Goal: Transaction & Acquisition: Book appointment/travel/reservation

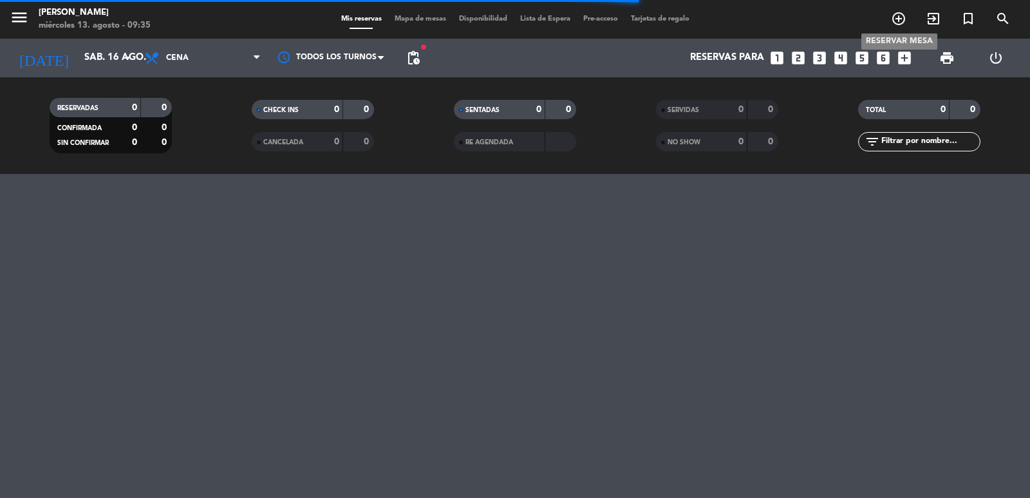
click at [898, 14] on icon "add_circle_outline" at bounding box center [898, 18] width 15 height 15
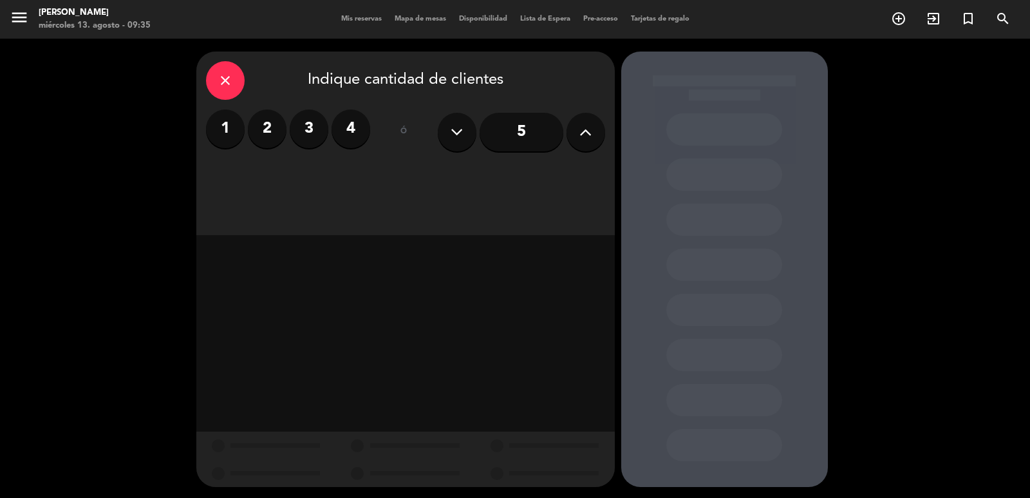
click at [346, 126] on label "4" at bounding box center [351, 128] width 39 height 39
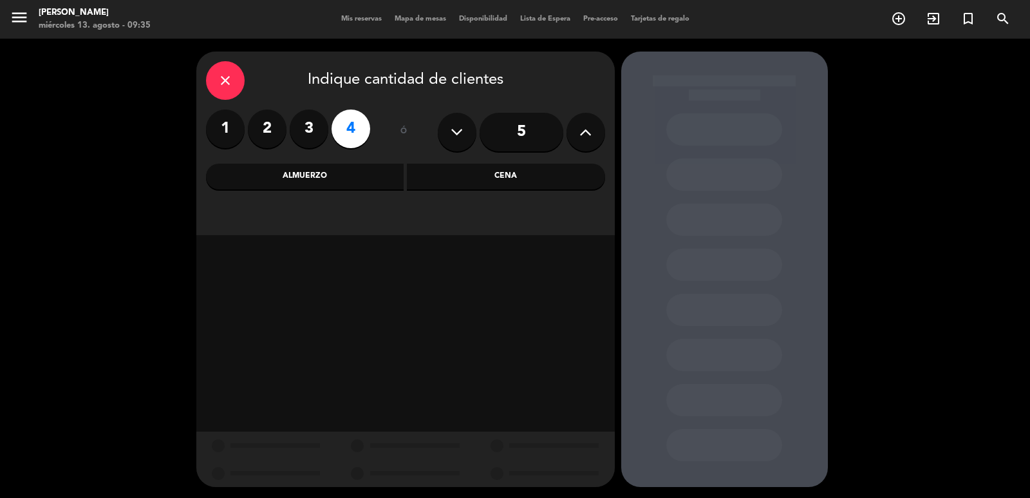
click at [426, 176] on div "Cena" at bounding box center [506, 177] width 198 height 26
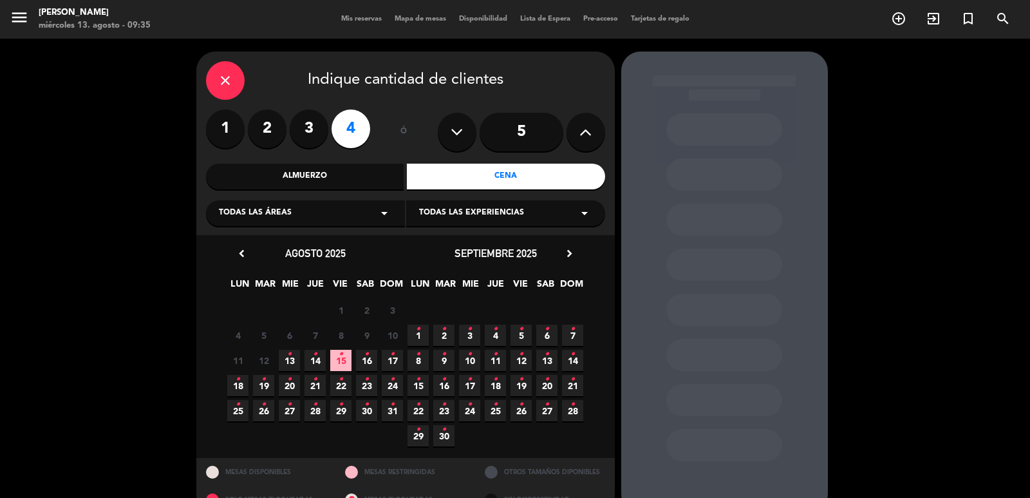
click at [560, 252] on div "septiembre 2025 chevron_right" at bounding box center [496, 253] width 180 height 17
click at [572, 249] on icon "chevron_right" at bounding box center [570, 254] width 14 height 14
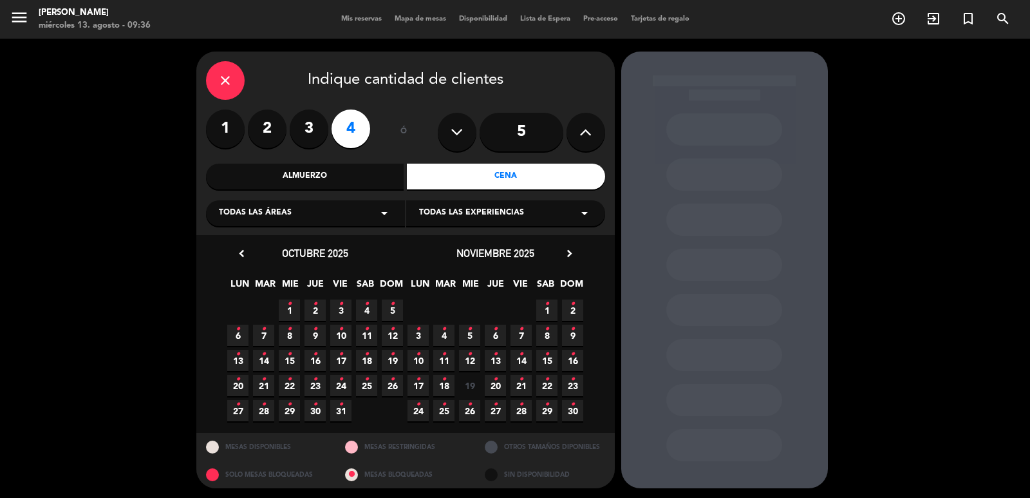
click at [413, 326] on span "3 •" at bounding box center [418, 335] width 21 height 21
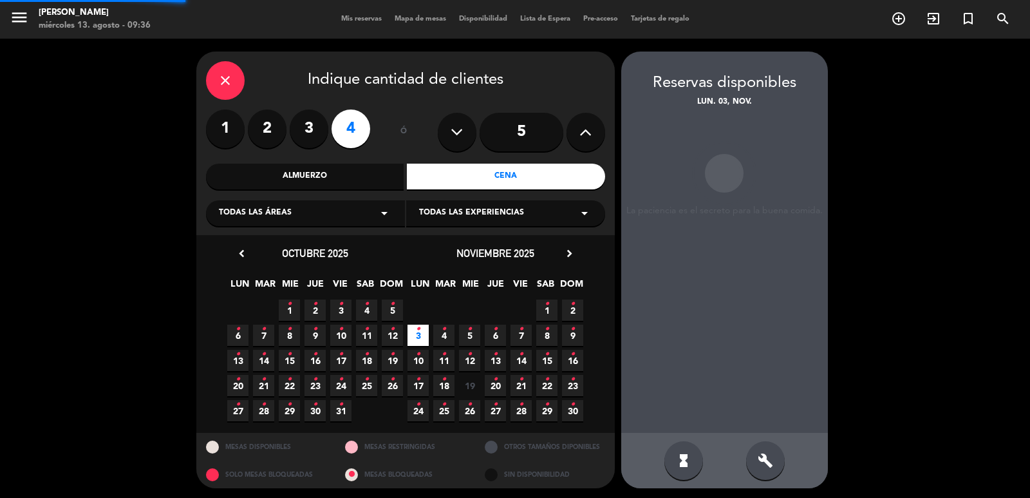
scroll to position [3, 0]
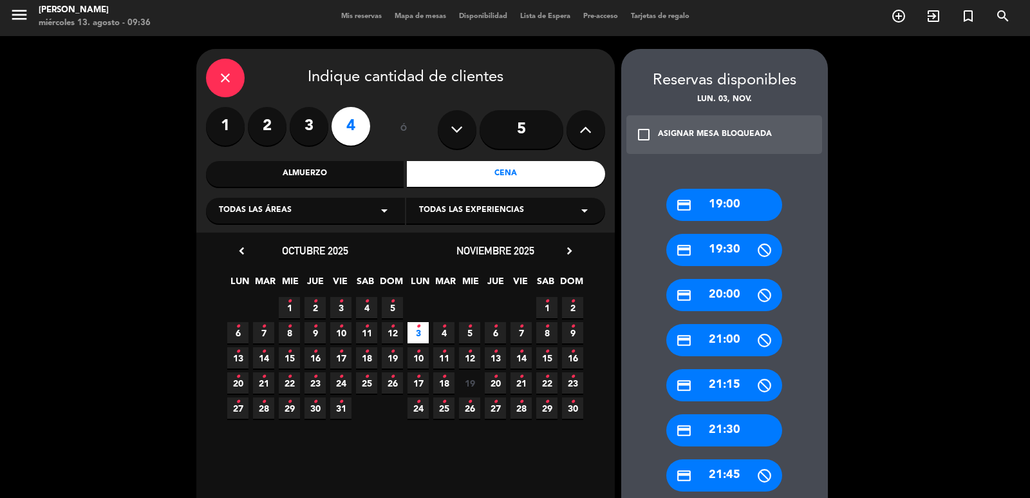
click at [722, 306] on div "credit_card 20:00" at bounding box center [724, 295] width 116 height 32
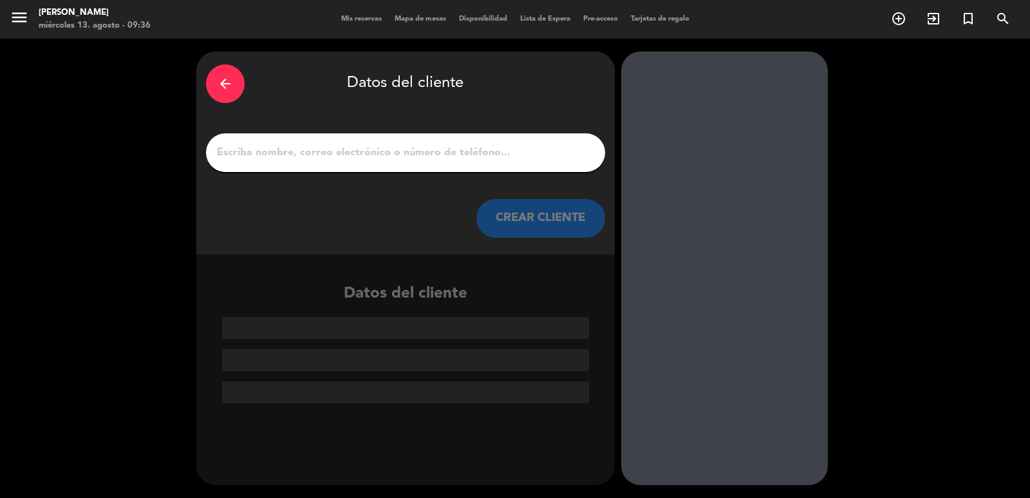
click at [505, 158] on input "1" at bounding box center [406, 153] width 380 height 18
paste input "[PERSON_NAME]"
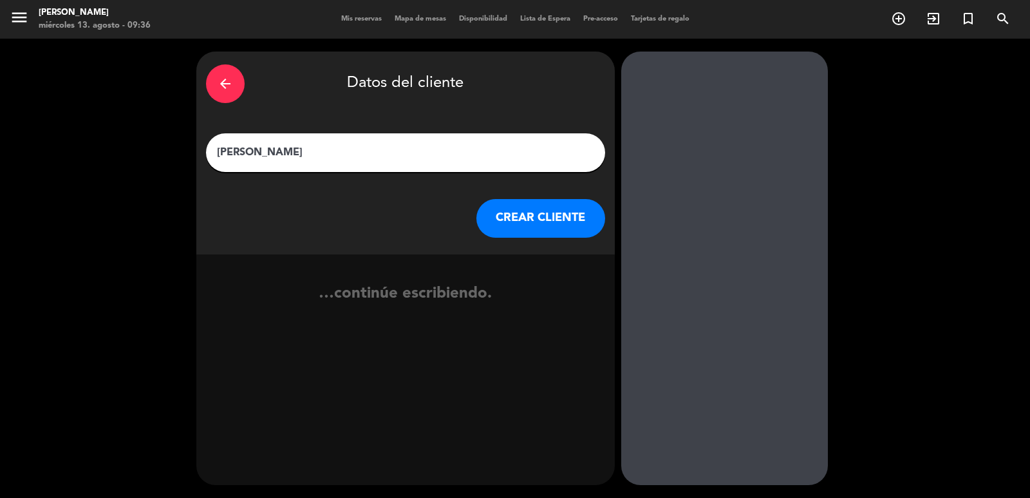
type input "[PERSON_NAME]"
click at [531, 214] on button "CREAR CLIENTE" at bounding box center [540, 218] width 129 height 39
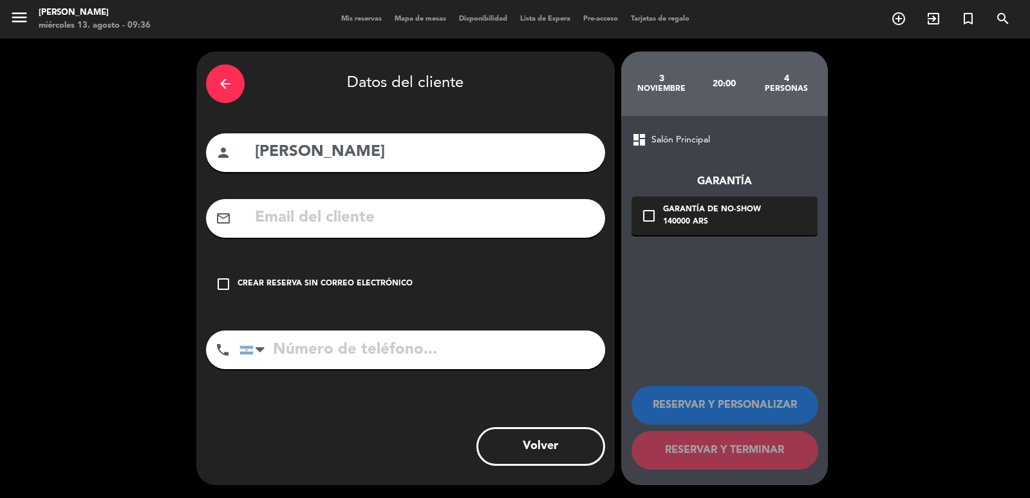
click at [416, 279] on div "check_box_outline_blank Crear reserva sin correo electrónico" at bounding box center [405, 284] width 399 height 39
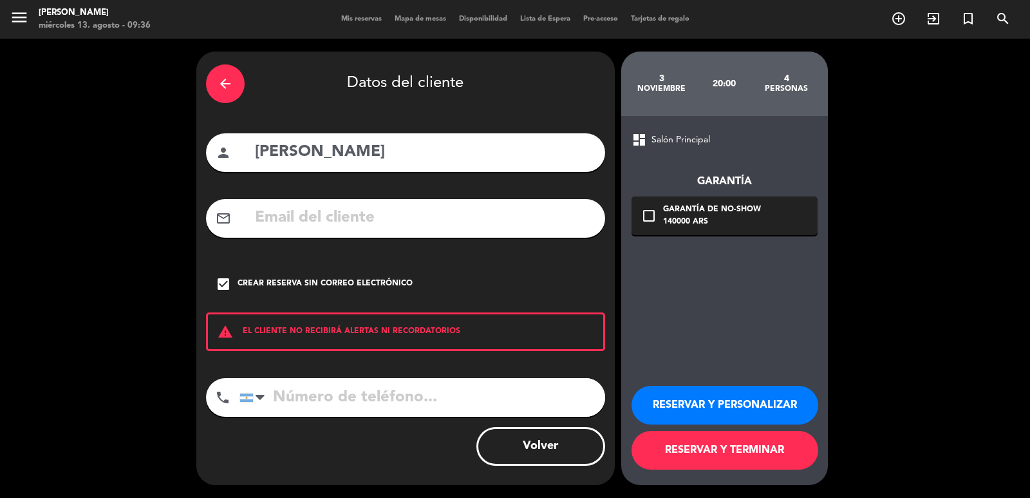
click at [701, 410] on button "RESERVAR Y PERSONALIZAR" at bounding box center [725, 405] width 187 height 39
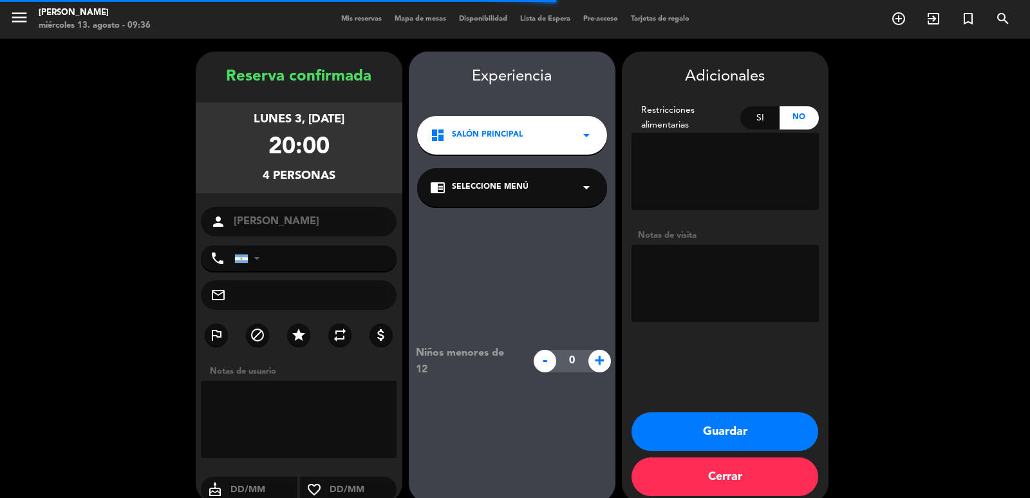
scroll to position [17, 0]
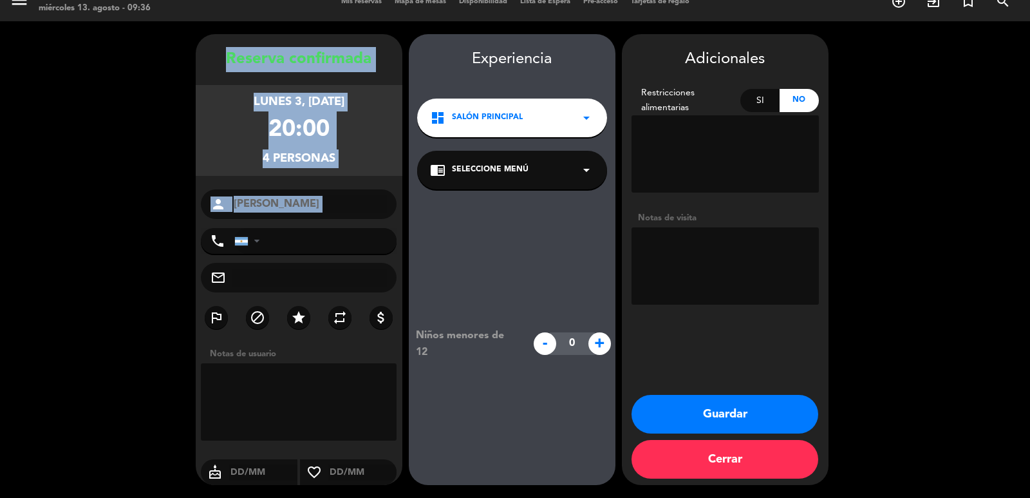
copy div "Reserva confirmada lunes 3, [DATE] 20:00 4 personas person"
drag, startPoint x: 222, startPoint y: 60, endPoint x: 323, endPoint y: 223, distance: 191.7
click at [324, 223] on div "Reserva confirmada lunes 3, [DATE] 20:00 4 personas person [PERSON_NAME] phone …" at bounding box center [299, 272] width 207 height 451
click at [672, 396] on button "Guardar" at bounding box center [725, 414] width 187 height 39
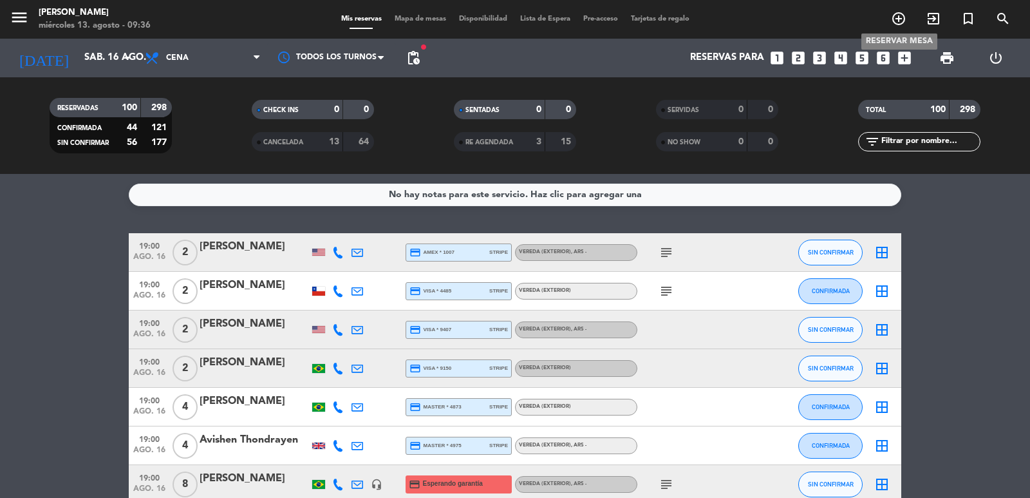
click at [905, 19] on icon "add_circle_outline" at bounding box center [898, 18] width 15 height 15
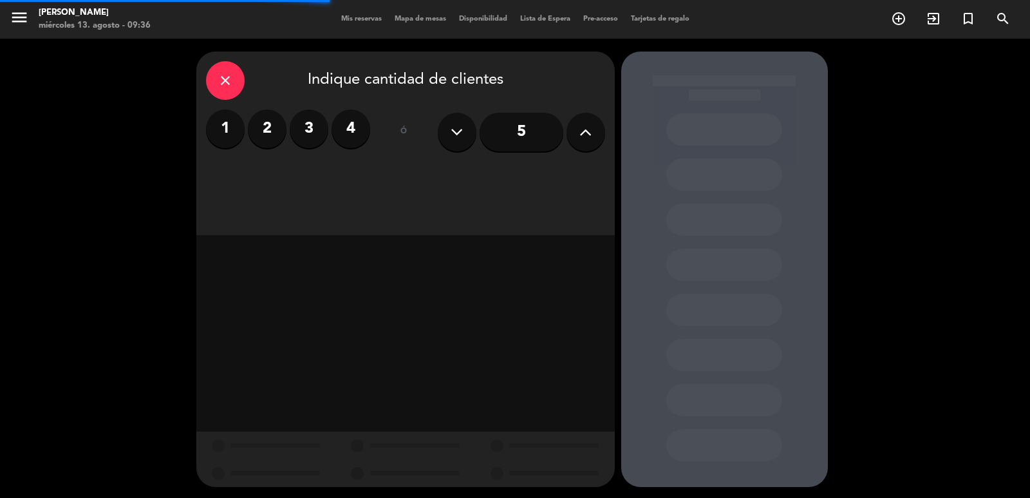
click at [305, 142] on label "3" at bounding box center [309, 128] width 39 height 39
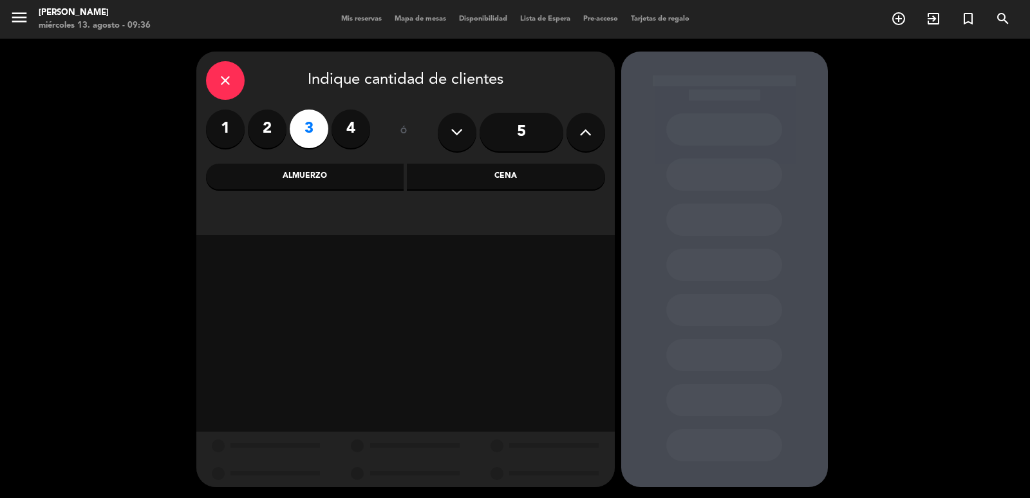
click at [265, 132] on label "2" at bounding box center [267, 128] width 39 height 39
click at [310, 173] on div "Almuerzo" at bounding box center [305, 177] width 198 height 26
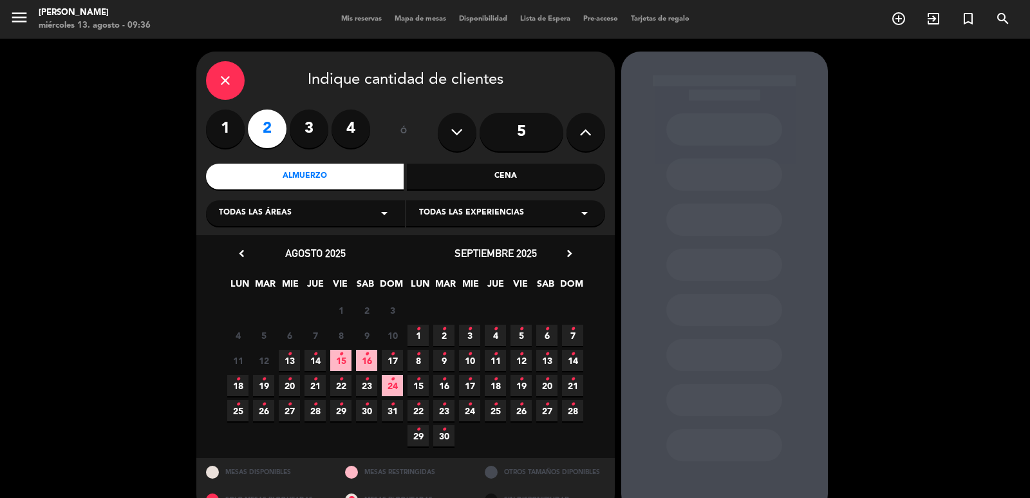
click at [366, 357] on icon "•" at bounding box center [366, 354] width 5 height 21
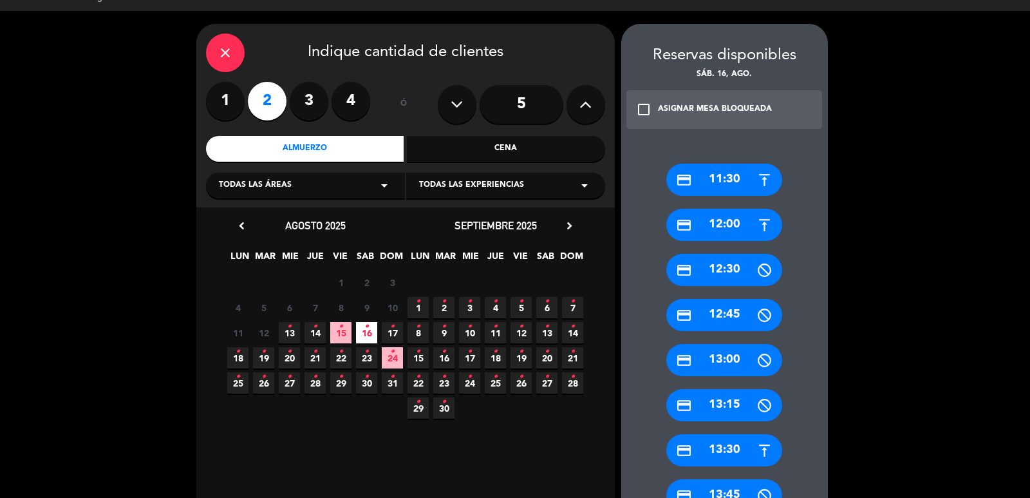
click at [719, 460] on div "credit_card 13:30" at bounding box center [724, 450] width 116 height 32
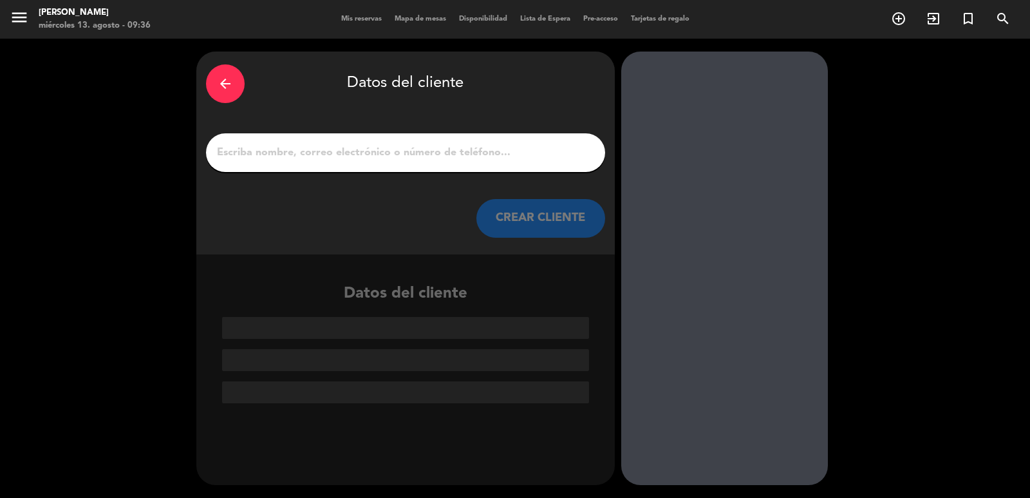
scroll to position [0, 0]
click at [467, 168] on div at bounding box center [405, 152] width 399 height 39
click at [453, 155] on input "1" at bounding box center [406, 153] width 380 height 18
paste input "[PERSON_NAME]"
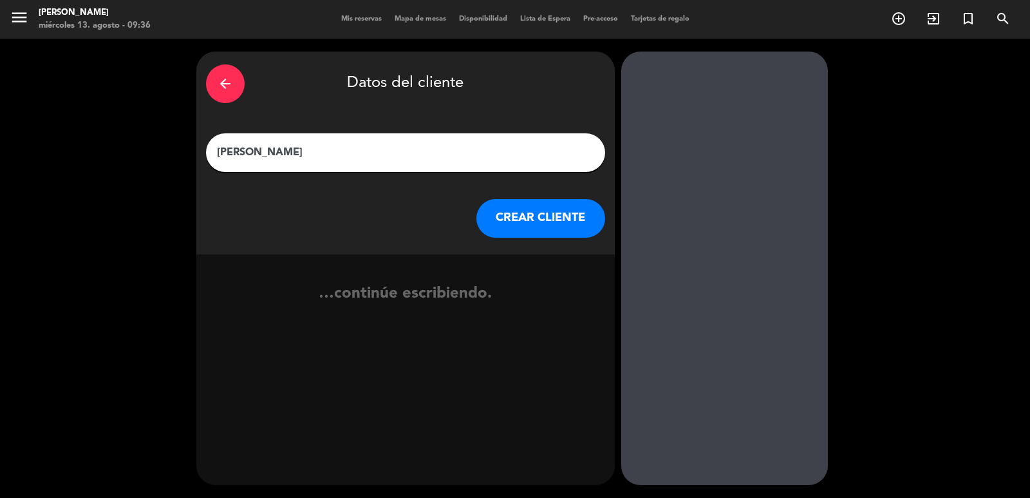
type input "[PERSON_NAME]"
click at [516, 214] on button "CREAR CLIENTE" at bounding box center [540, 218] width 129 height 39
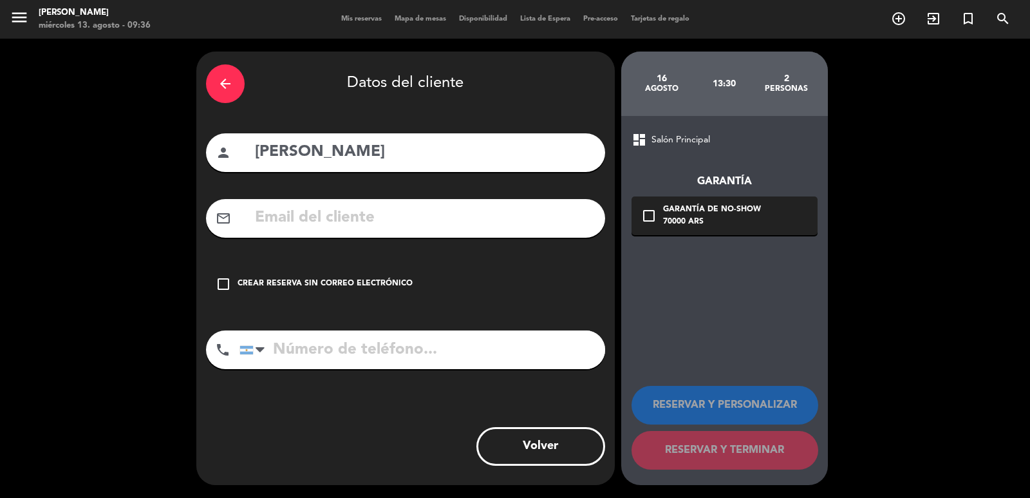
click at [359, 270] on div "check_box_outline_blank Crear reserva sin correo electrónico" at bounding box center [405, 284] width 399 height 39
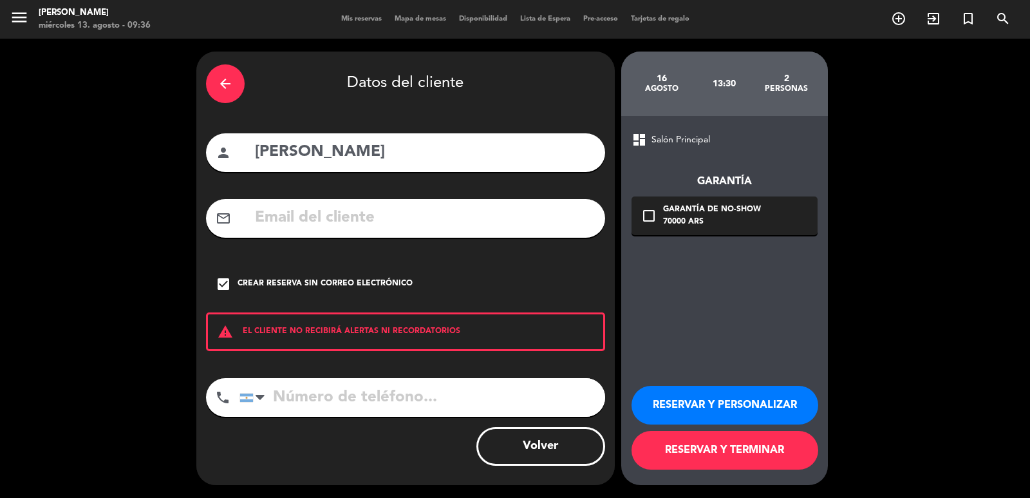
click at [691, 397] on button "RESERVAR Y PERSONALIZAR" at bounding box center [725, 405] width 187 height 39
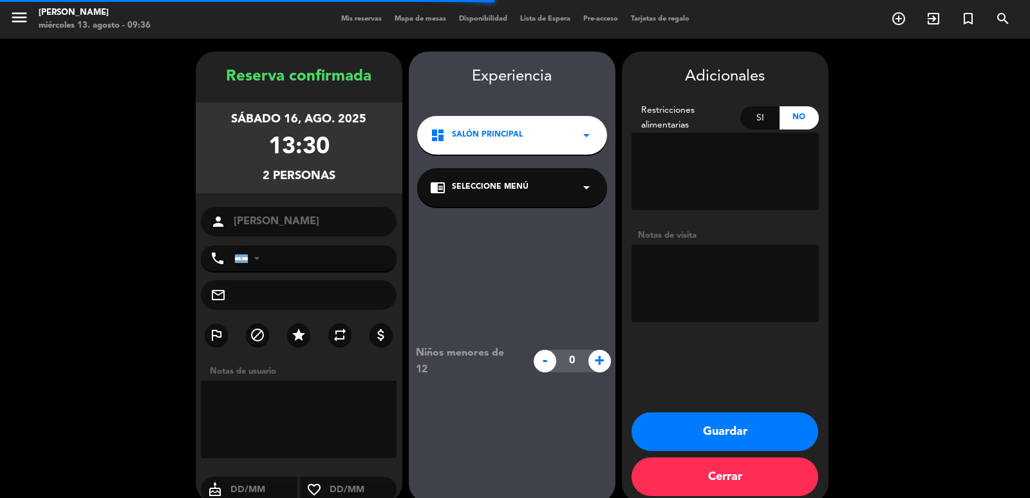
scroll to position [17, 0]
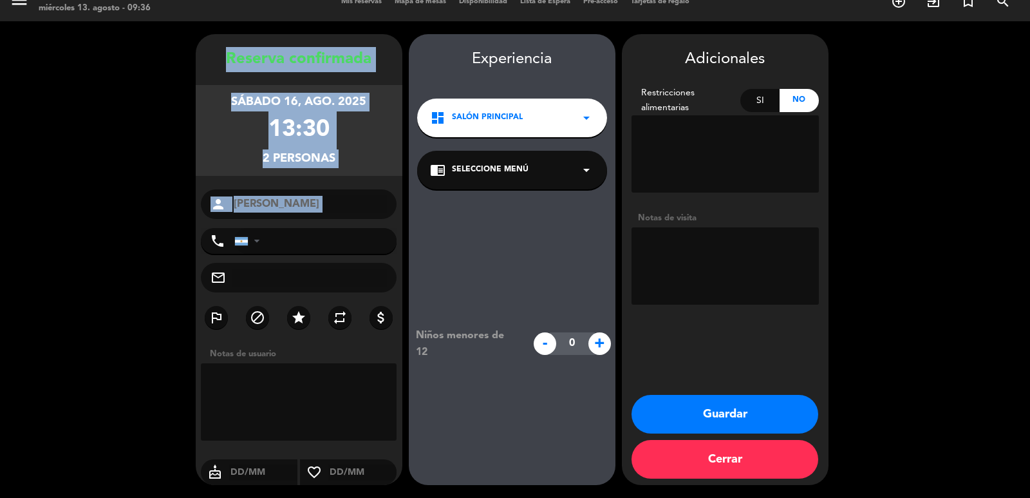
copy div "Reserva confirmada sábado 16, ago. 2025 13:30 2 personas person"
drag, startPoint x: 219, startPoint y: 48, endPoint x: 360, endPoint y: 227, distance: 227.4
click at [360, 227] on div "Reserva confirmada sábado 16, ago. 2025 13:30 2 personas person [PERSON_NAME] p…" at bounding box center [299, 272] width 207 height 451
click at [809, 402] on button "Guardar" at bounding box center [725, 414] width 187 height 39
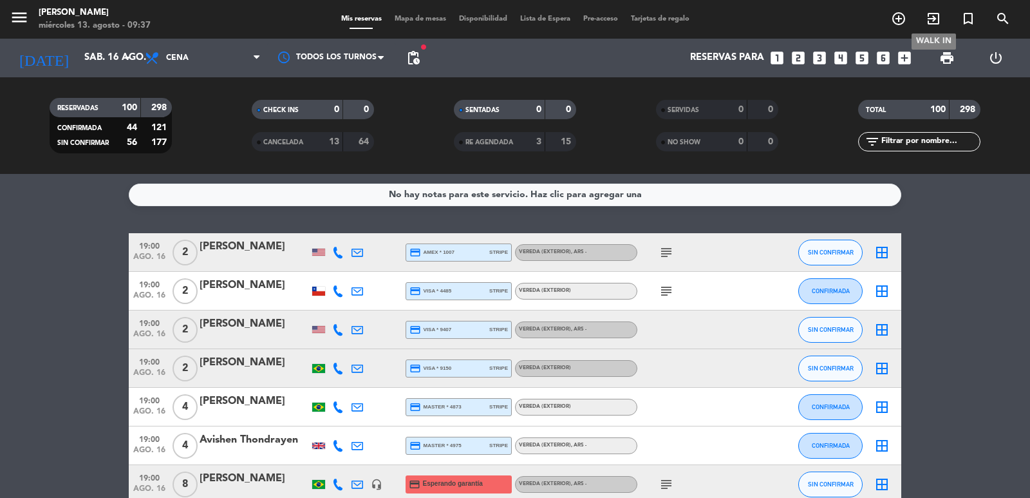
click at [917, 22] on span "exit_to_app" at bounding box center [933, 19] width 35 height 22
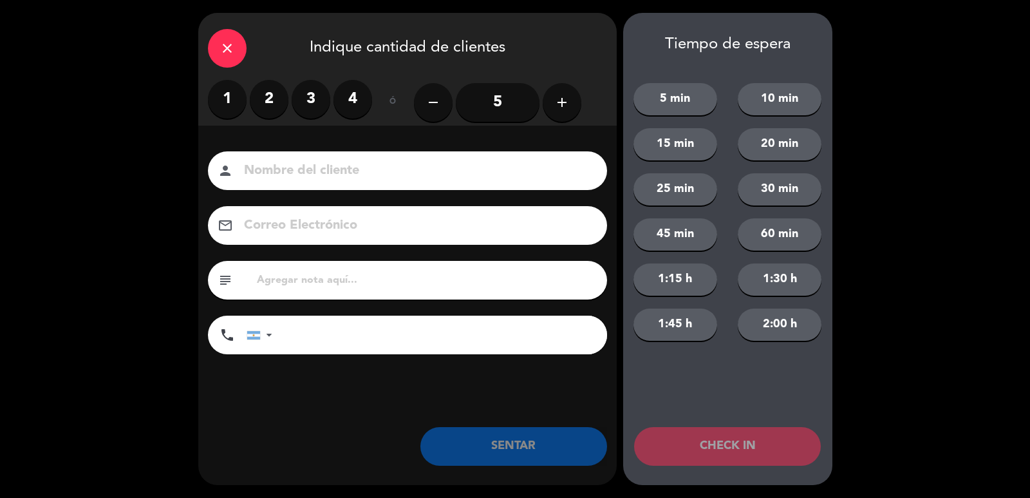
click at [229, 48] on icon "close" at bounding box center [227, 48] width 15 height 15
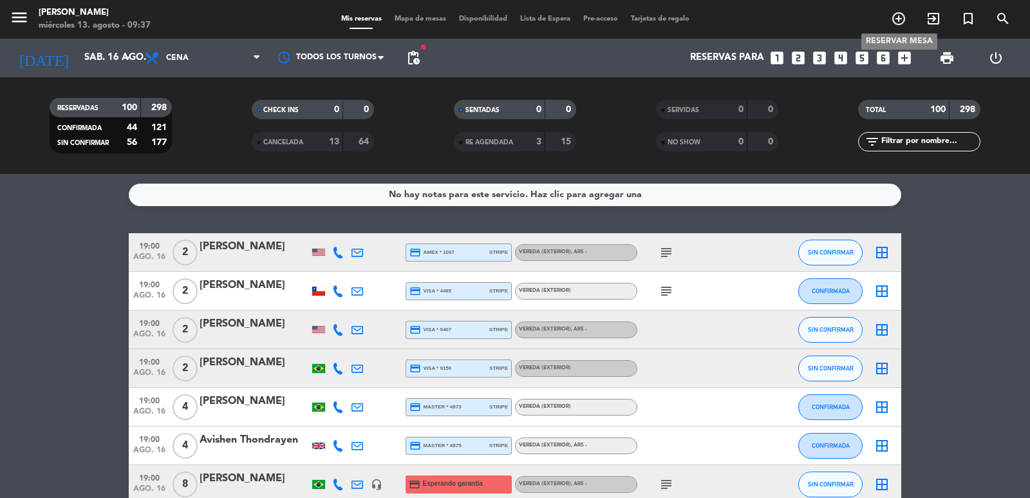
click at [894, 15] on icon "add_circle_outline" at bounding box center [898, 18] width 15 height 15
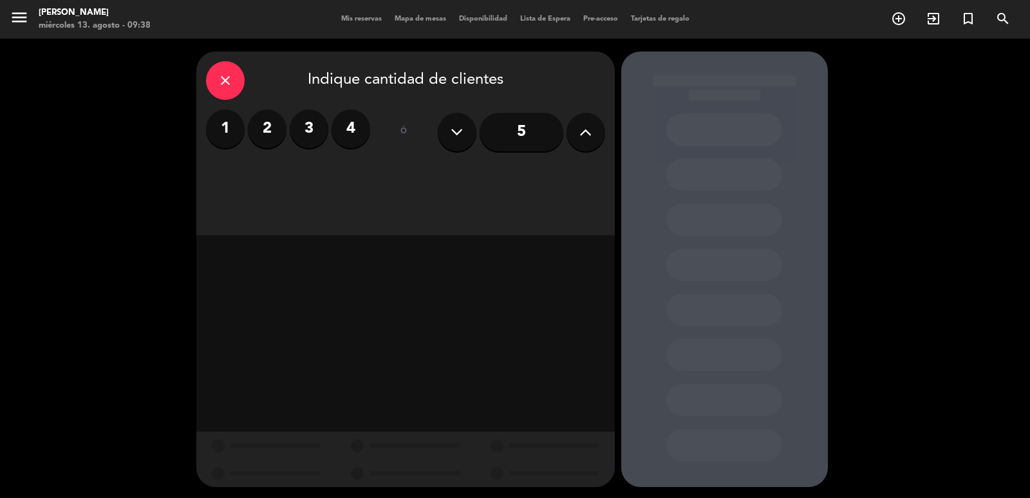
click at [261, 123] on label "2" at bounding box center [267, 128] width 39 height 39
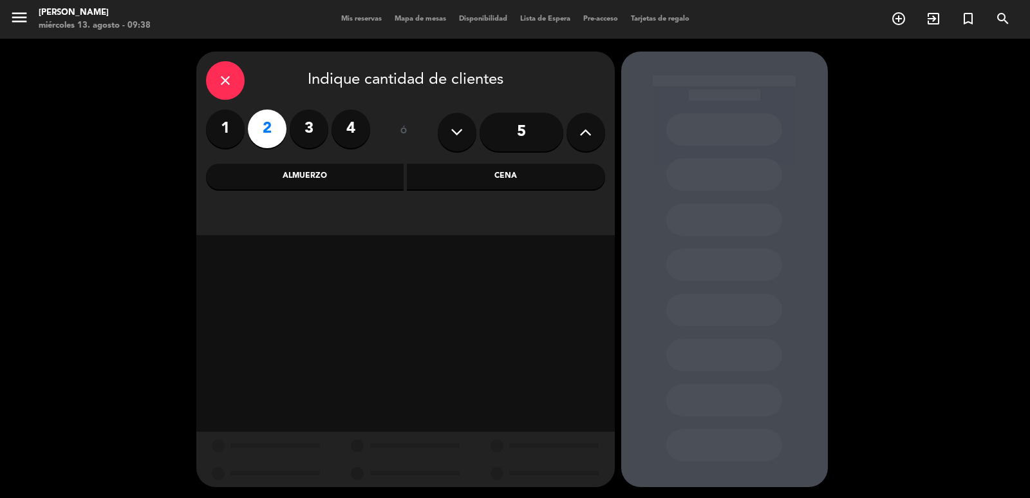
click at [348, 187] on div "Almuerzo" at bounding box center [305, 177] width 198 height 26
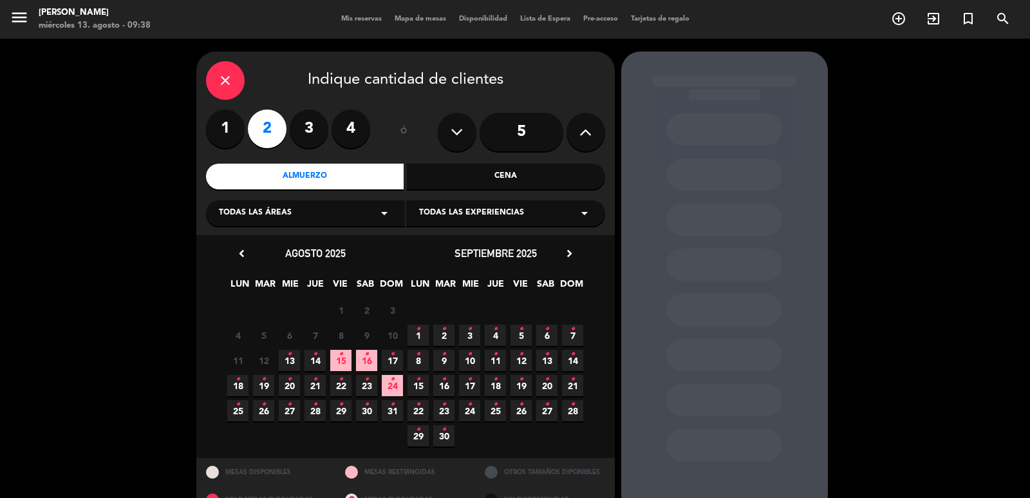
click at [372, 360] on span "16 •" at bounding box center [366, 360] width 21 height 21
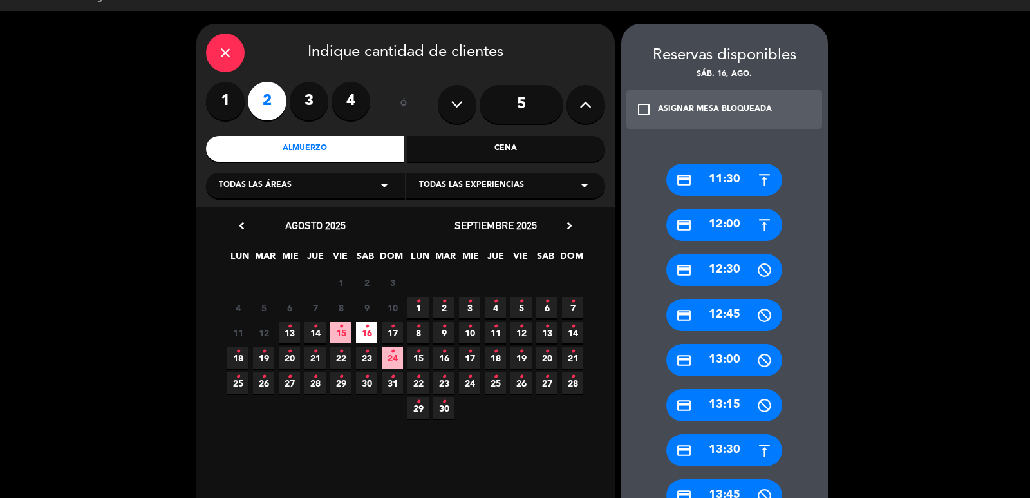
click at [730, 457] on div "credit_card 13:30" at bounding box center [724, 450] width 116 height 32
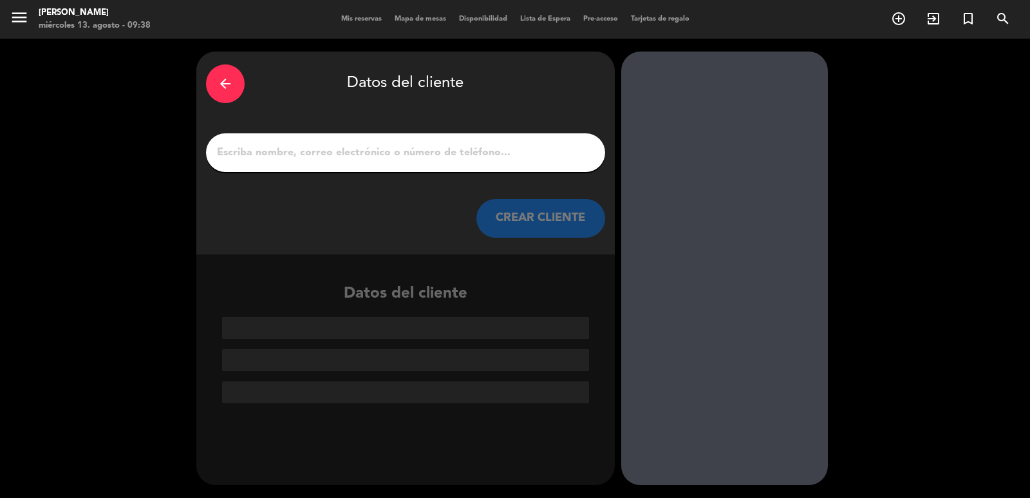
scroll to position [0, 0]
click at [400, 162] on div at bounding box center [405, 152] width 399 height 39
click at [403, 157] on input "1" at bounding box center [406, 153] width 380 height 18
paste input "[PERSON_NAME]"
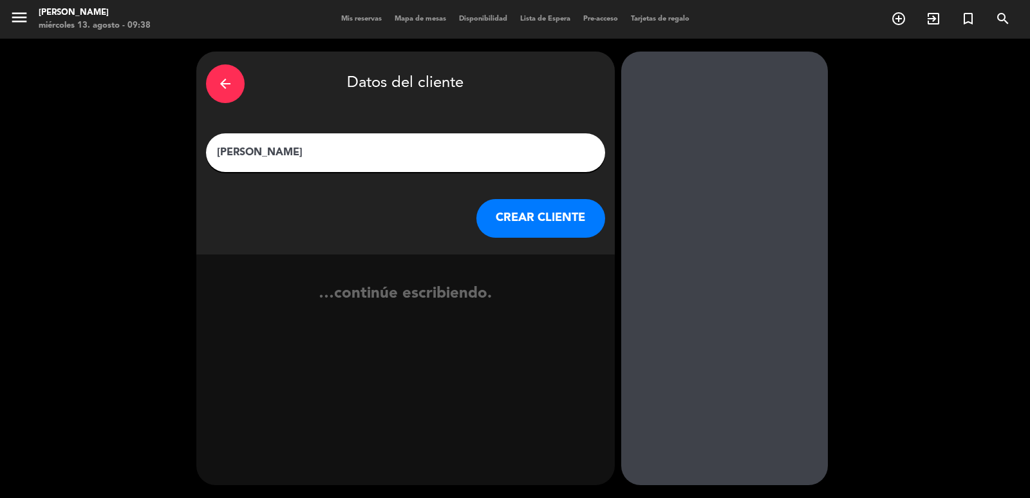
paste input "Mesa 205"
type input "[PERSON_NAME] Mesa 205"
click at [561, 225] on button "CREAR CLIENTE" at bounding box center [540, 218] width 129 height 39
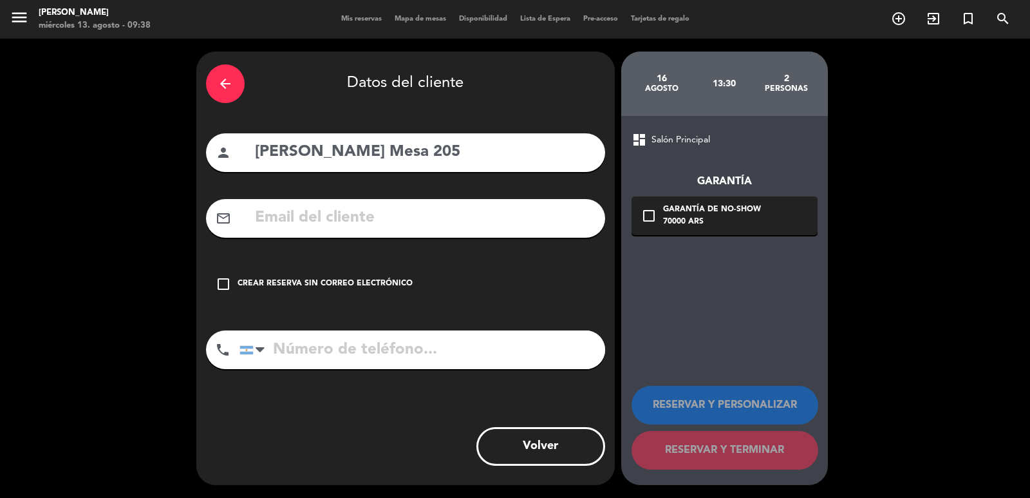
click at [374, 296] on div "check_box_outline_blank Crear reserva sin correo electrónico" at bounding box center [405, 284] width 399 height 39
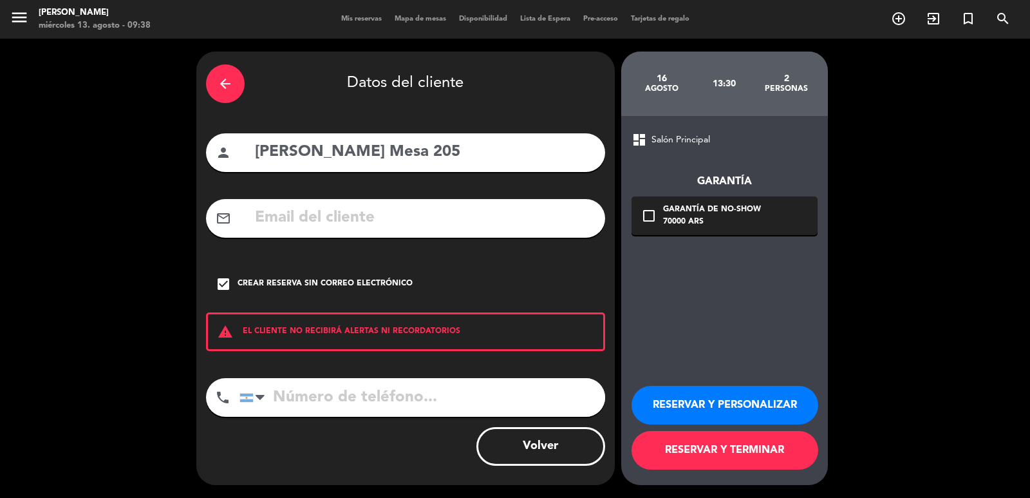
click at [717, 395] on button "RESERVAR Y PERSONALIZAR" at bounding box center [725, 405] width 187 height 39
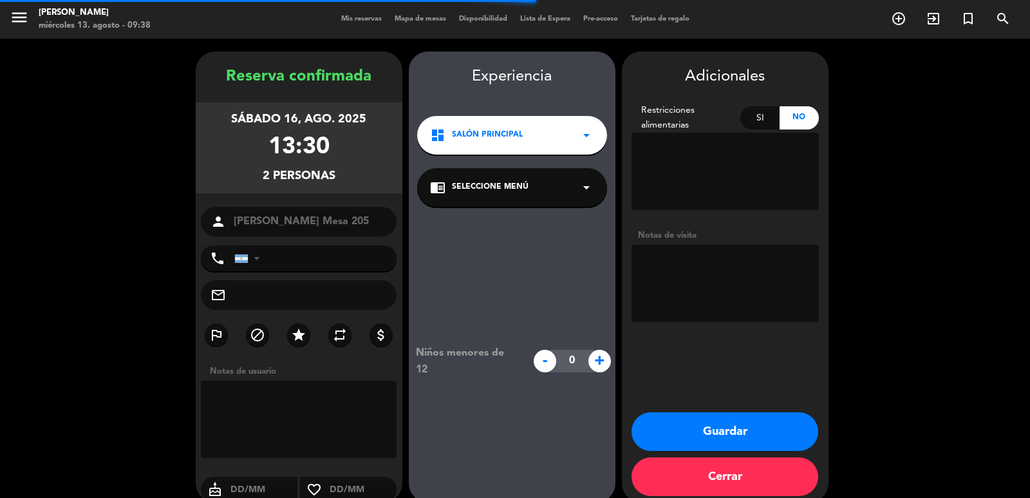
scroll to position [17, 0]
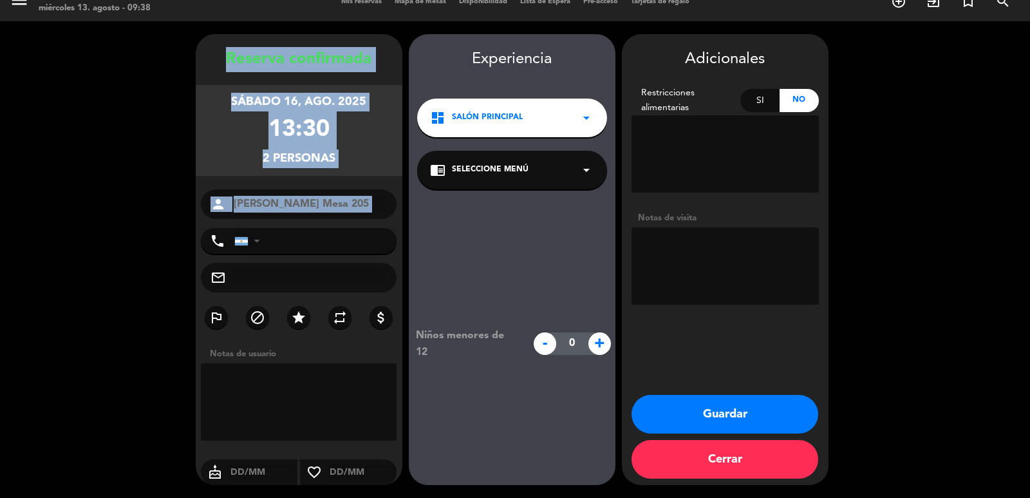
copy div "Reserva confirmada sábado 16, ago. 2025 13:30 2 personas person"
drag, startPoint x: 219, startPoint y: 62, endPoint x: 467, endPoint y: 252, distance: 312.8
click at [363, 223] on div "Reserva confirmada sábado 16, ago. 2025 13:30 2 personas person [PERSON_NAME] M…" at bounding box center [299, 272] width 207 height 451
click at [770, 414] on button "Guardar" at bounding box center [725, 414] width 187 height 39
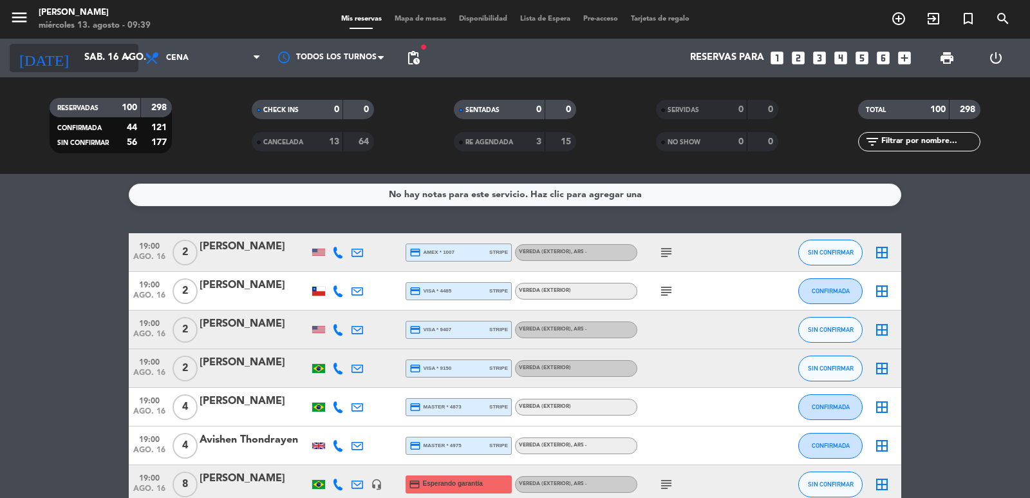
click at [120, 53] on icon "arrow_drop_down" at bounding box center [127, 57] width 15 height 15
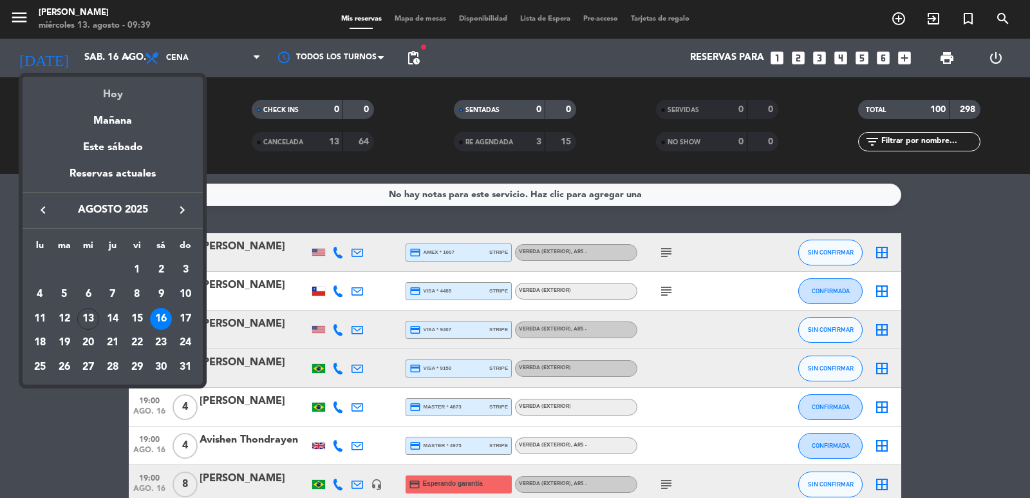
click at [141, 89] on div "Hoy" at bounding box center [113, 90] width 180 height 26
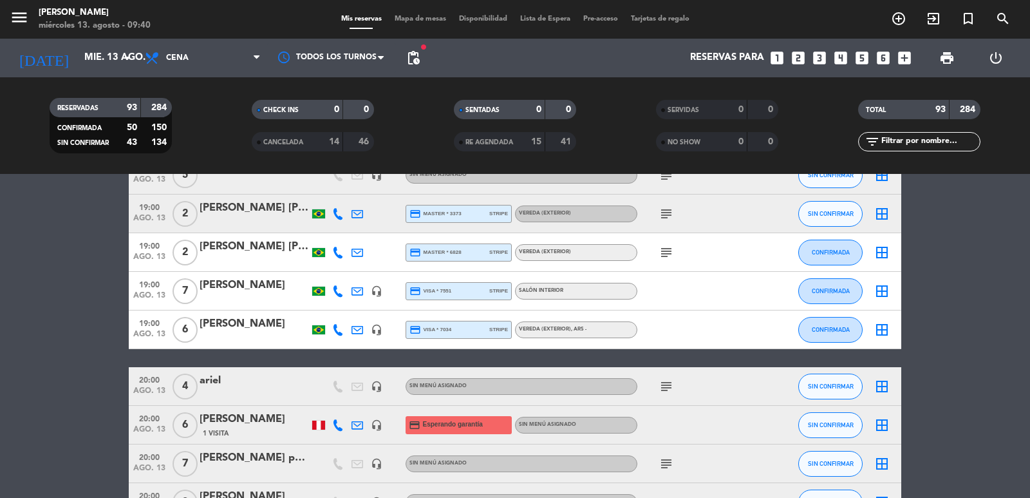
scroll to position [1674, 0]
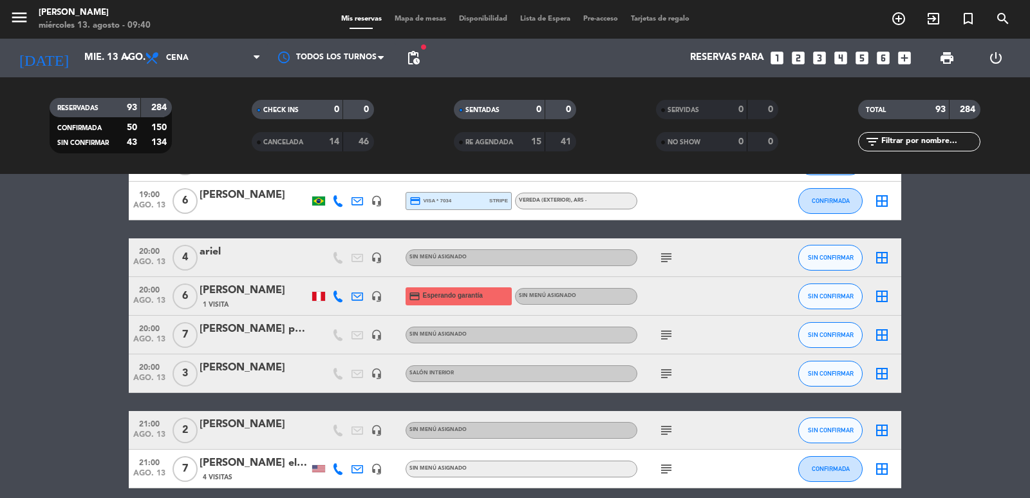
click at [667, 335] on icon "subject" at bounding box center [666, 334] width 15 height 15
click at [657, 252] on span "subject" at bounding box center [666, 257] width 19 height 15
click at [666, 375] on icon "subject" at bounding box center [666, 373] width 15 height 15
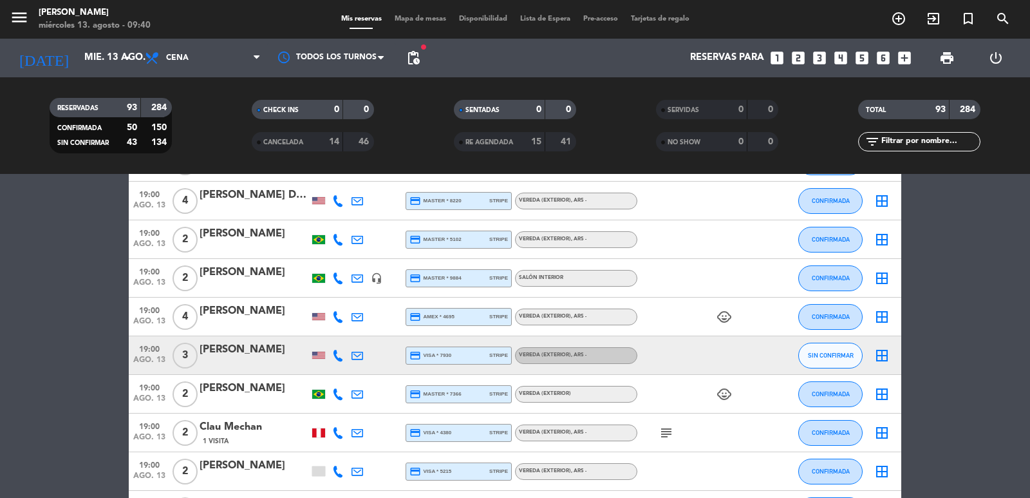
scroll to position [0, 0]
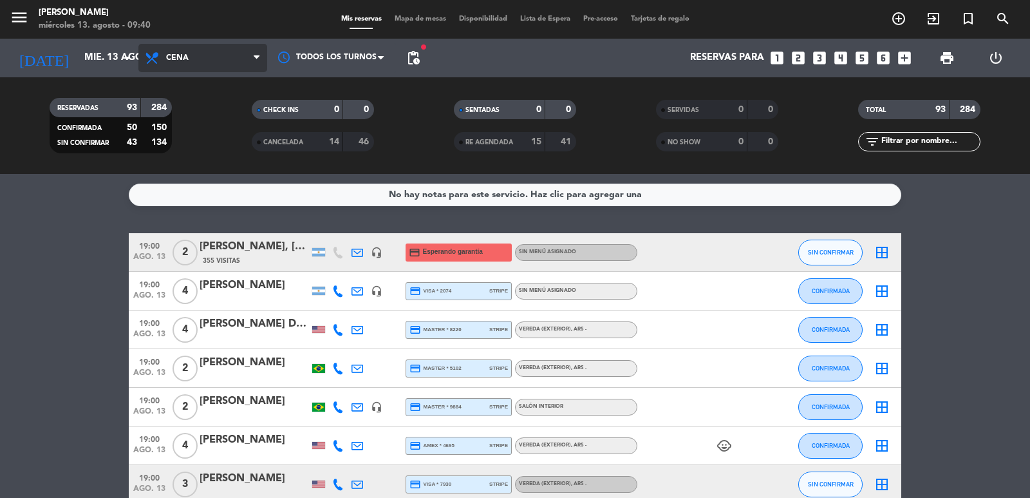
click at [203, 53] on span "Cena" at bounding box center [202, 58] width 129 height 28
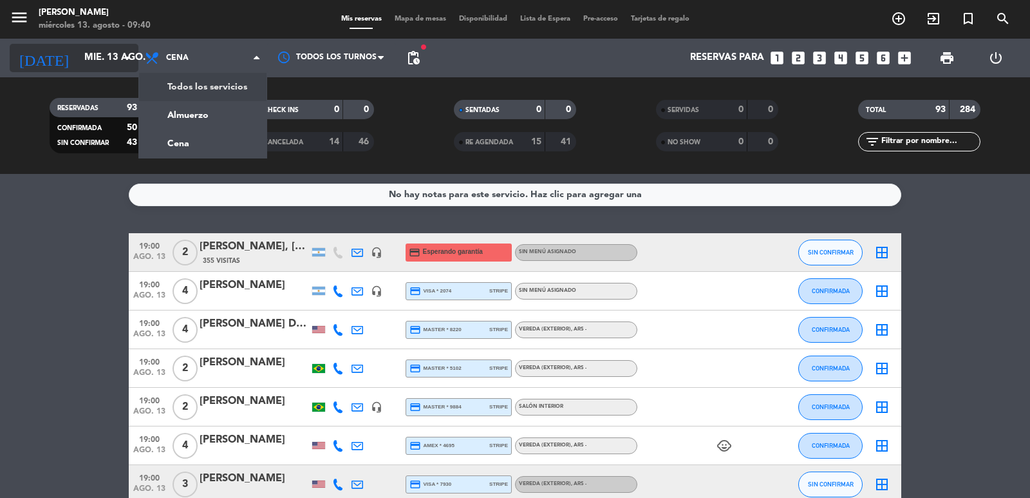
click at [114, 67] on input "mié. 13 ago." at bounding box center [140, 58] width 124 height 24
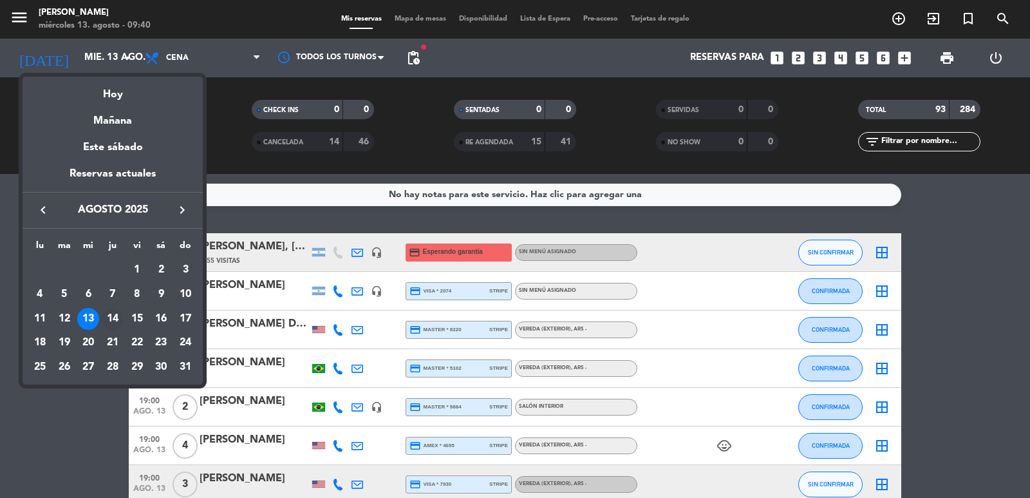
click at [108, 324] on div "14" at bounding box center [113, 319] width 22 height 22
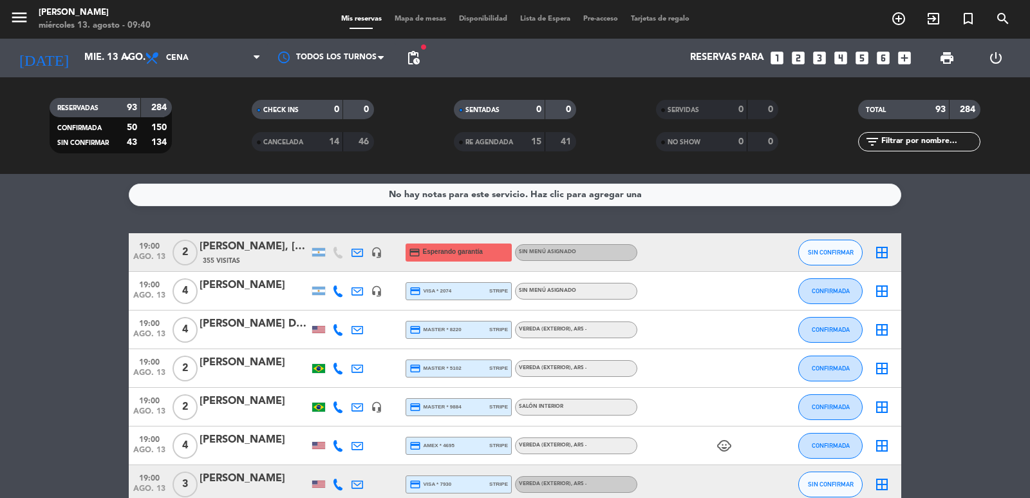
type input "jue. 14 ago."
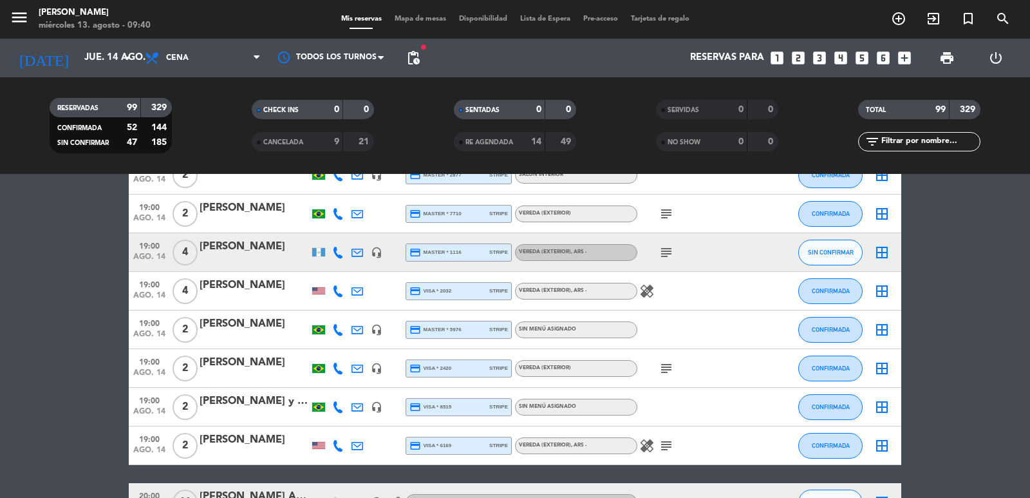
scroll to position [1674, 0]
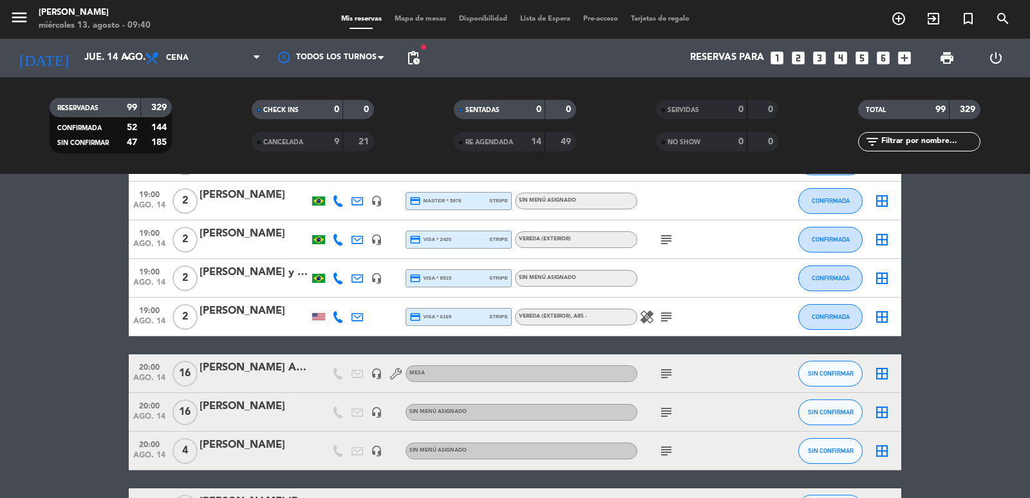
click at [664, 375] on icon "subject" at bounding box center [666, 373] width 15 height 15
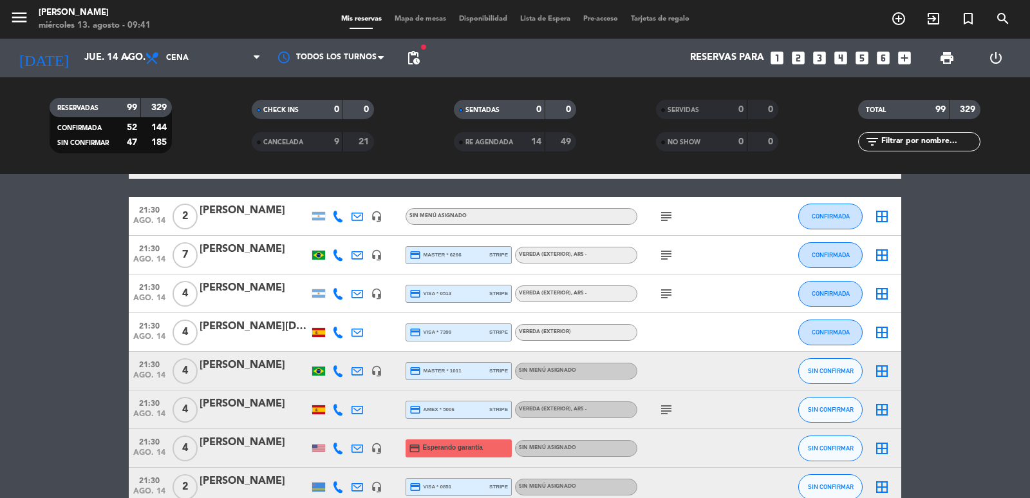
scroll to position [1932, 0]
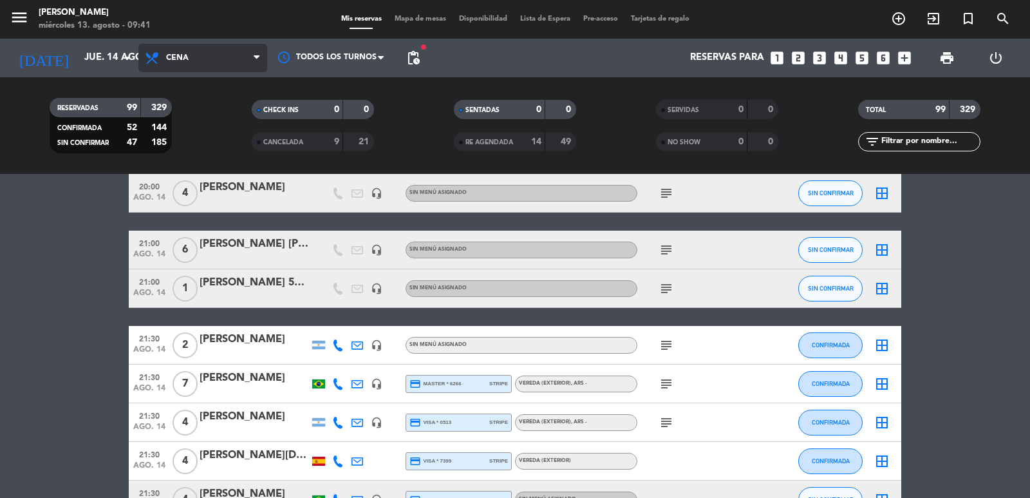
click at [177, 46] on span "Cena" at bounding box center [202, 58] width 129 height 28
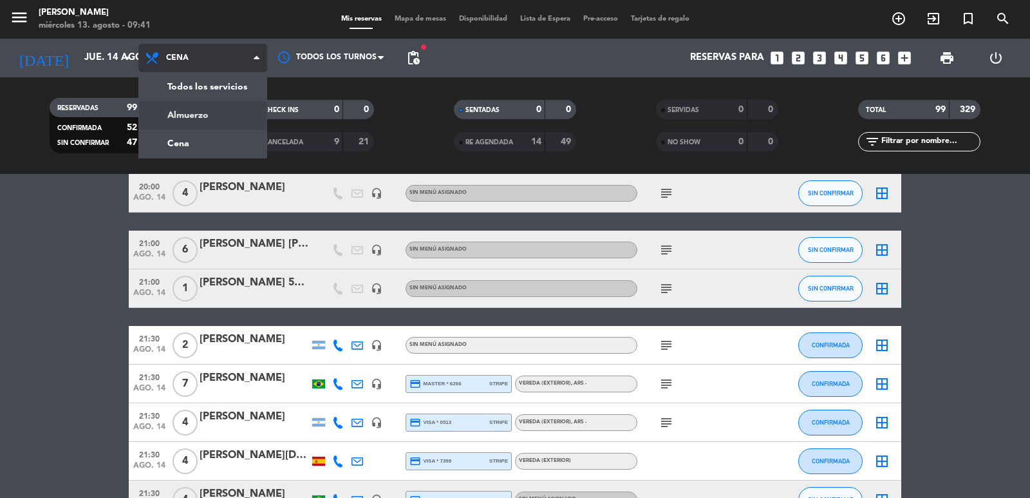
click at [179, 126] on div "menu [PERSON_NAME] miércoles 13. agosto - 09:41 Mis reservas Mapa de mesas Disp…" at bounding box center [515, 87] width 1030 height 174
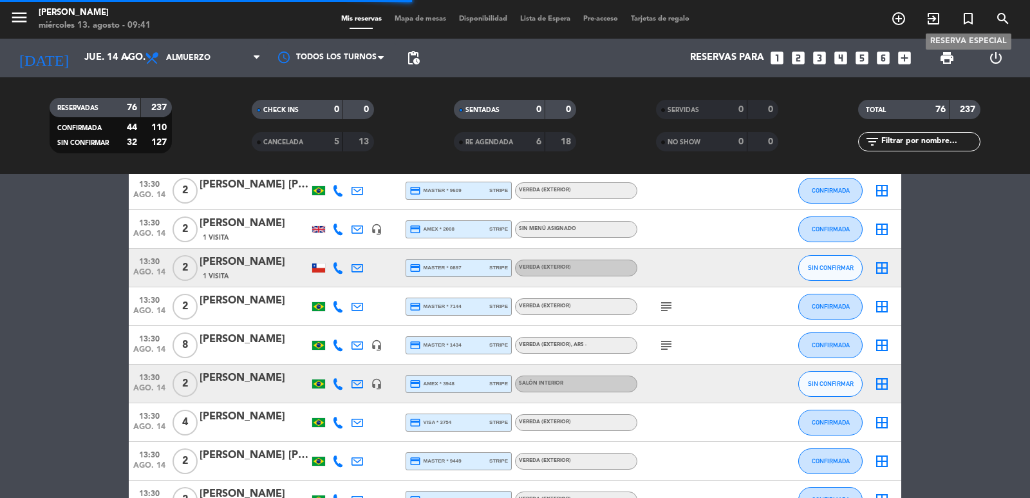
click at [907, 14] on icon "search" at bounding box center [898, 18] width 15 height 15
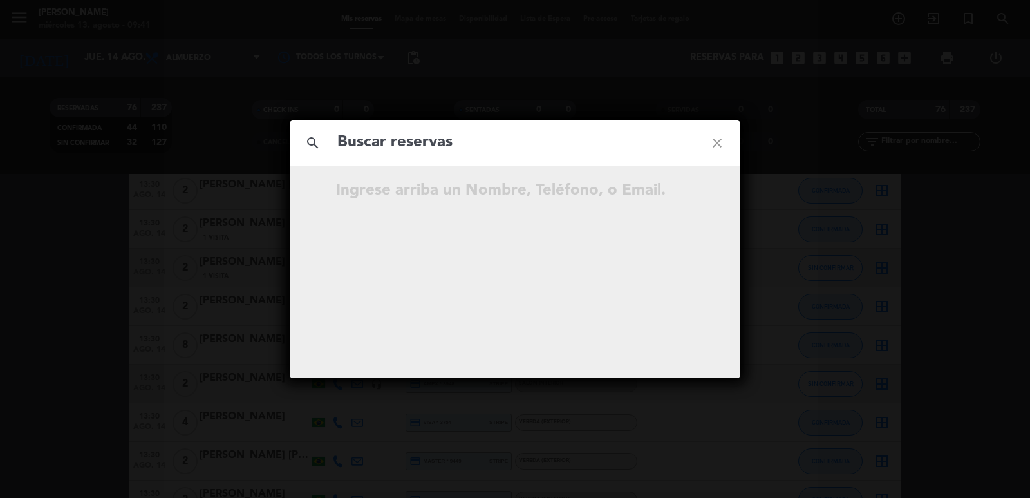
click at [641, 152] on input "text" at bounding box center [515, 142] width 358 height 26
paste input "ALCHEMY/TELUS"
type input "ALCHEMY/TELUS"
click at [722, 144] on icon "close" at bounding box center [717, 143] width 46 height 46
click at [723, 139] on icon "close" at bounding box center [717, 143] width 46 height 46
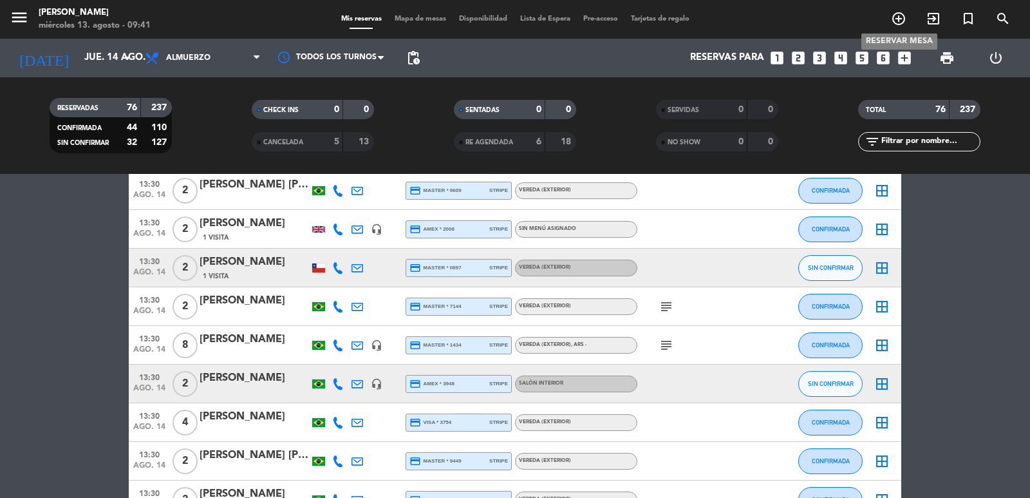
click at [898, 8] on span "add_circle_outline" at bounding box center [898, 19] width 35 height 22
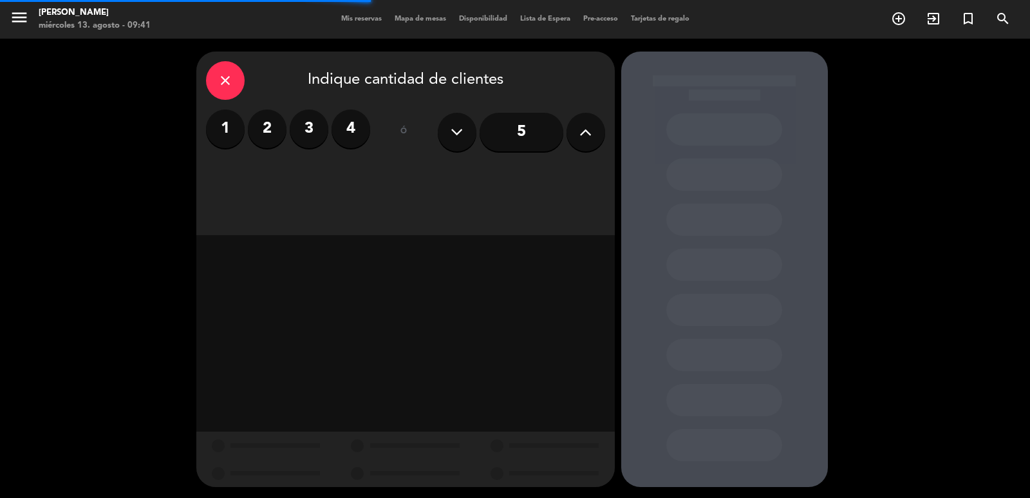
click at [340, 131] on label "4" at bounding box center [351, 128] width 39 height 39
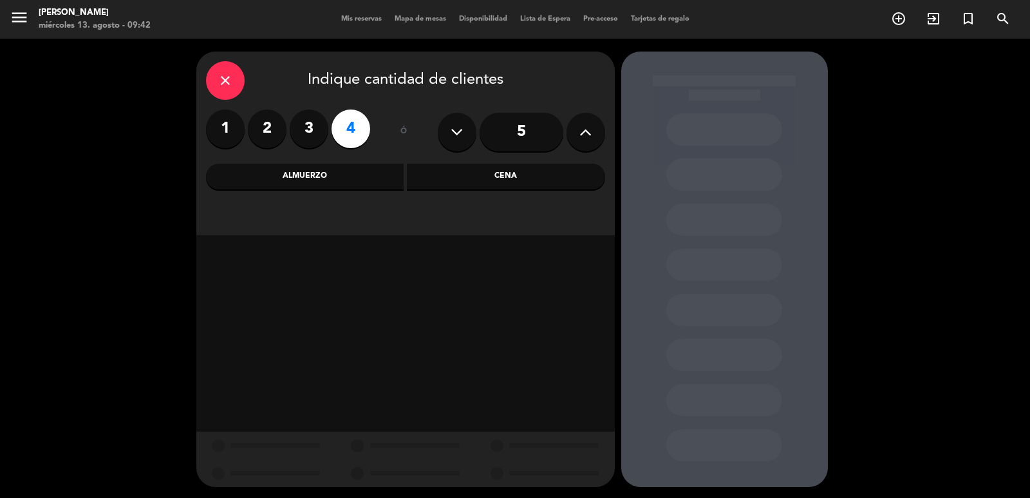
click at [303, 172] on div "Almuerzo" at bounding box center [305, 177] width 198 height 26
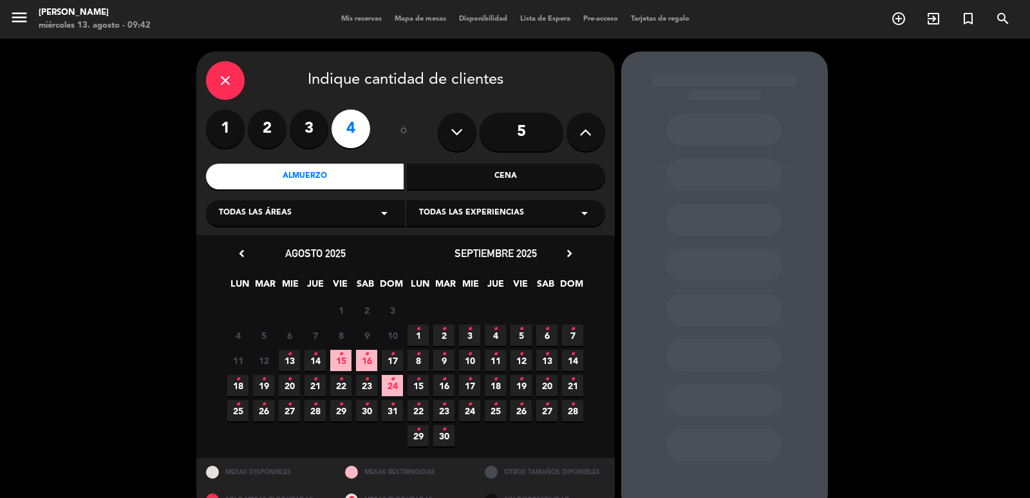
click at [370, 355] on span "16 •" at bounding box center [366, 360] width 21 height 21
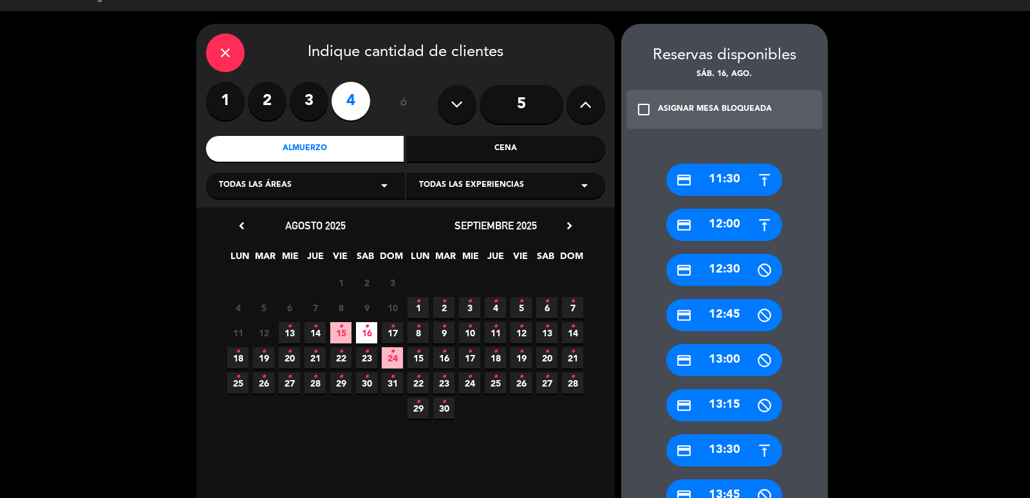
scroll to position [156, 0]
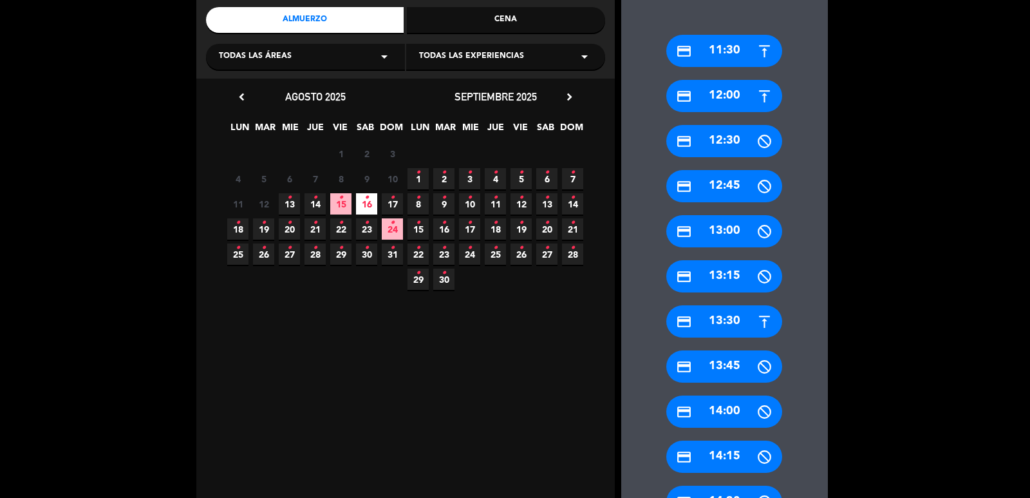
click at [737, 413] on div "credit_card 14:00" at bounding box center [724, 411] width 116 height 32
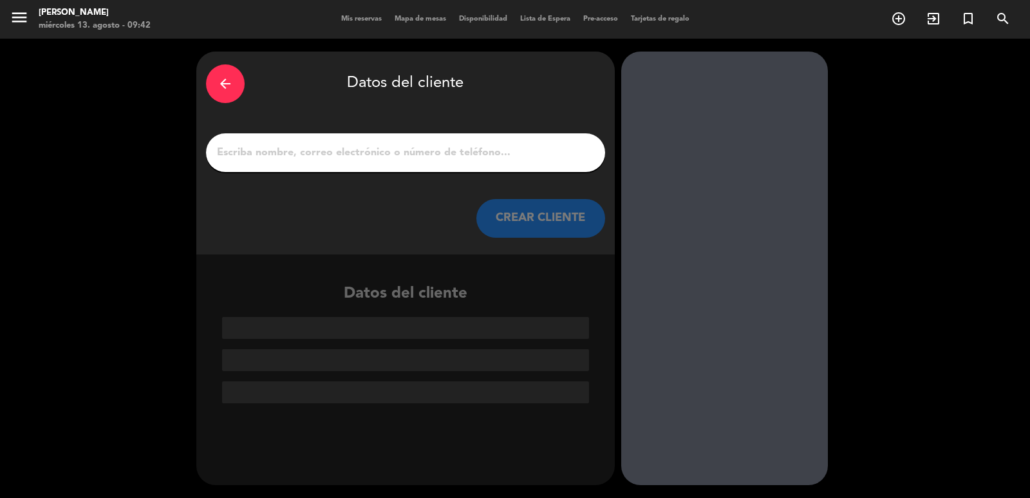
click at [489, 149] on input "1" at bounding box center [406, 153] width 380 height 18
paste input "MURRIETA"
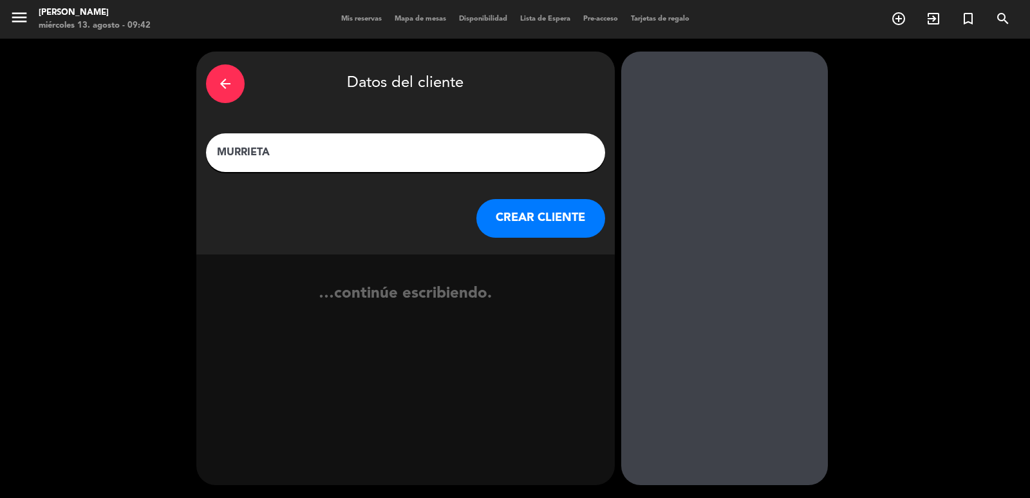
type input "MURRIETA"
click at [529, 221] on button "CREAR CLIENTE" at bounding box center [540, 218] width 129 height 39
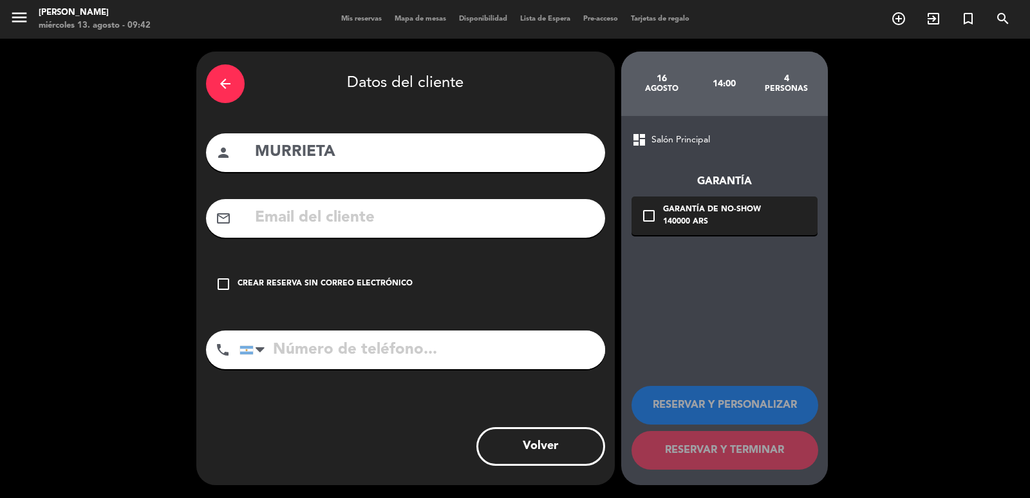
click at [411, 290] on div "check_box_outline_blank Crear reserva sin correo electrónico" at bounding box center [405, 284] width 399 height 39
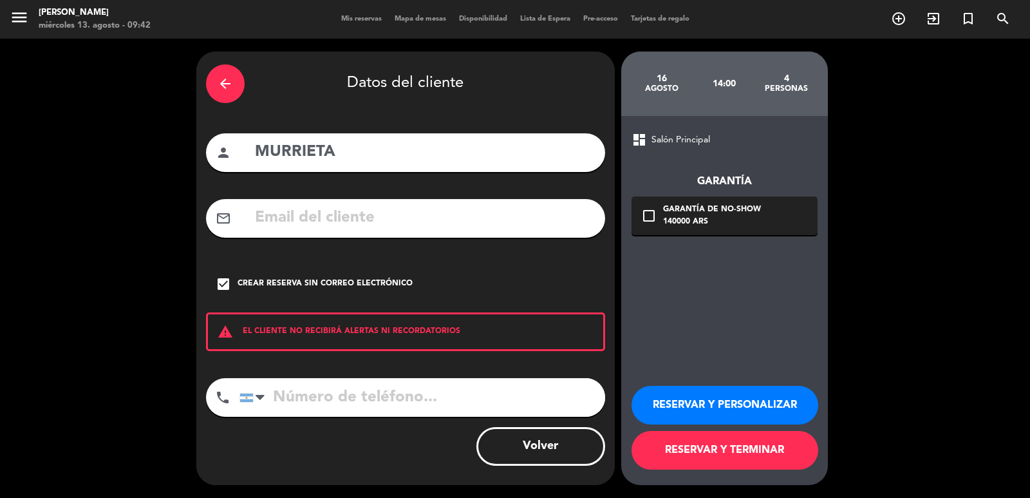
click at [713, 450] on button "RESERVAR Y TERMINAR" at bounding box center [725, 450] width 187 height 39
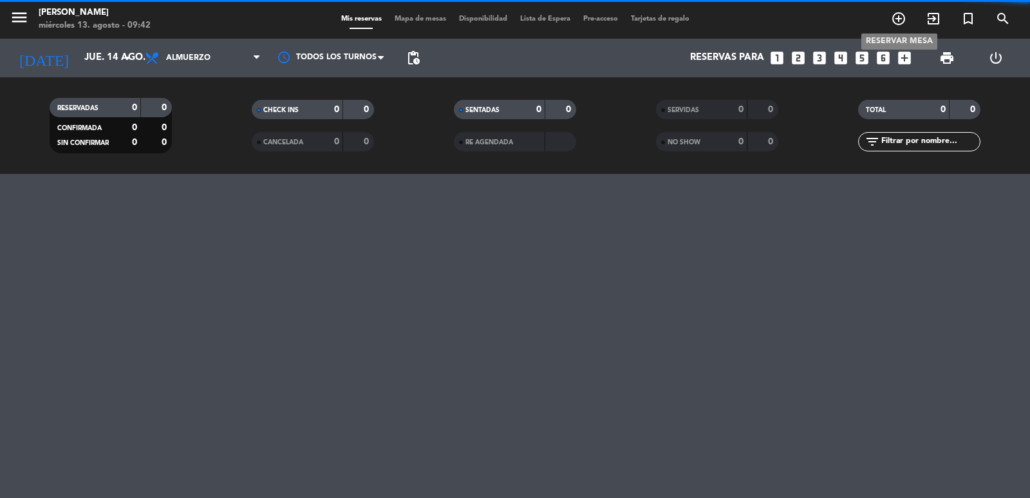
click at [889, 14] on span "add_circle_outline" at bounding box center [898, 19] width 35 height 22
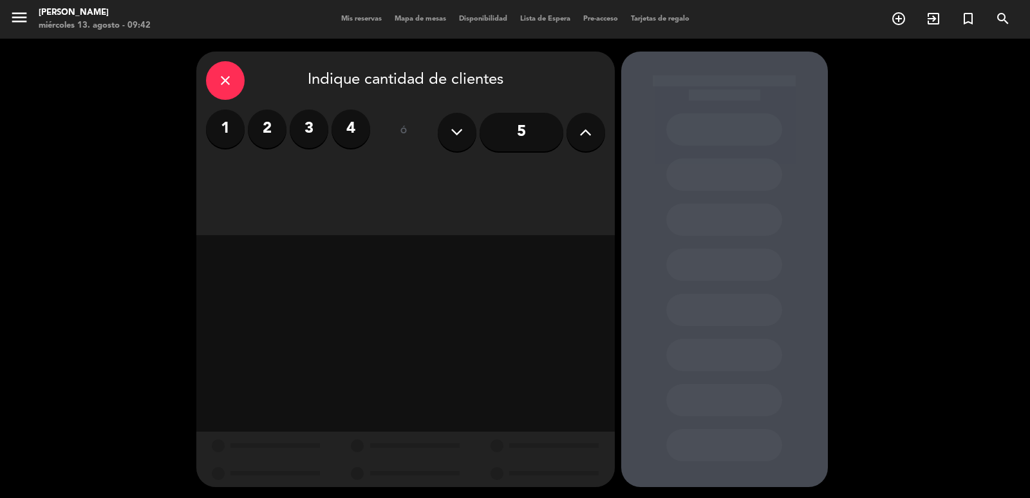
click at [372, 129] on div "1 2 3 4 ó 5" at bounding box center [405, 131] width 399 height 45
click at [350, 124] on label "4" at bounding box center [351, 128] width 39 height 39
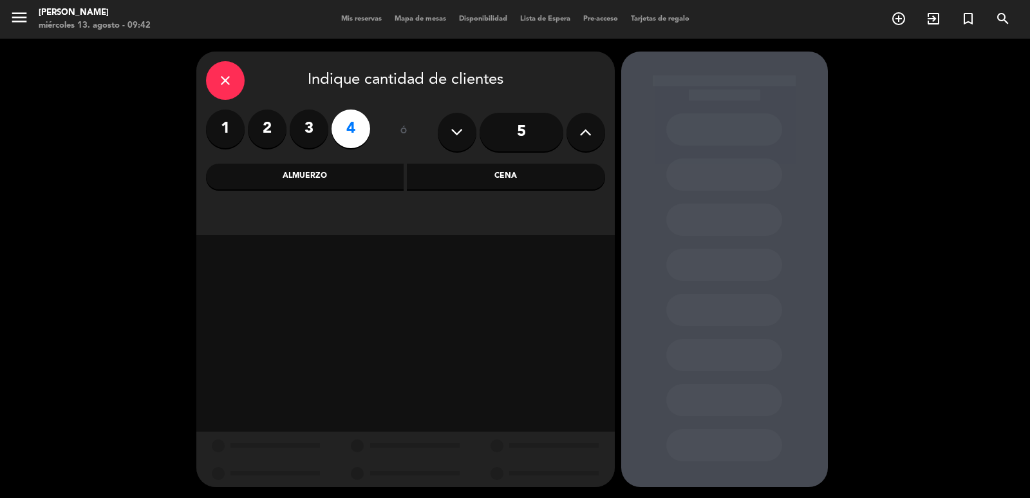
click at [409, 171] on div "Cena" at bounding box center [506, 177] width 198 height 26
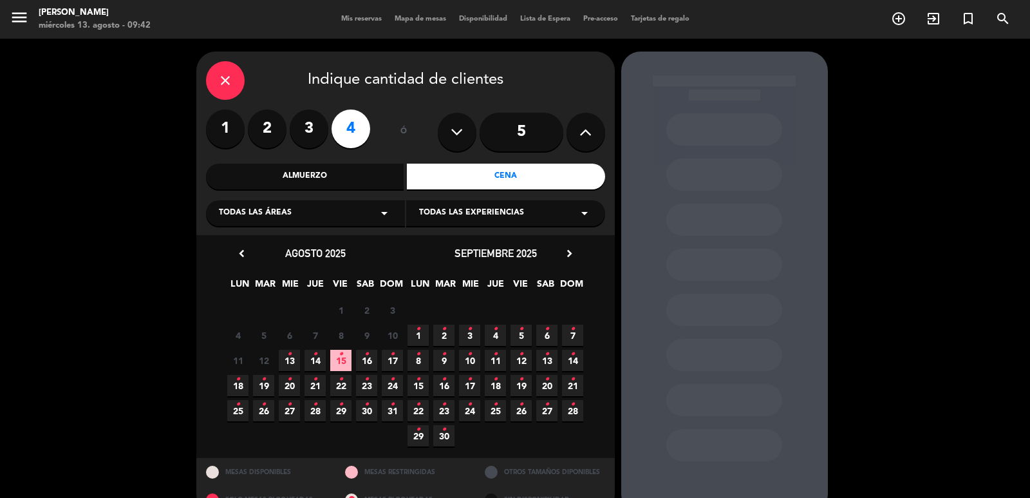
click at [569, 249] on icon "chevron_right" at bounding box center [570, 254] width 14 height 14
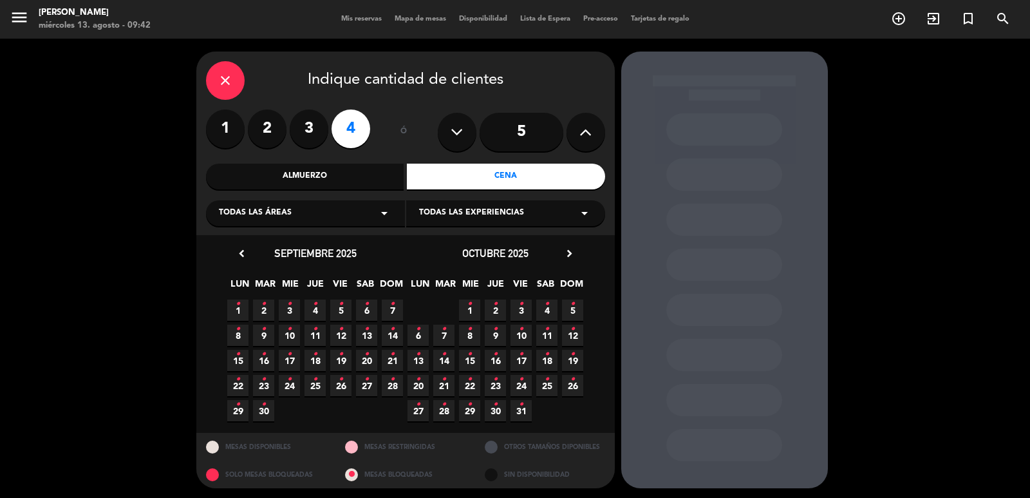
click at [545, 384] on icon "•" at bounding box center [547, 379] width 5 height 21
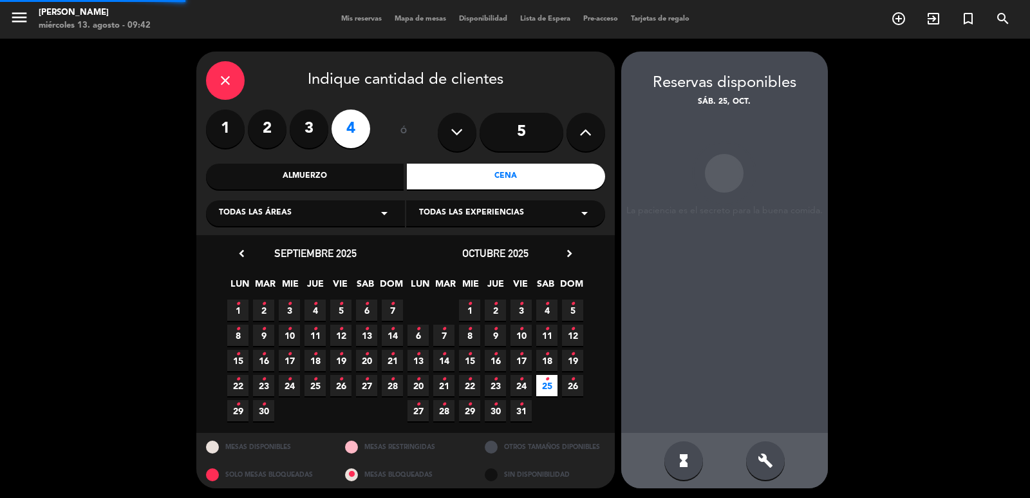
scroll to position [3, 0]
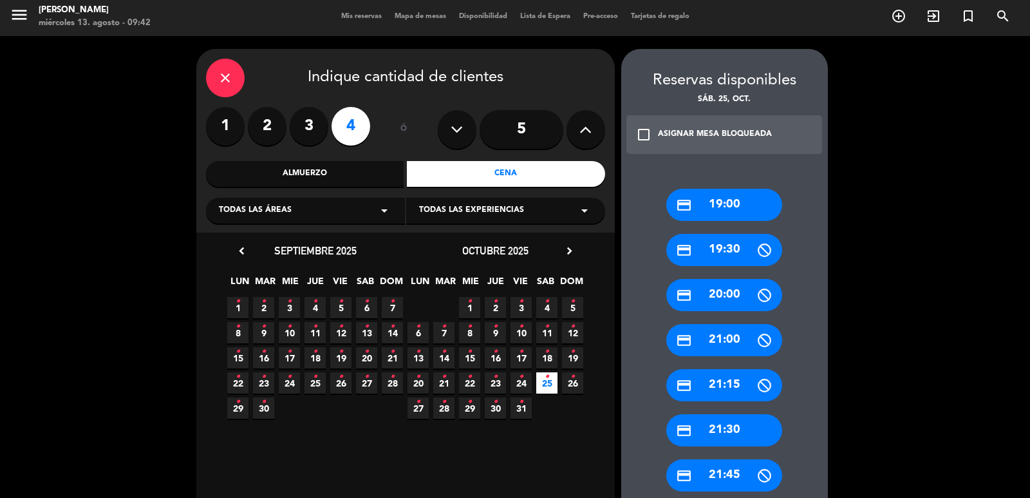
click at [726, 399] on div "credit_card 21:15" at bounding box center [724, 385] width 116 height 32
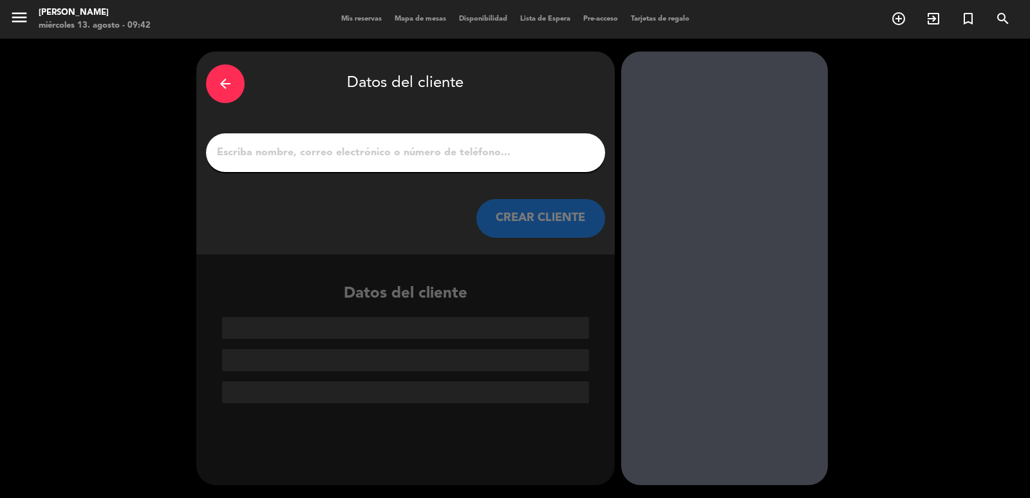
scroll to position [0, 0]
click at [476, 165] on div at bounding box center [405, 152] width 399 height 39
click at [473, 156] on input "1" at bounding box center [406, 153] width 380 height 18
paste input "[PERSON_NAME]"
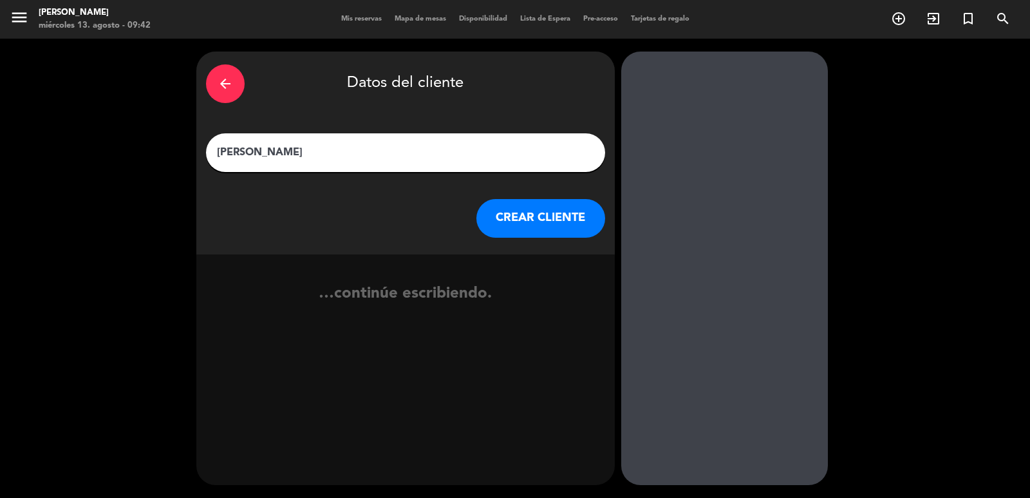
click at [335, 152] on input "[PERSON_NAME]" at bounding box center [406, 153] width 380 height 18
paste input "[PERSON_NAME]"
type input "[PERSON_NAME]"
click at [516, 212] on button "CREAR CLIENTE" at bounding box center [540, 218] width 129 height 39
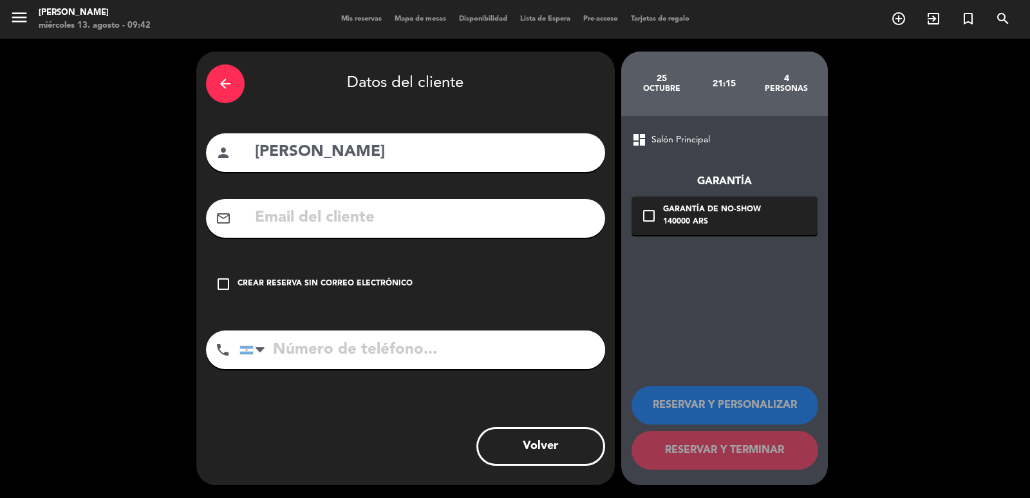
click at [373, 276] on div "check_box_outline_blank Crear reserva sin correo electrónico" at bounding box center [405, 284] width 399 height 39
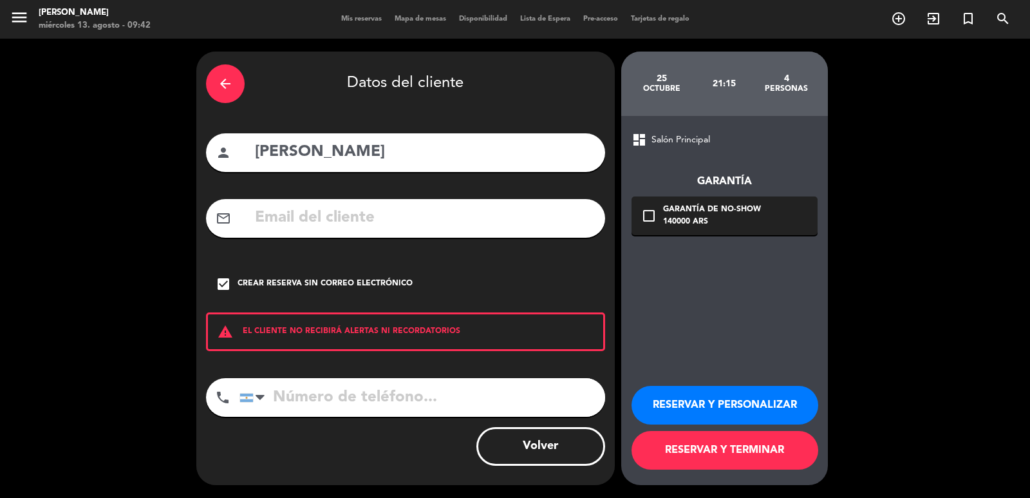
click at [689, 399] on button "RESERVAR Y PERSONALIZAR" at bounding box center [725, 405] width 187 height 39
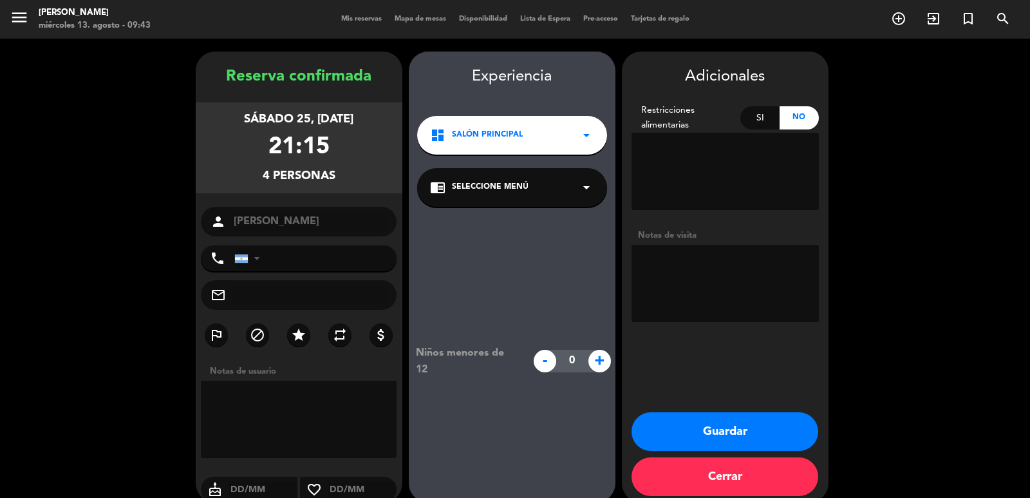
scroll to position [17, 0]
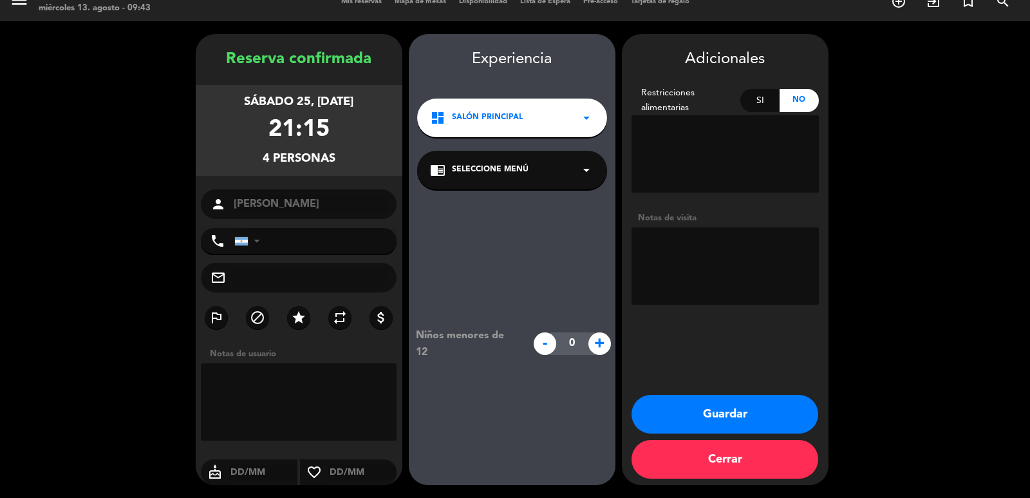
click at [758, 425] on button "Guardar" at bounding box center [725, 414] width 187 height 39
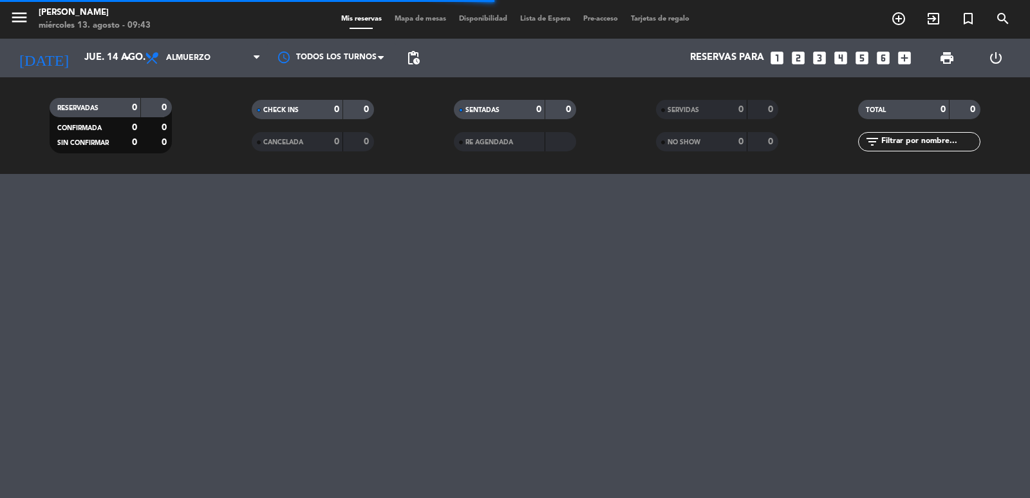
click at [895, 26] on icon "add_circle_outline" at bounding box center [898, 18] width 15 height 15
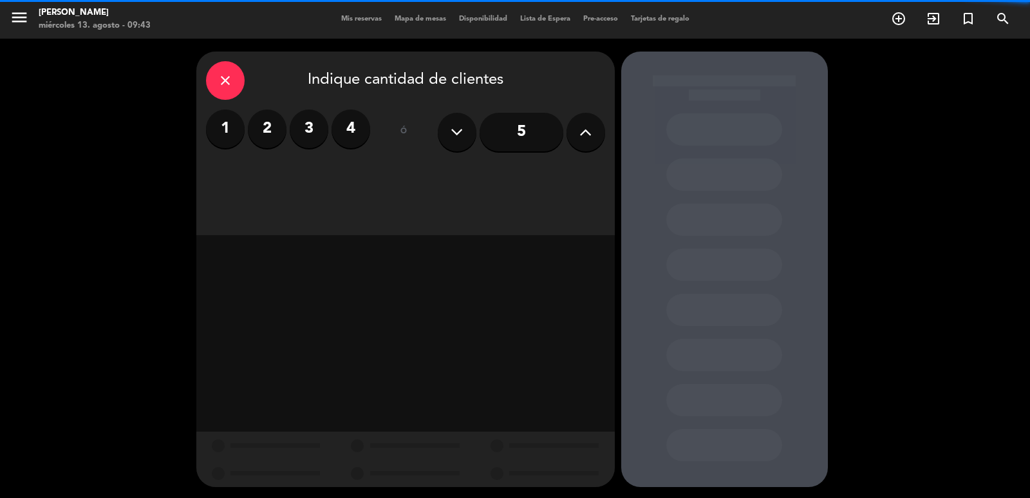
click at [314, 127] on label "3" at bounding box center [309, 128] width 39 height 39
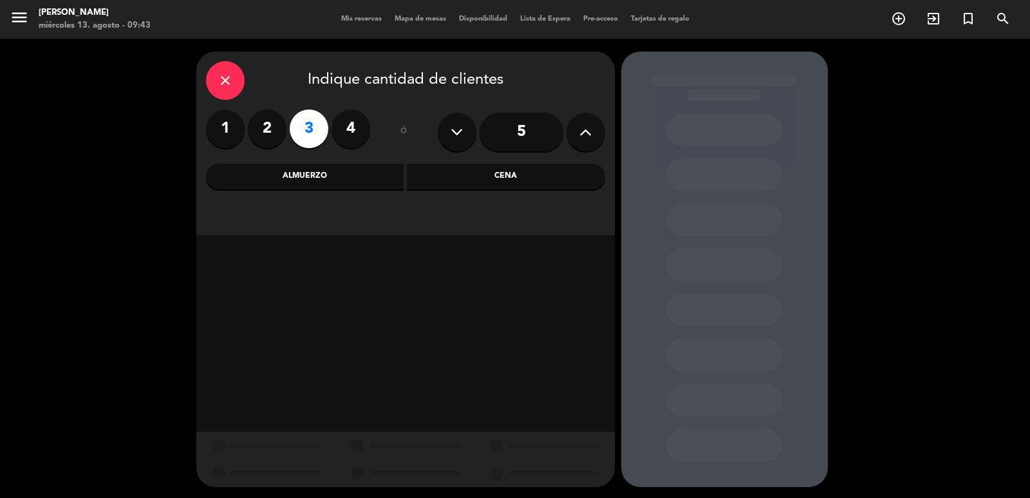
click at [473, 175] on div "Cena" at bounding box center [506, 177] width 198 height 26
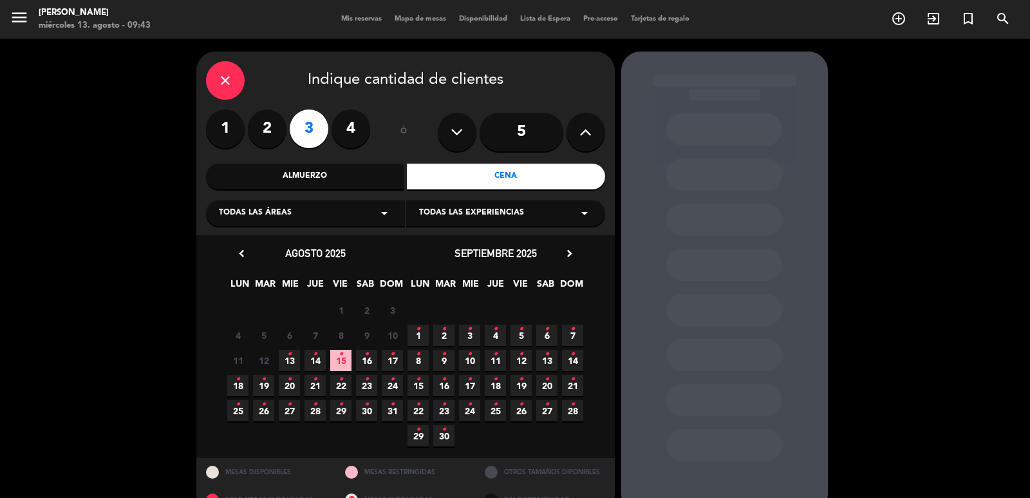
click at [382, 169] on div "Almuerzo" at bounding box center [305, 177] width 198 height 26
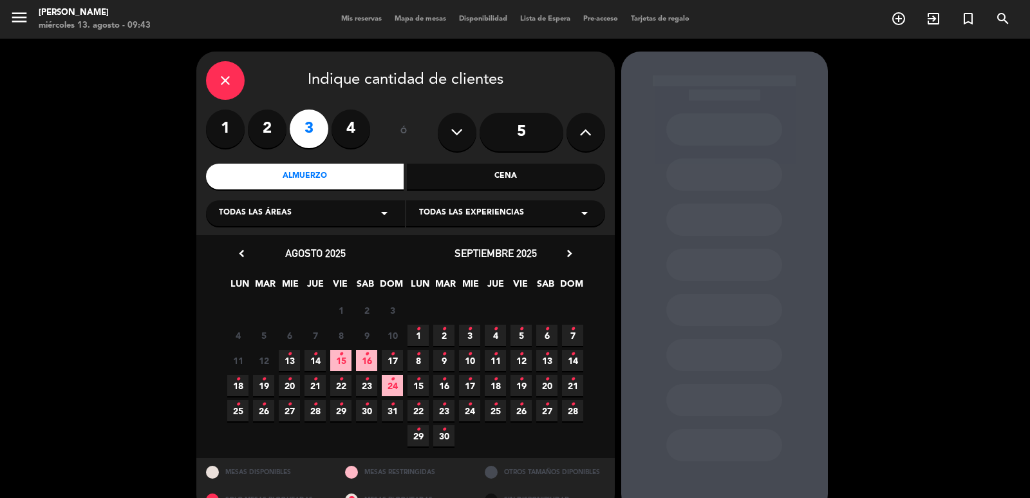
click at [570, 252] on icon "chevron_right" at bounding box center [570, 254] width 14 height 14
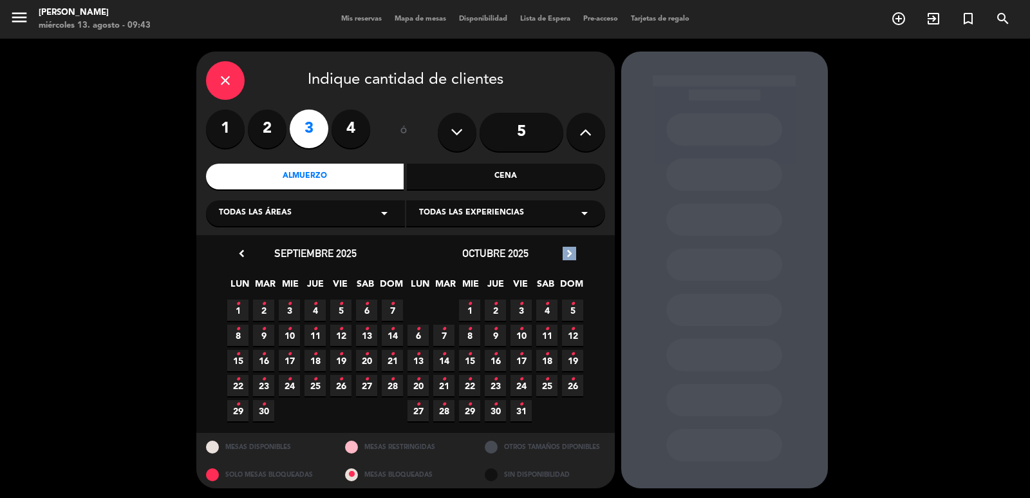
click at [570, 252] on icon "chevron_right" at bounding box center [570, 254] width 14 height 14
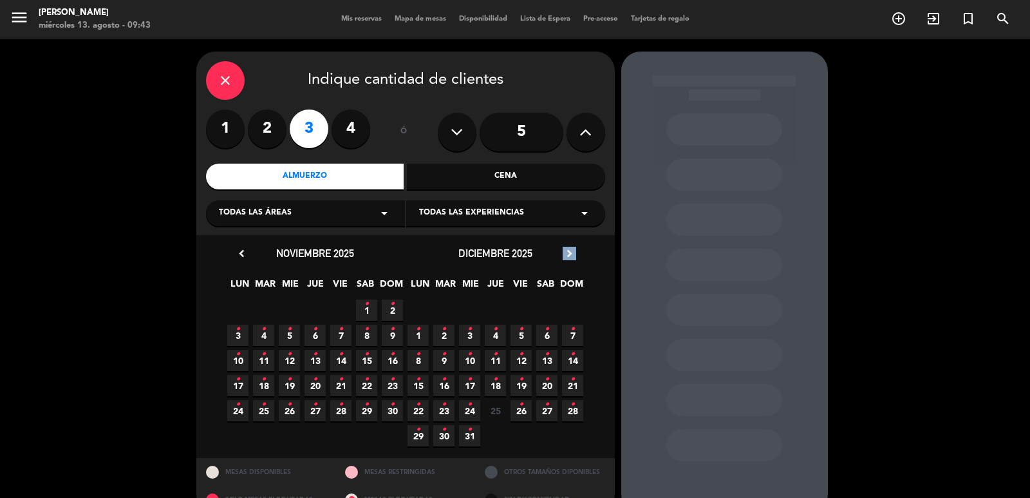
click at [570, 252] on icon "chevron_right" at bounding box center [570, 254] width 14 height 14
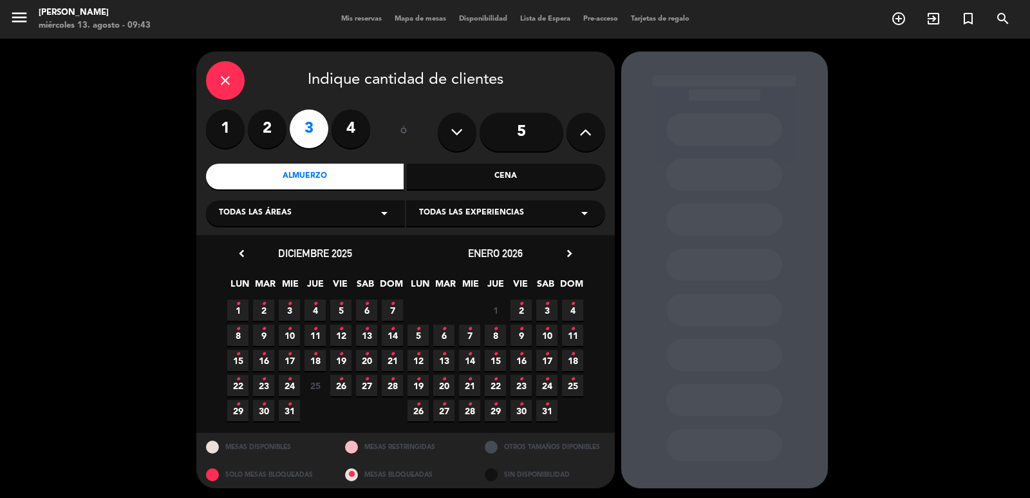
click at [552, 310] on span "3 •" at bounding box center [546, 309] width 21 height 21
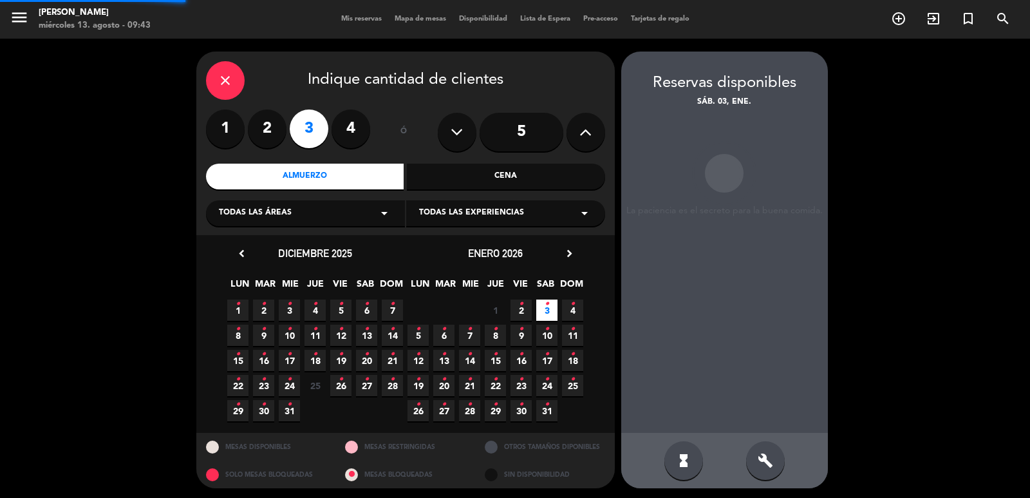
scroll to position [3, 0]
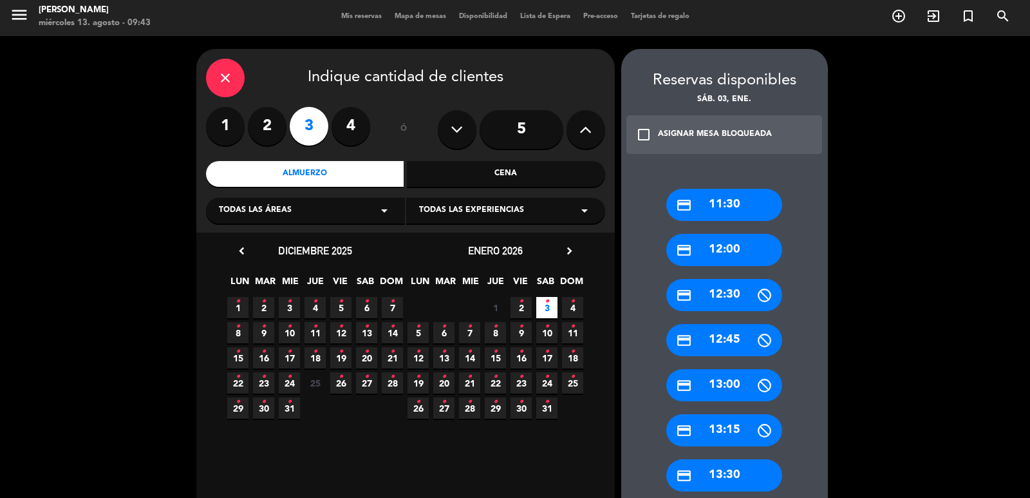
click at [744, 294] on div "credit_card 12:30" at bounding box center [724, 295] width 116 height 32
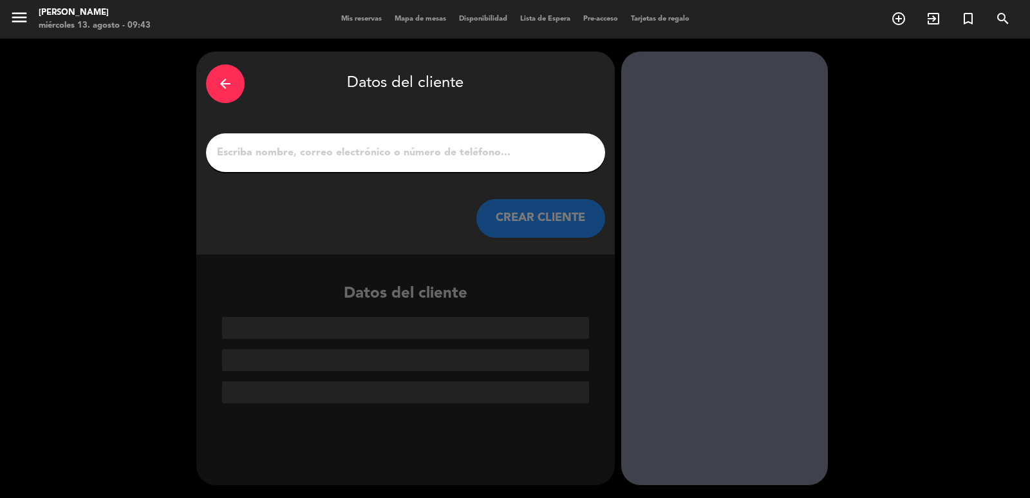
click at [500, 154] on input "1" at bounding box center [406, 153] width 380 height 18
paste input "[PERSON_NAME]"
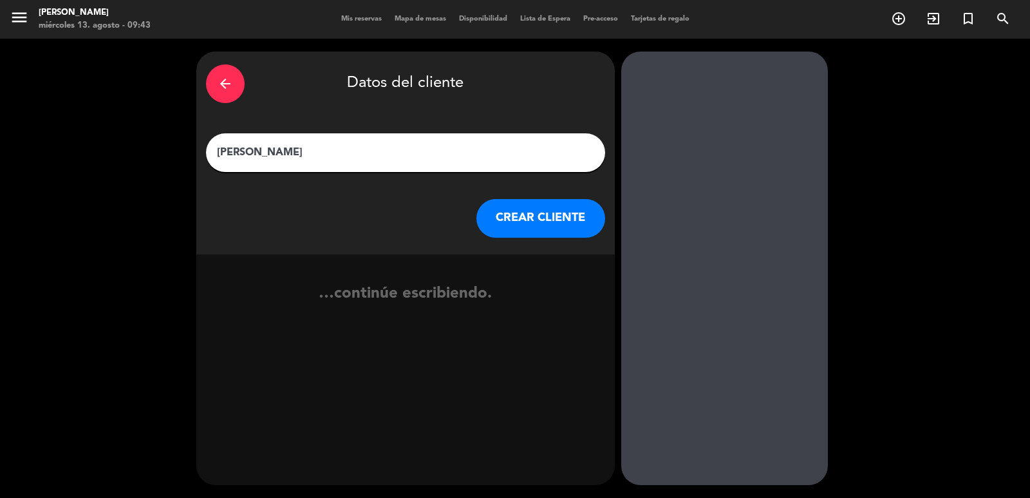
type input "[PERSON_NAME]"
click at [544, 232] on button "CREAR CLIENTE" at bounding box center [540, 218] width 129 height 39
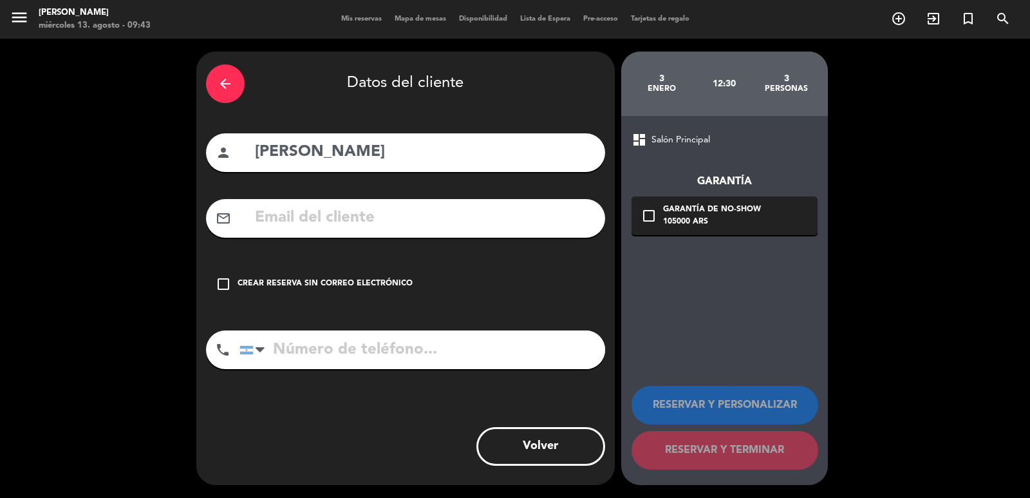
click at [400, 281] on div "Crear reserva sin correo electrónico" at bounding box center [325, 284] width 175 height 13
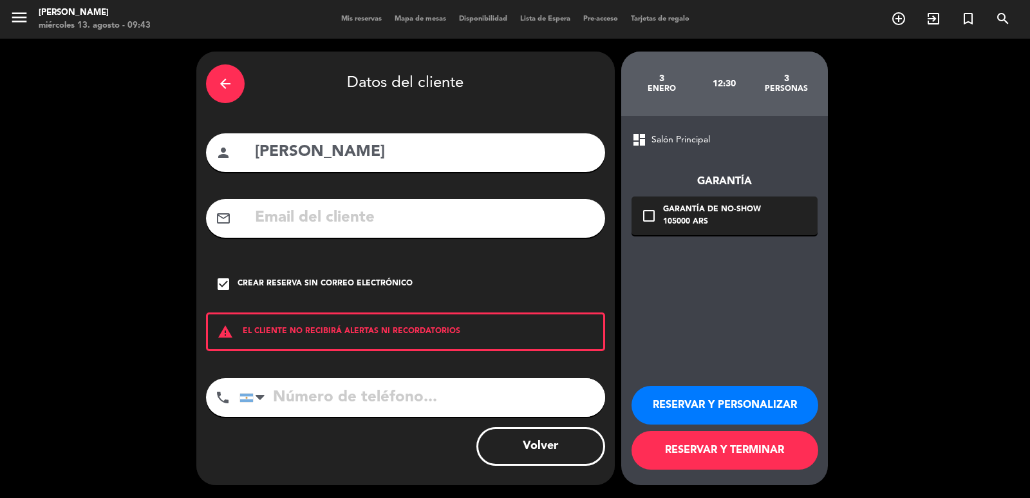
click at [685, 404] on button "RESERVAR Y PERSONALIZAR" at bounding box center [725, 405] width 187 height 39
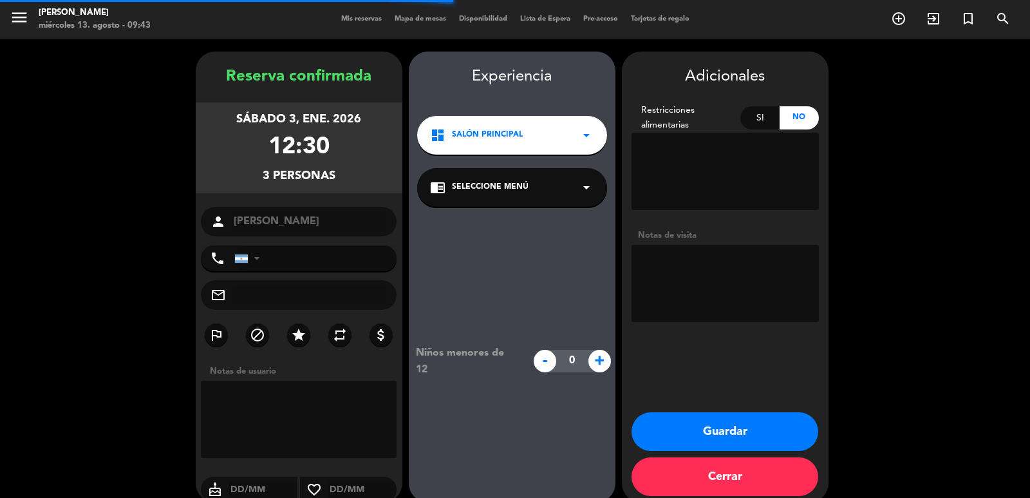
scroll to position [17, 0]
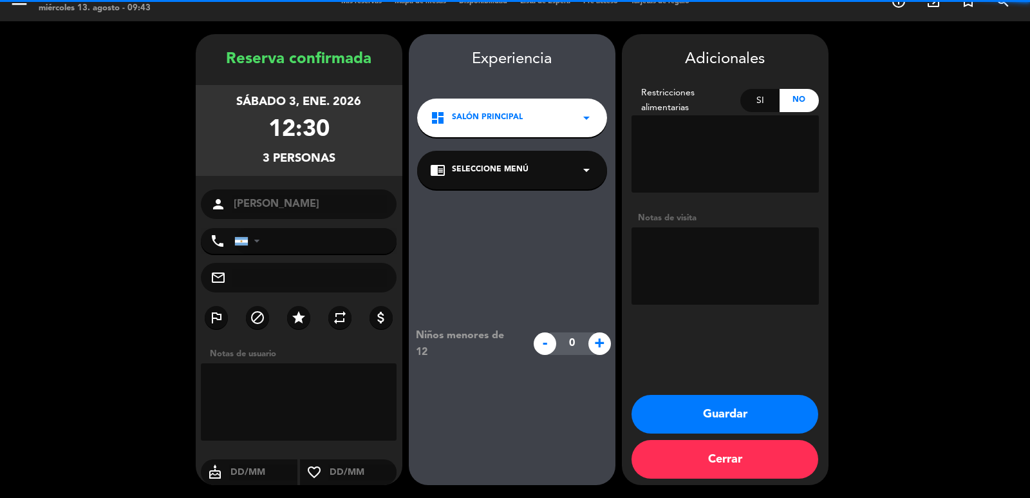
click at [677, 295] on textarea at bounding box center [725, 265] width 187 height 77
paste textarea "SUPER MEGA VIP - CEO de una compañia"
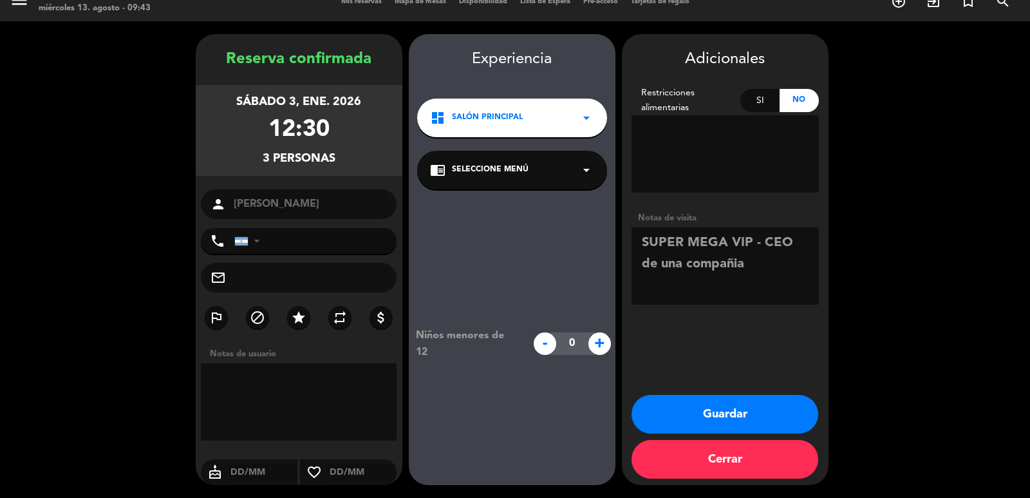
type textarea "SUPER MEGA VIP - CEO de una compañia"
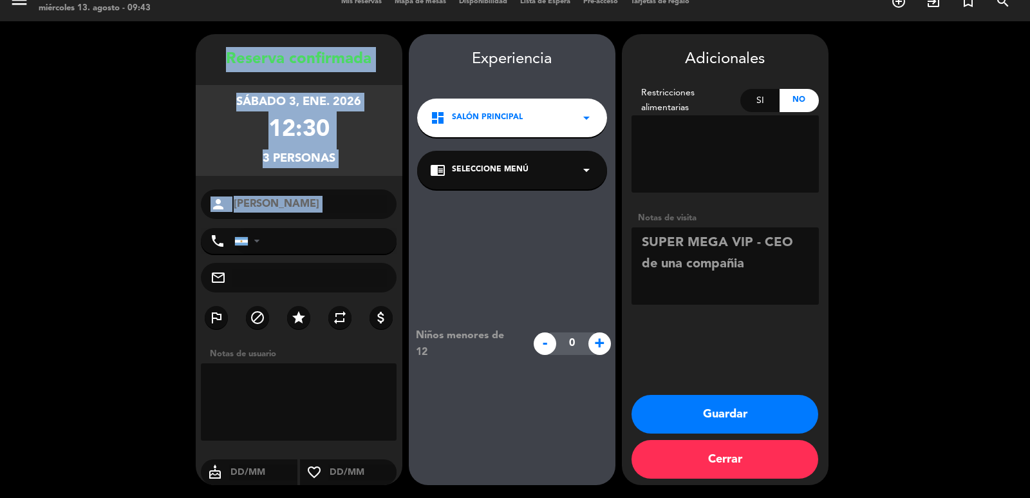
copy div "Reserva confirmada sábado 3, ene. 2026 12:30 3 personas person"
drag, startPoint x: 222, startPoint y: 47, endPoint x: 357, endPoint y: 222, distance: 220.9
click at [357, 222] on div "Reserva confirmada sábado 3, ene. 2026 12:30 3 personas person [PERSON_NAME] ph…" at bounding box center [299, 272] width 207 height 451
click at [689, 411] on button "Guardar" at bounding box center [725, 414] width 187 height 39
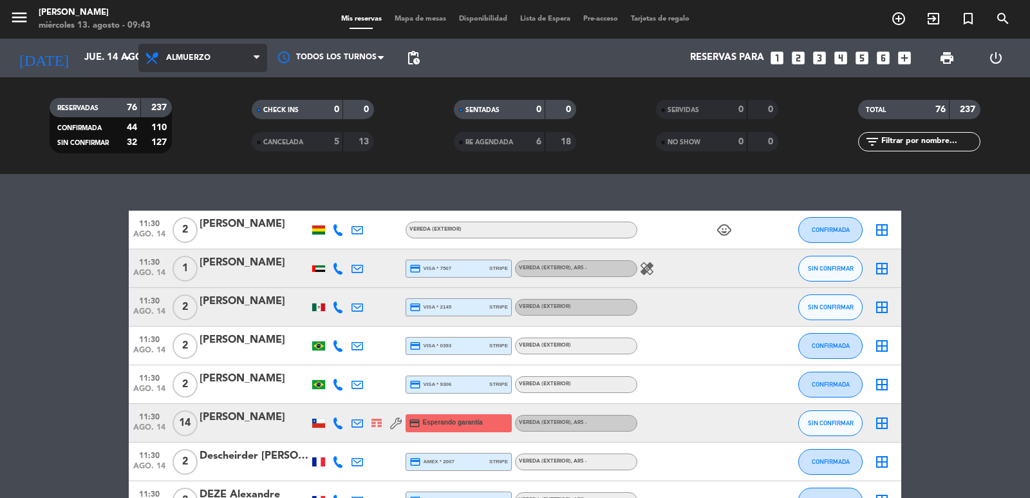
click at [164, 45] on span "Almuerzo" at bounding box center [202, 58] width 129 height 28
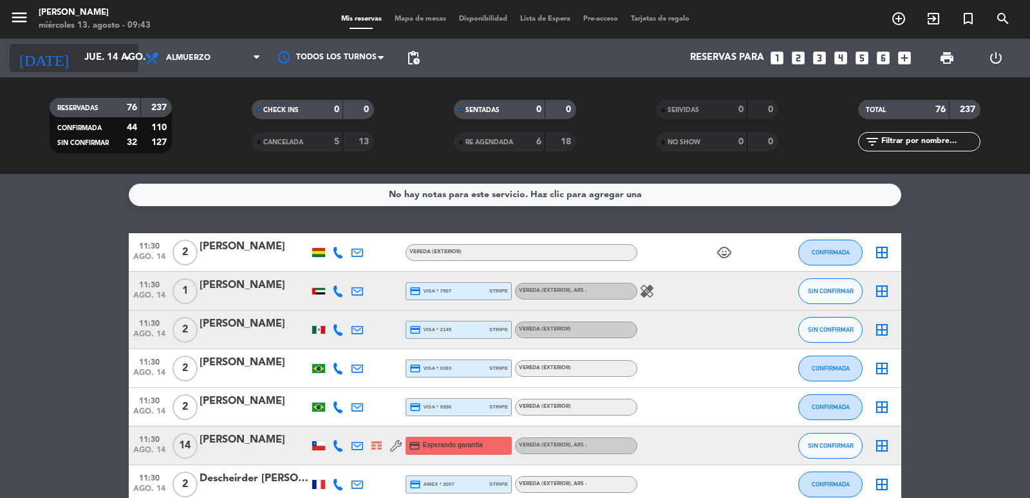
click at [94, 59] on input "jue. 14 ago." at bounding box center [140, 58] width 124 height 24
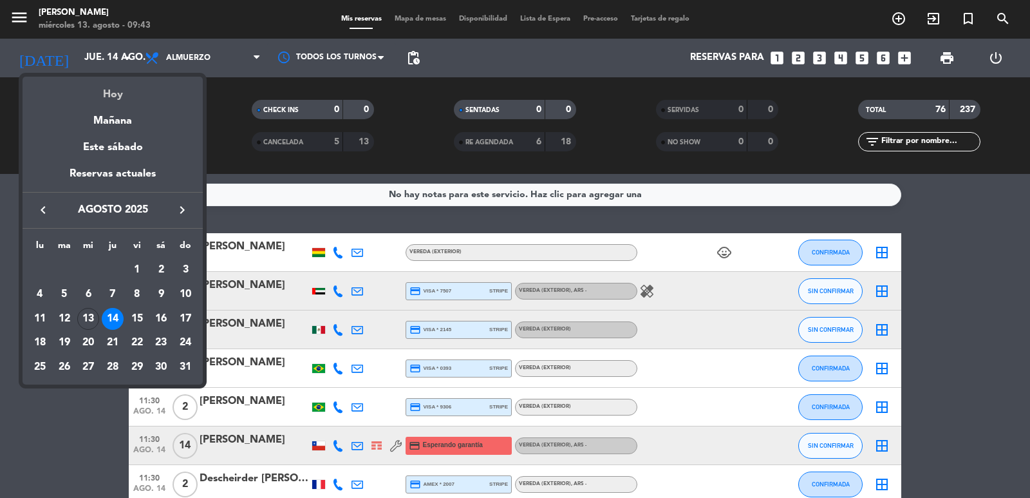
click at [108, 95] on div "Hoy" at bounding box center [113, 90] width 180 height 26
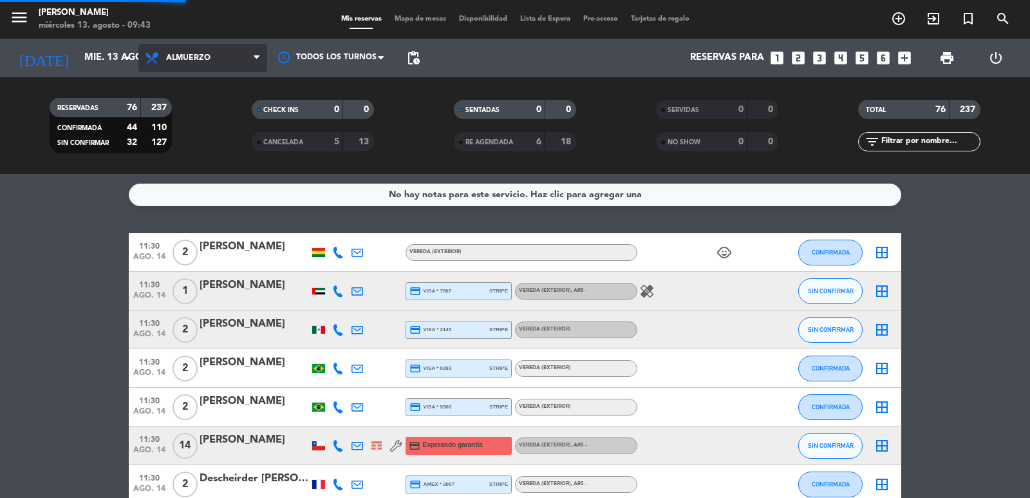
click at [156, 65] on icon at bounding box center [153, 57] width 19 height 15
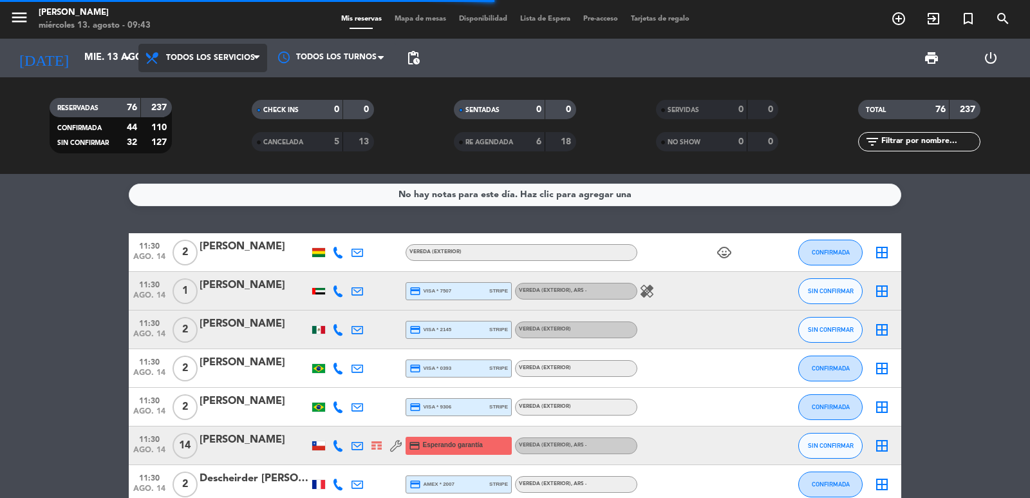
click at [198, 83] on div "menu [PERSON_NAME] miércoles 13. agosto - 09:43 Mis reservas Mapa de mesas Disp…" at bounding box center [515, 87] width 1030 height 174
click at [203, 59] on span "Todos los servicios" at bounding box center [210, 57] width 89 height 9
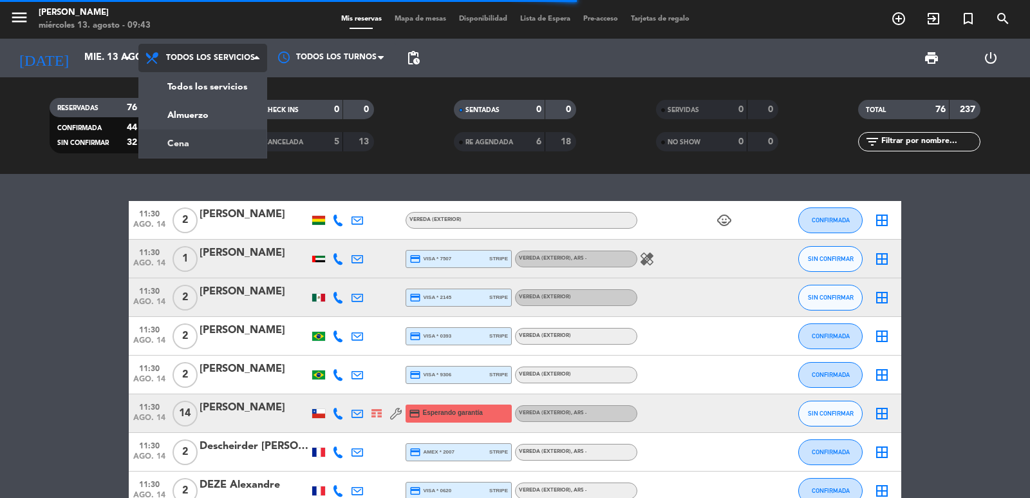
click at [203, 137] on div "menu [PERSON_NAME] miércoles 13. agosto - 09:43 Mis reservas Mapa de mesas Disp…" at bounding box center [515, 87] width 1030 height 174
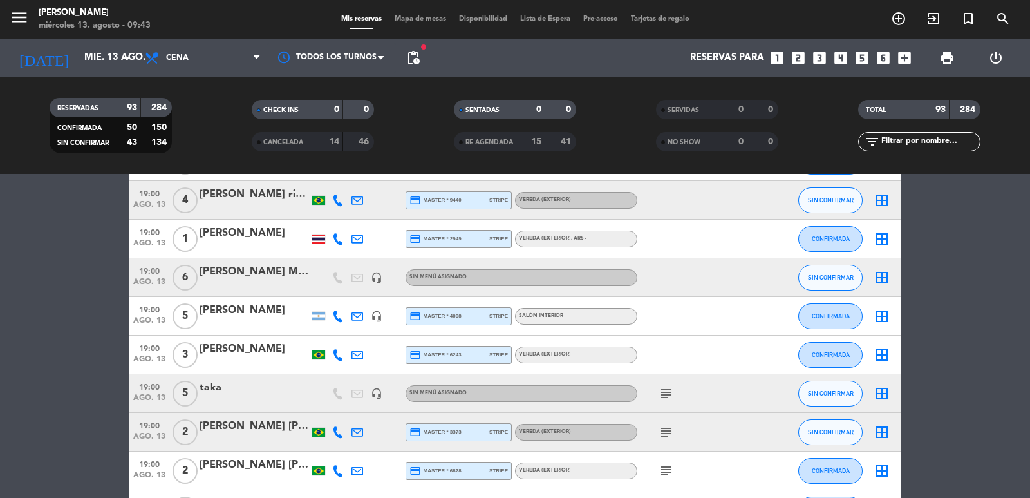
scroll to position [1288, 0]
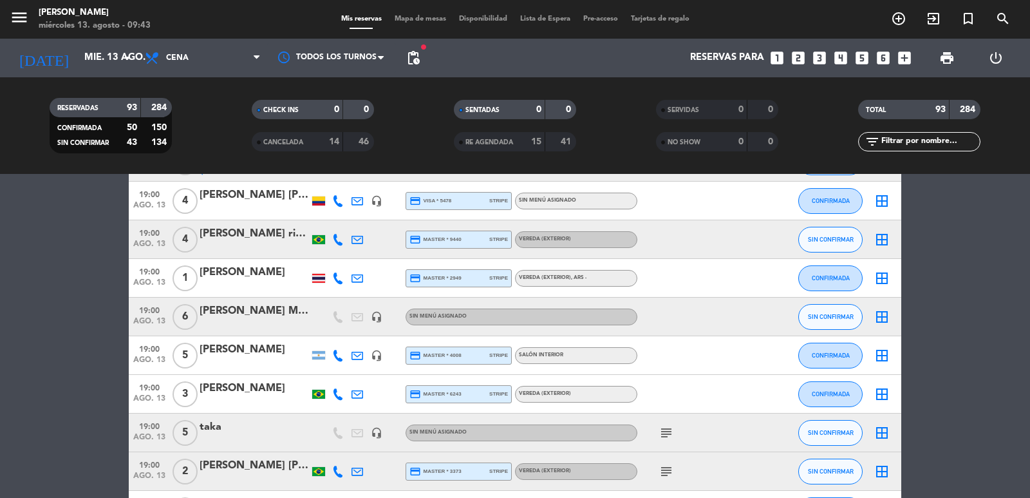
click at [263, 318] on div "[PERSON_NAME] MESA 10 AVISAR A [PERSON_NAME]" at bounding box center [254, 311] width 109 height 17
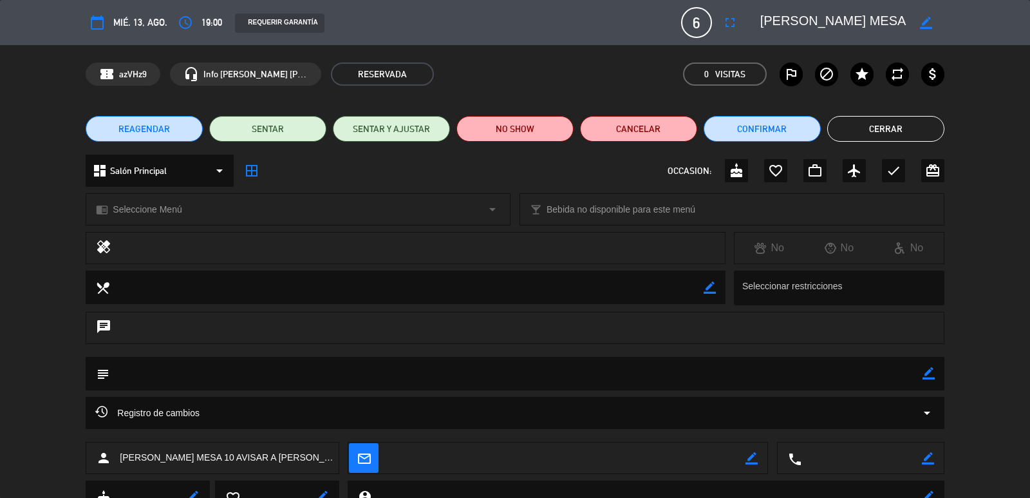
click at [202, 26] on span "19:00" at bounding box center [212, 22] width 21 height 15
click at [191, 26] on icon "access_time" at bounding box center [185, 22] width 15 height 15
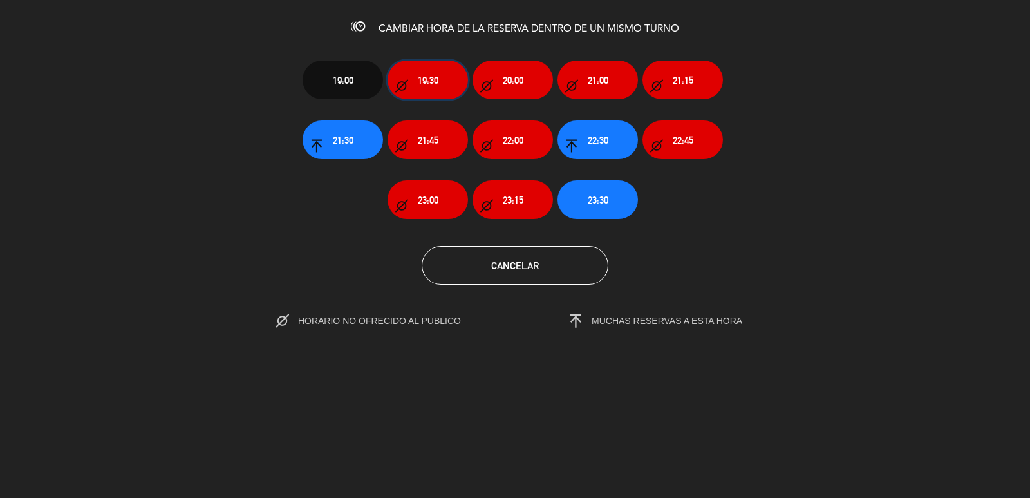
click at [429, 66] on button "19:30" at bounding box center [428, 80] width 80 height 39
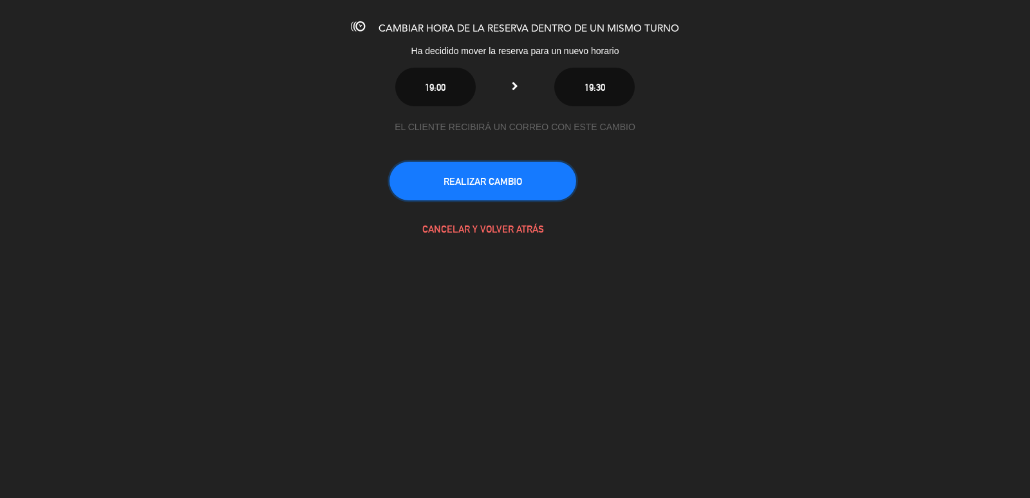
click at [541, 197] on button "REALIZAR CAMBIO" at bounding box center [483, 181] width 187 height 39
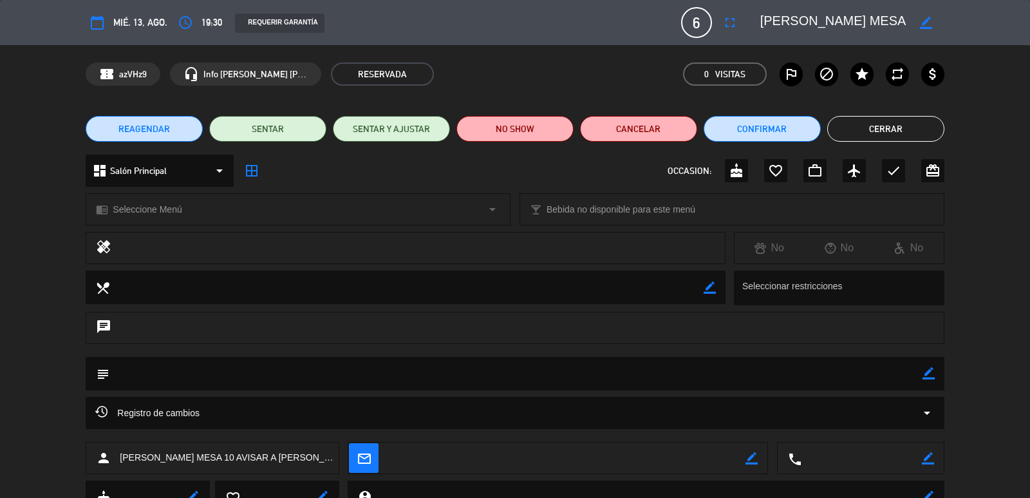
click at [928, 125] on button "Cerrar" at bounding box center [885, 129] width 117 height 26
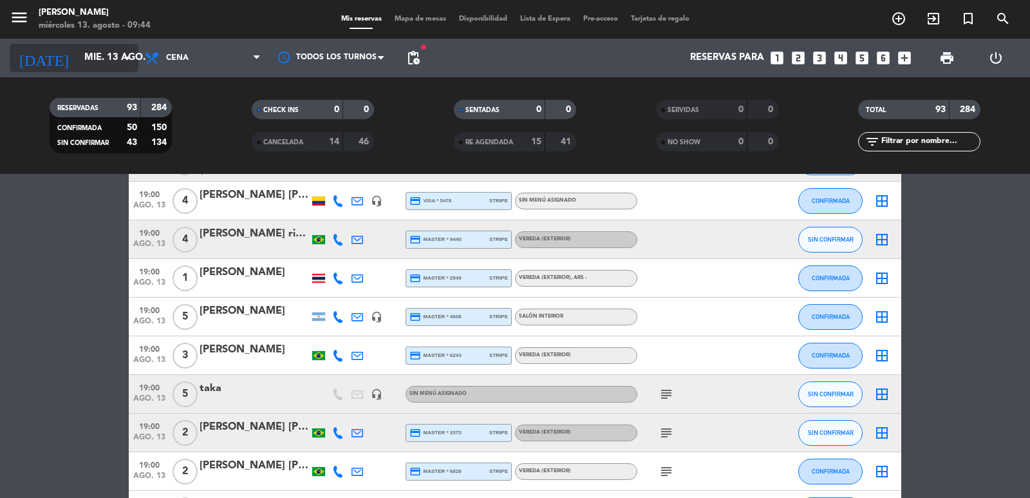
click at [122, 68] on input "mié. 13 ago." at bounding box center [140, 58] width 124 height 24
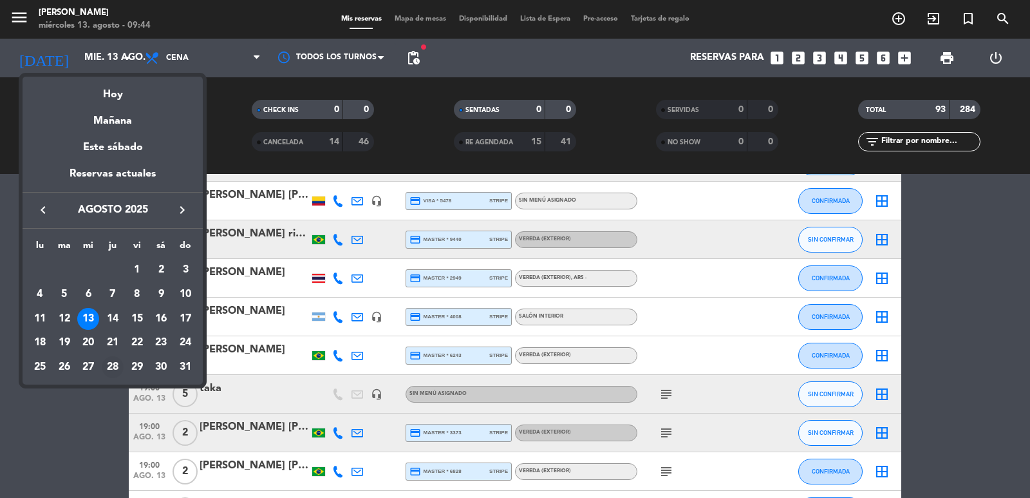
click at [117, 368] on div "28" at bounding box center [113, 367] width 22 height 22
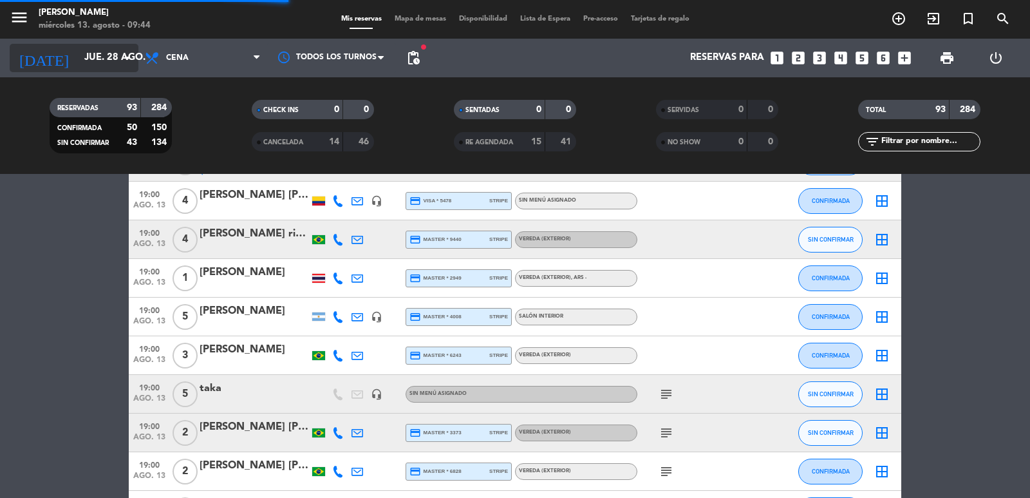
click at [78, 69] on input "jue. 28 ago." at bounding box center [140, 58] width 124 height 24
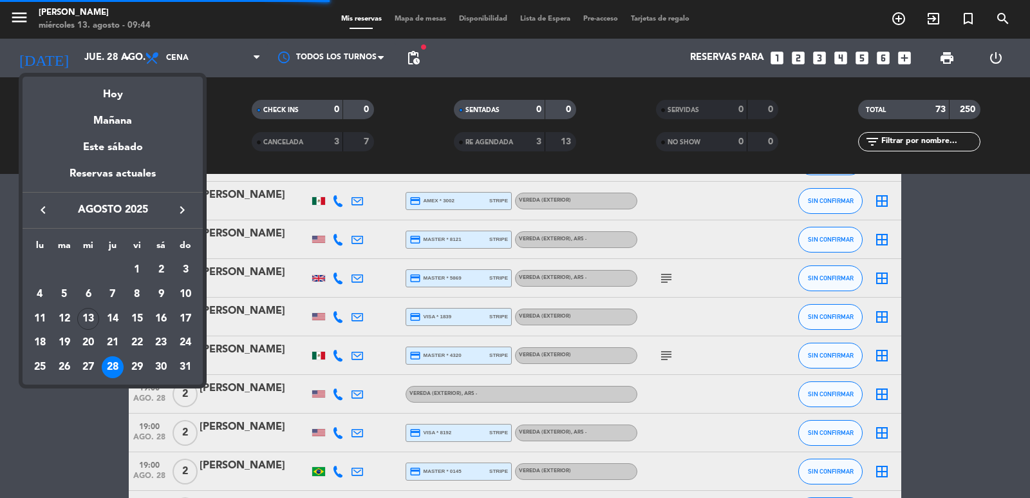
click at [187, 208] on icon "keyboard_arrow_right" at bounding box center [181, 209] width 15 height 15
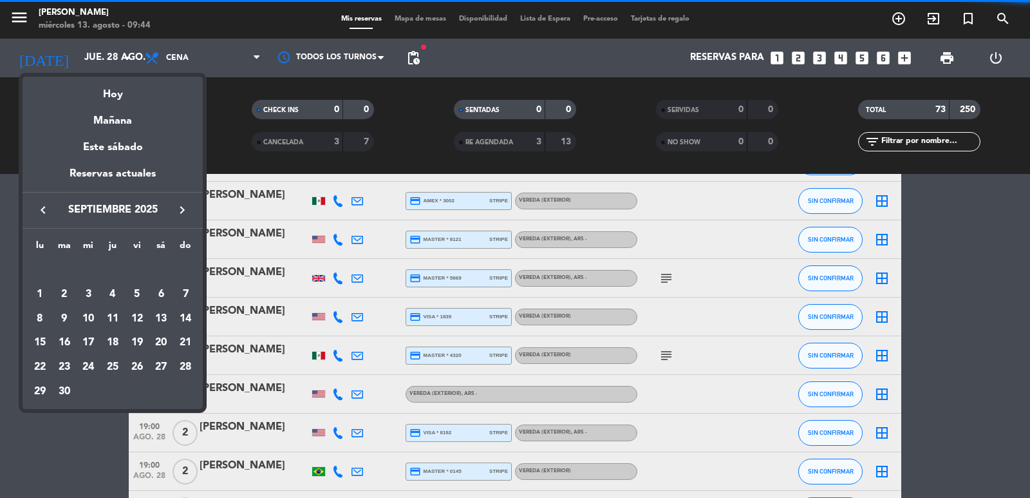
click at [185, 209] on icon "keyboard_arrow_right" at bounding box center [181, 209] width 15 height 15
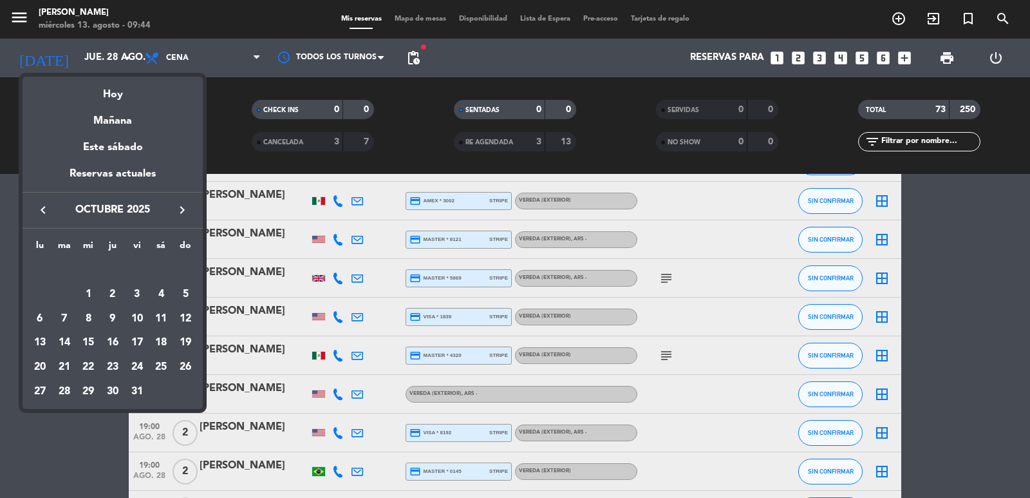
click at [185, 209] on icon "keyboard_arrow_right" at bounding box center [181, 209] width 15 height 15
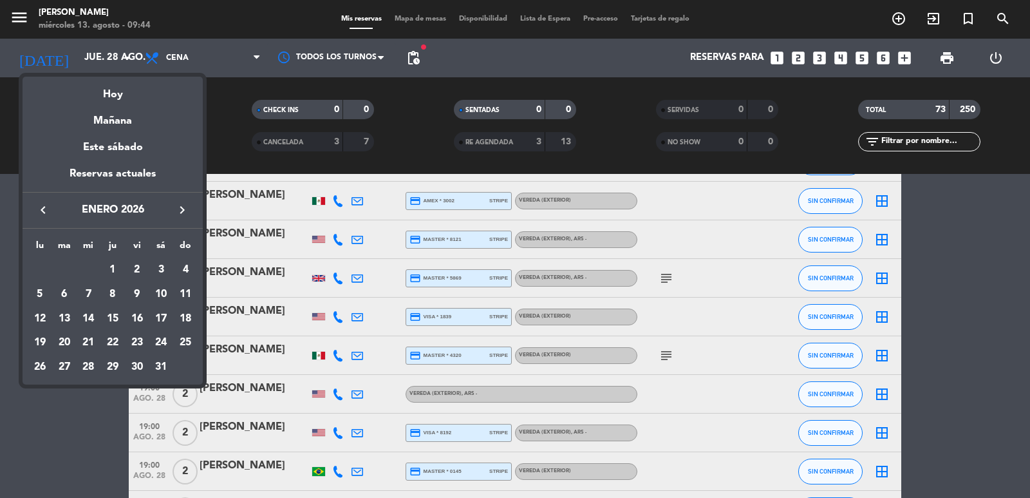
click at [185, 209] on icon "keyboard_arrow_right" at bounding box center [181, 209] width 15 height 15
click at [155, 364] on div "28" at bounding box center [161, 367] width 22 height 22
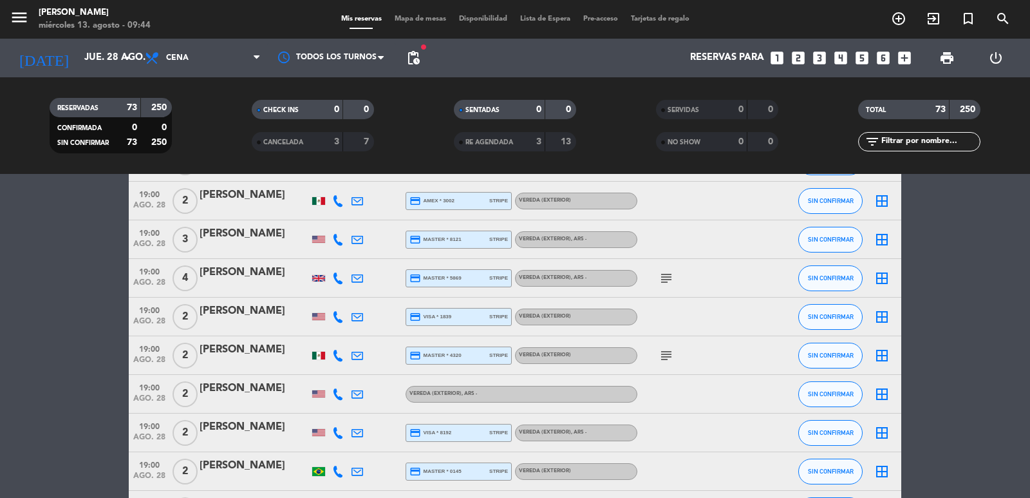
type input "sáb. [DATE]"
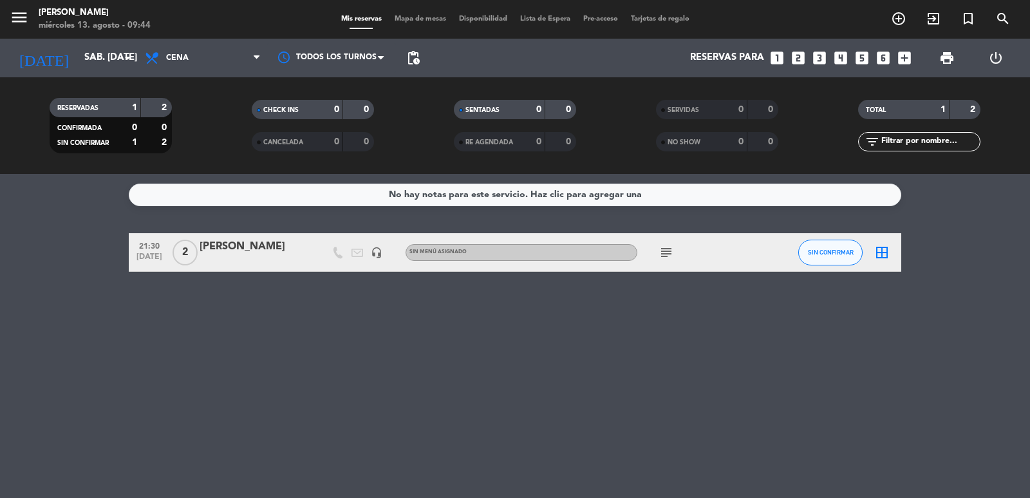
scroll to position [0, 0]
click at [211, 241] on div "[PERSON_NAME]" at bounding box center [254, 246] width 109 height 17
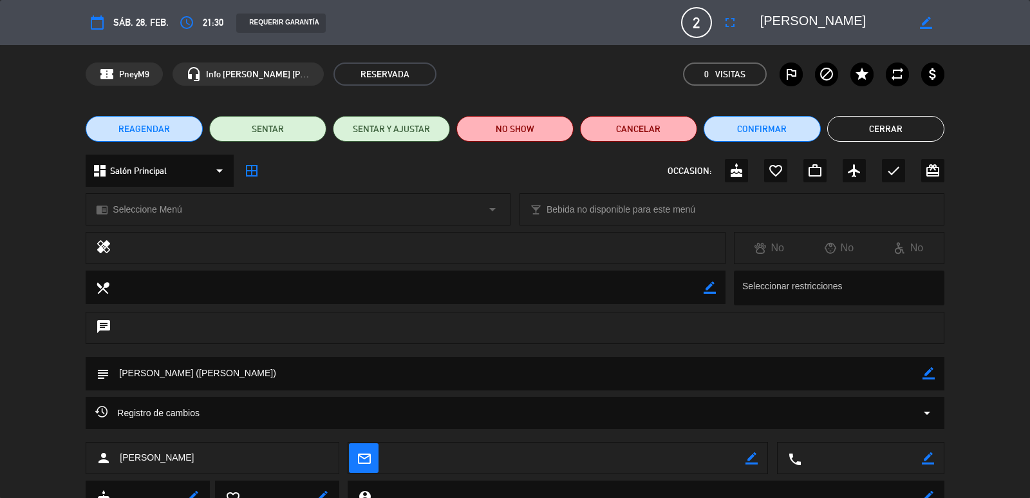
click at [163, 138] on button "REAGENDAR" at bounding box center [144, 129] width 117 height 26
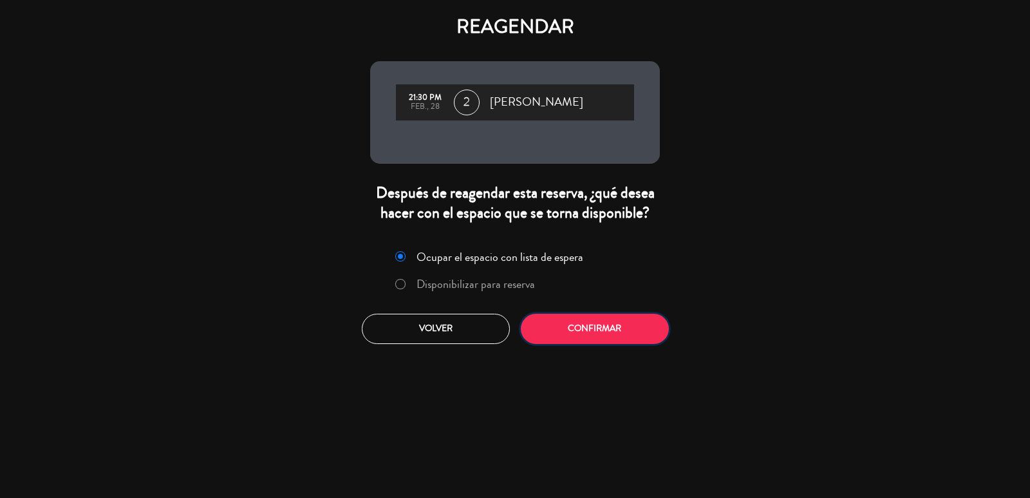
click at [633, 317] on button "Confirmar" at bounding box center [595, 329] width 148 height 30
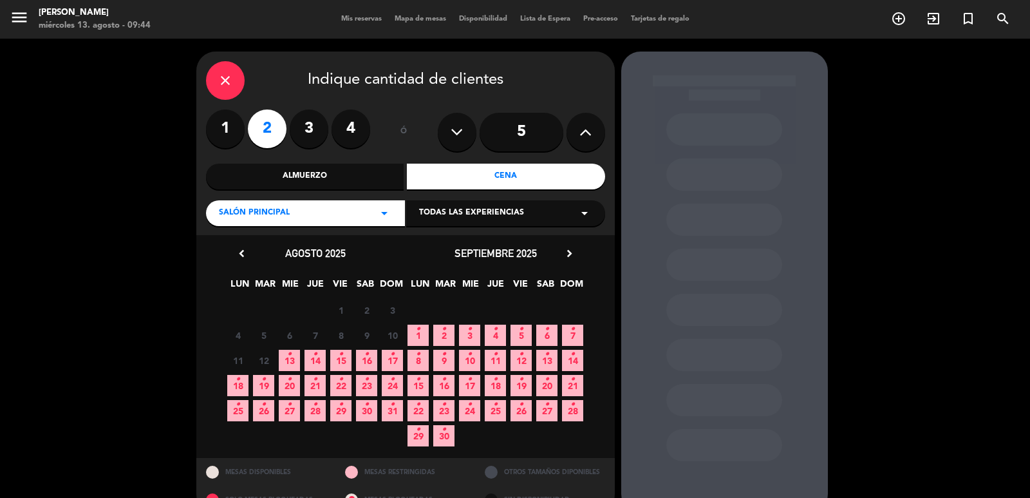
click at [567, 250] on icon "chevron_right" at bounding box center [570, 254] width 14 height 14
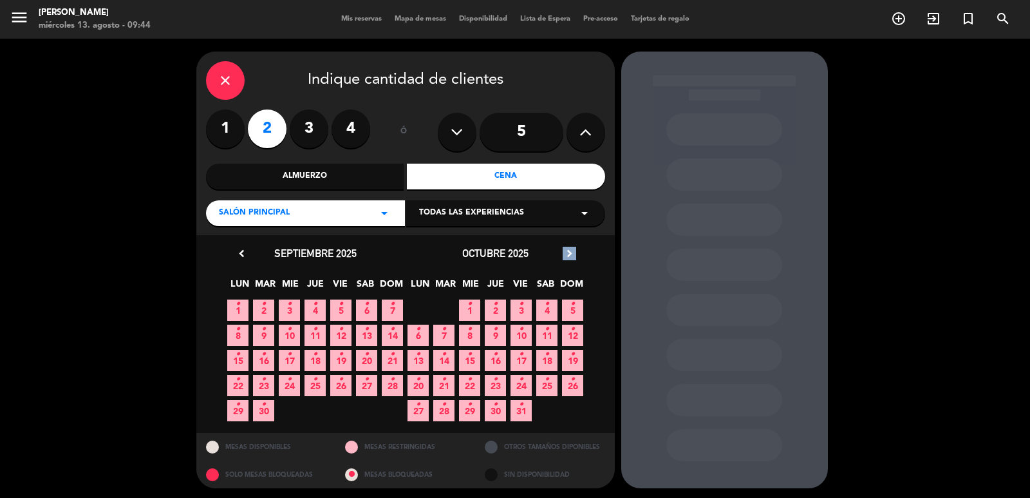
click at [567, 250] on icon "chevron_right" at bounding box center [570, 254] width 14 height 14
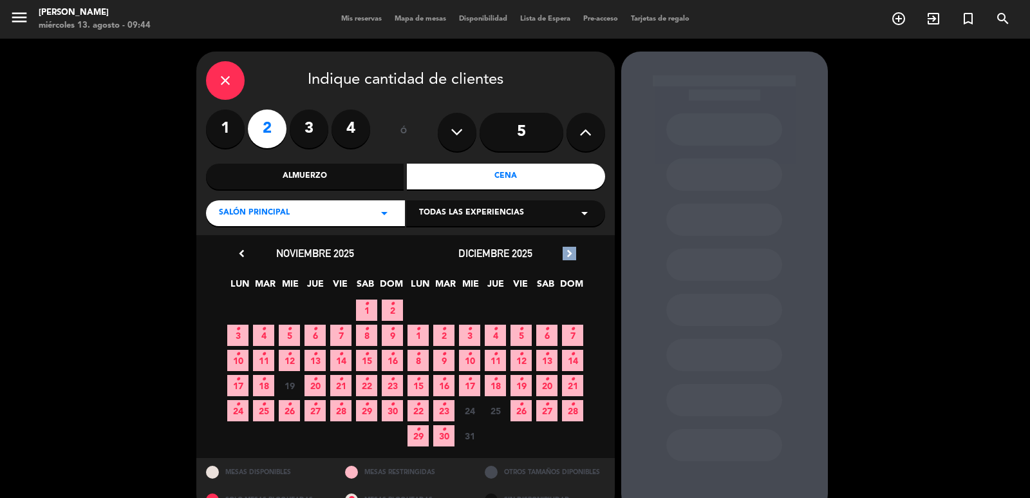
click at [567, 250] on icon "chevron_right" at bounding box center [570, 254] width 14 height 14
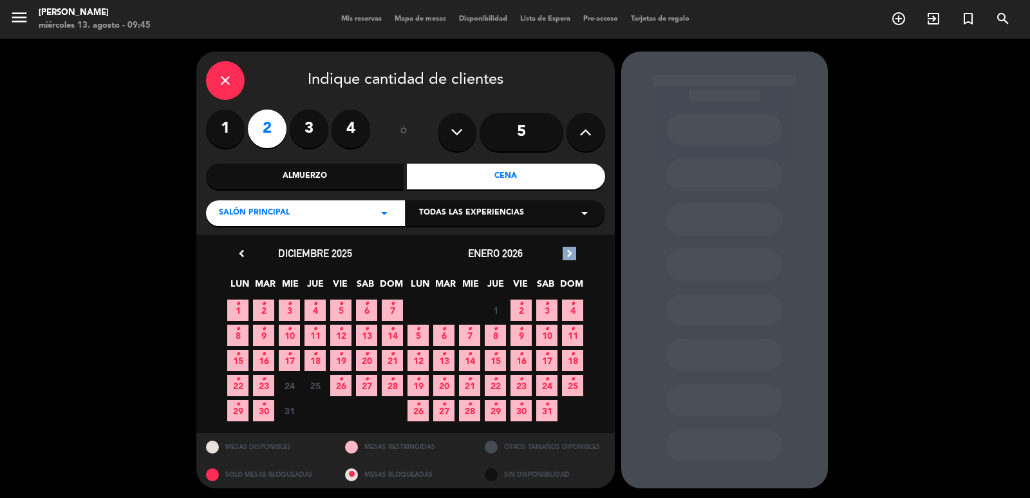
click at [569, 256] on icon "chevron_right" at bounding box center [570, 254] width 14 height 14
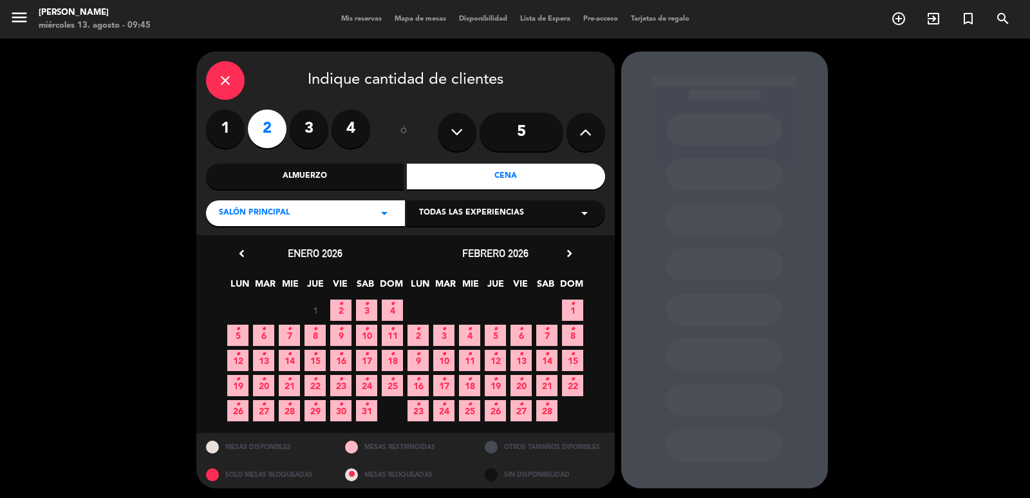
click at [569, 256] on icon "chevron_right" at bounding box center [570, 254] width 14 height 14
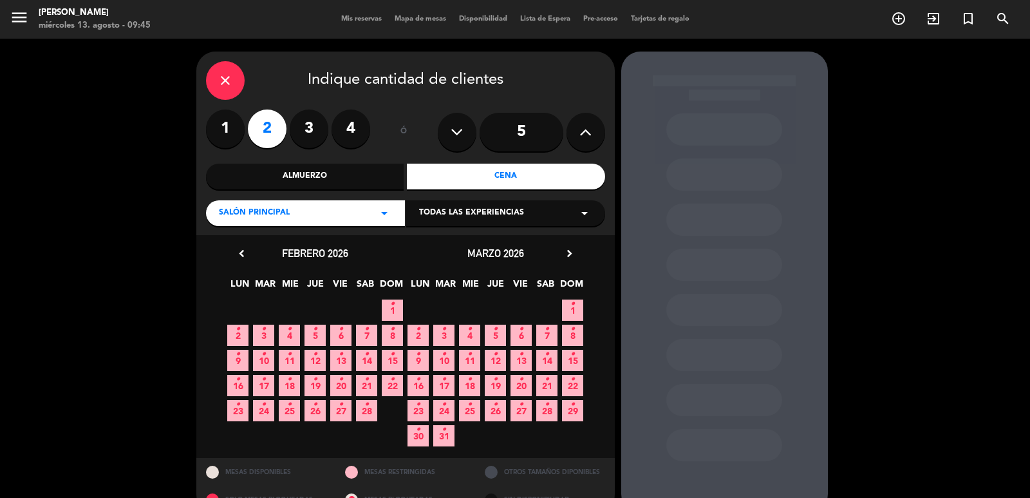
click at [570, 308] on icon "•" at bounding box center [572, 304] width 5 height 21
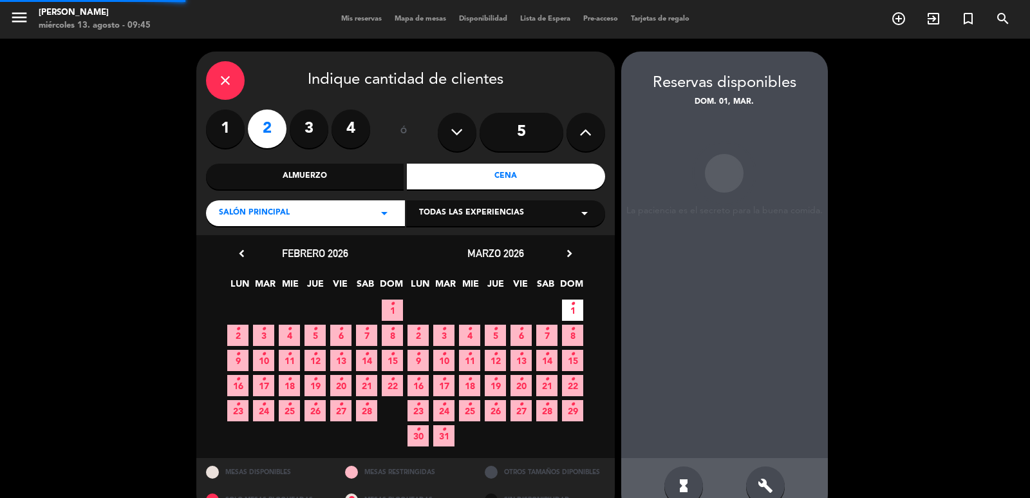
scroll to position [28, 0]
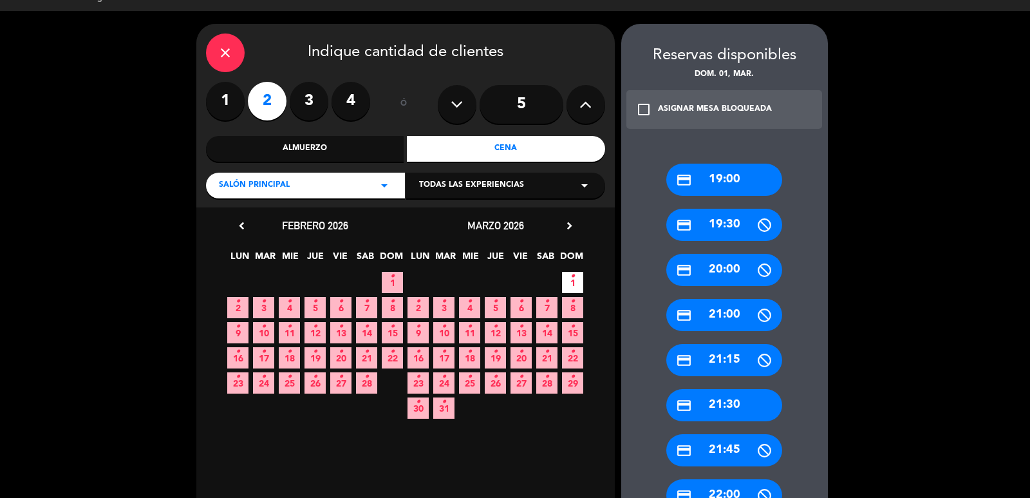
click at [721, 403] on div "credit_card 21:30" at bounding box center [724, 405] width 116 height 32
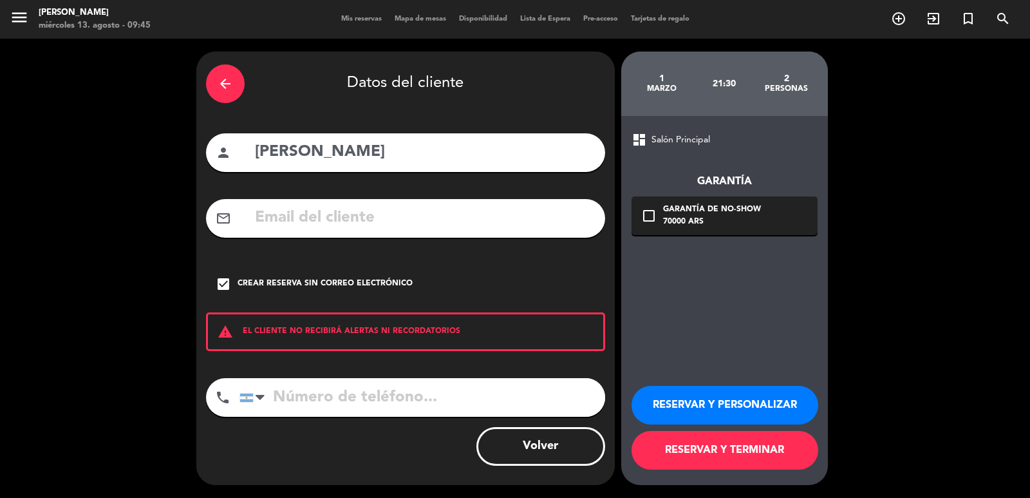
scroll to position [0, 0]
click at [702, 407] on button "RESERVAR Y PERSONALIZAR" at bounding box center [725, 405] width 187 height 39
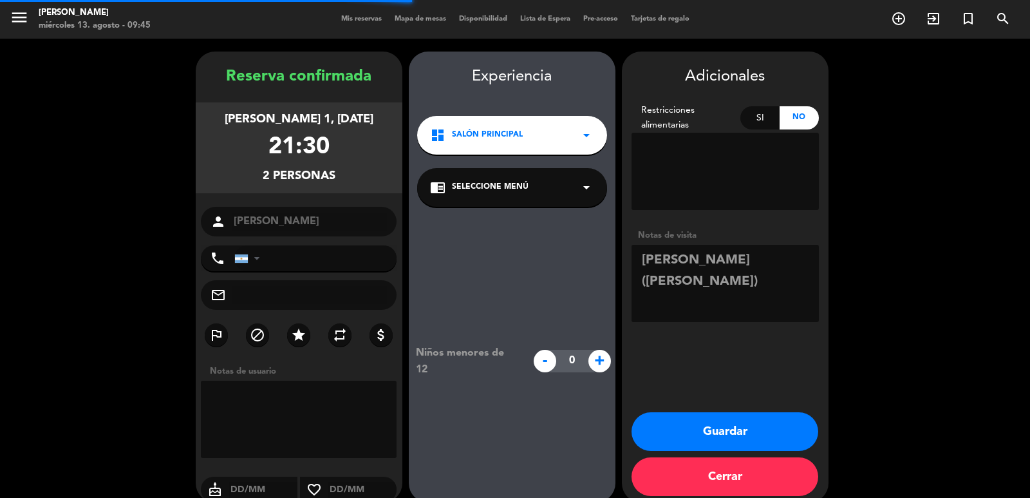
scroll to position [17, 0]
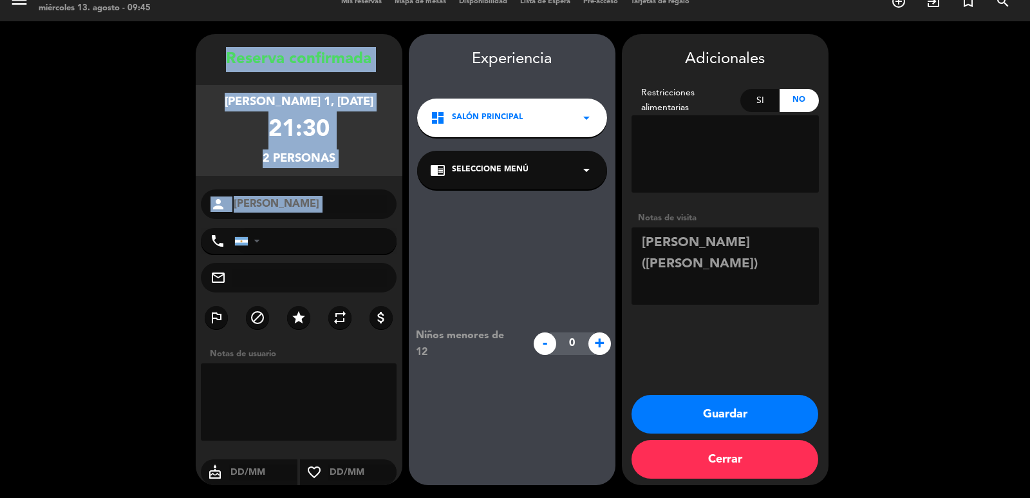
copy div "Reserva confirmada [PERSON_NAME] 1, [DATE] 21:30 2 personas person"
drag, startPoint x: 219, startPoint y: 60, endPoint x: 341, endPoint y: 225, distance: 204.9
click at [341, 225] on div "Reserva confirmada [PERSON_NAME] 1, [DATE] 21:30 2 personas person Liu phone [G…" at bounding box center [299, 272] width 207 height 451
click at [700, 429] on button "Guardar" at bounding box center [725, 414] width 187 height 39
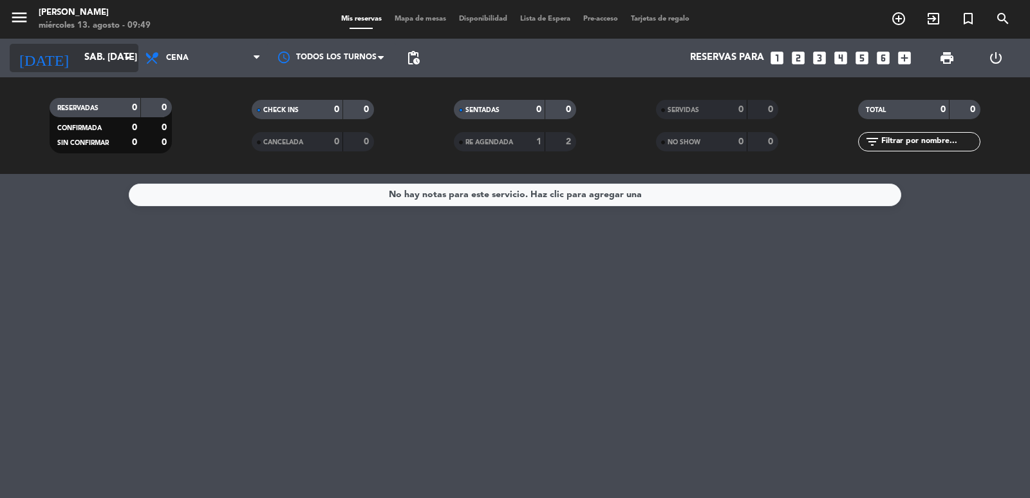
click at [112, 54] on input "sáb. [DATE]" at bounding box center [140, 58] width 124 height 24
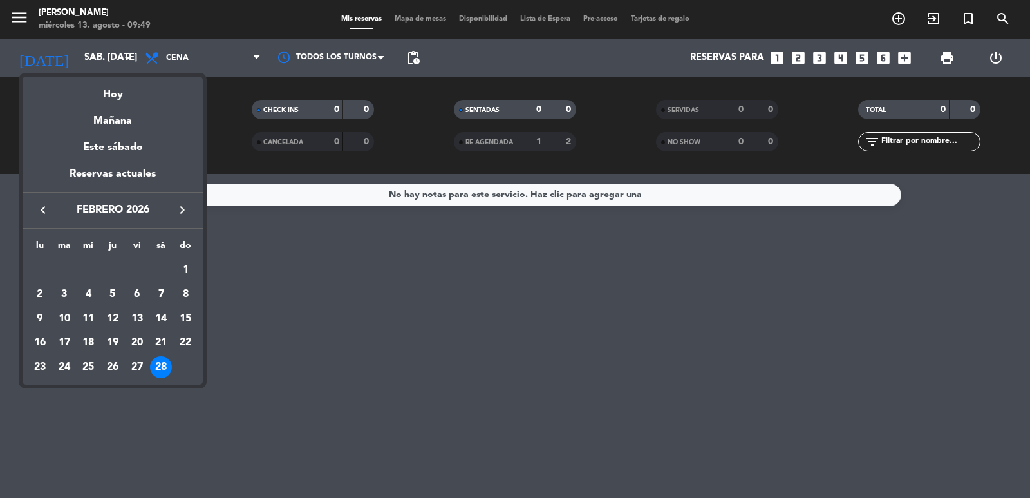
click at [134, 147] on div "Este sábado" at bounding box center [113, 147] width 180 height 36
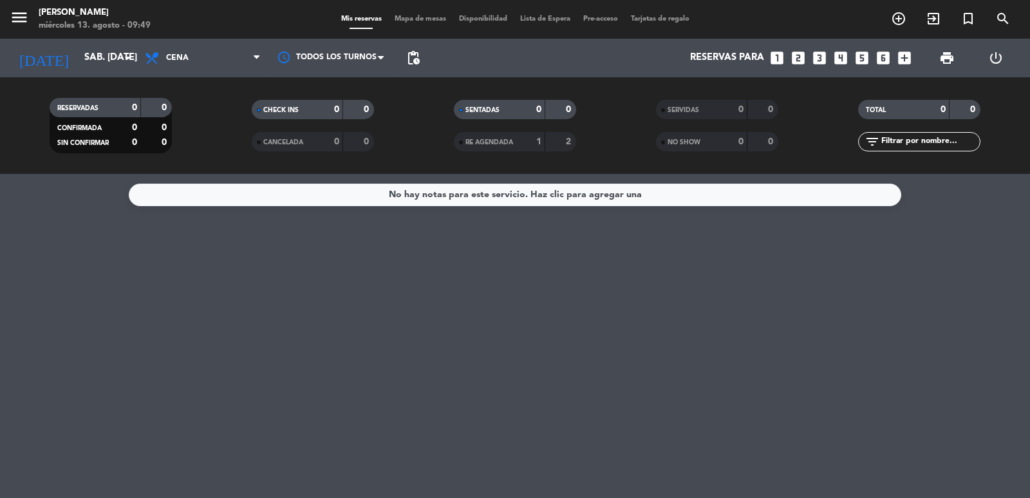
type input "sáb. 16 ago."
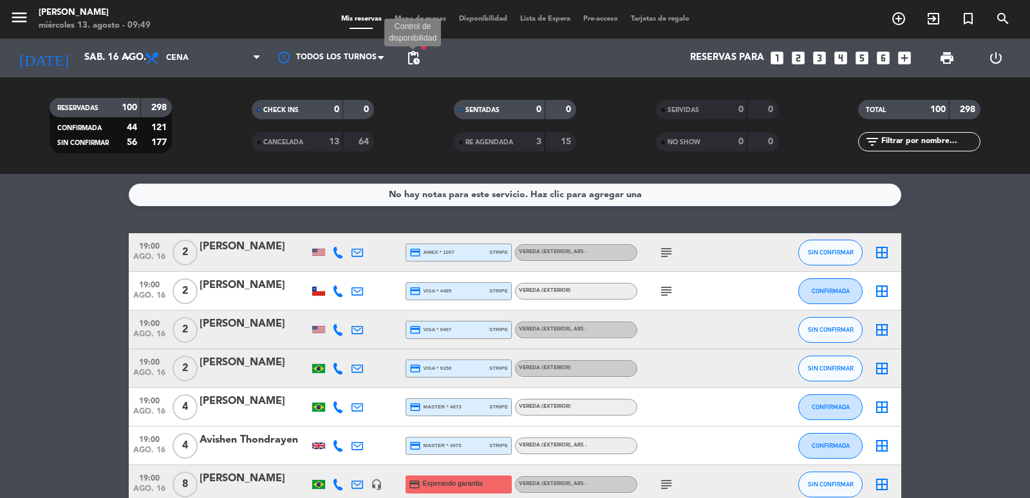
click at [415, 58] on span "pending_actions" at bounding box center [413, 57] width 15 height 15
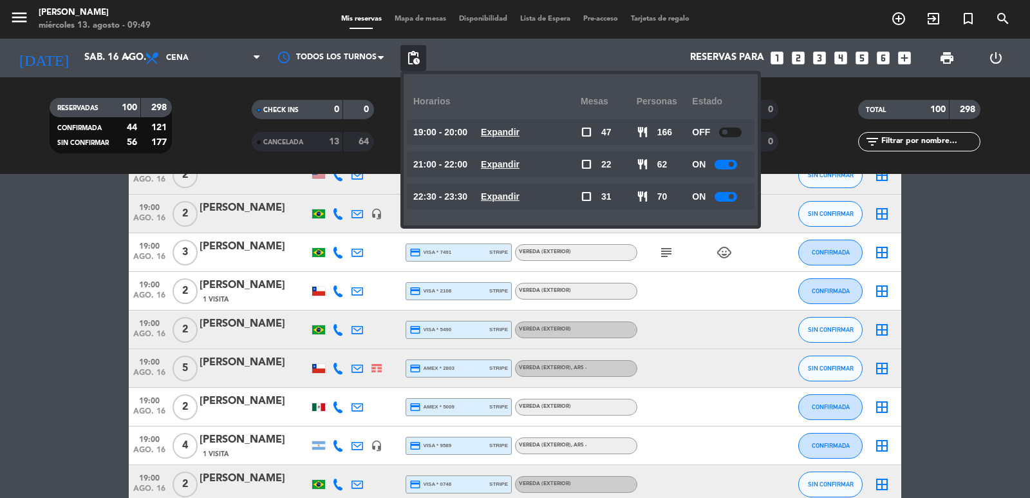
scroll to position [129, 0]
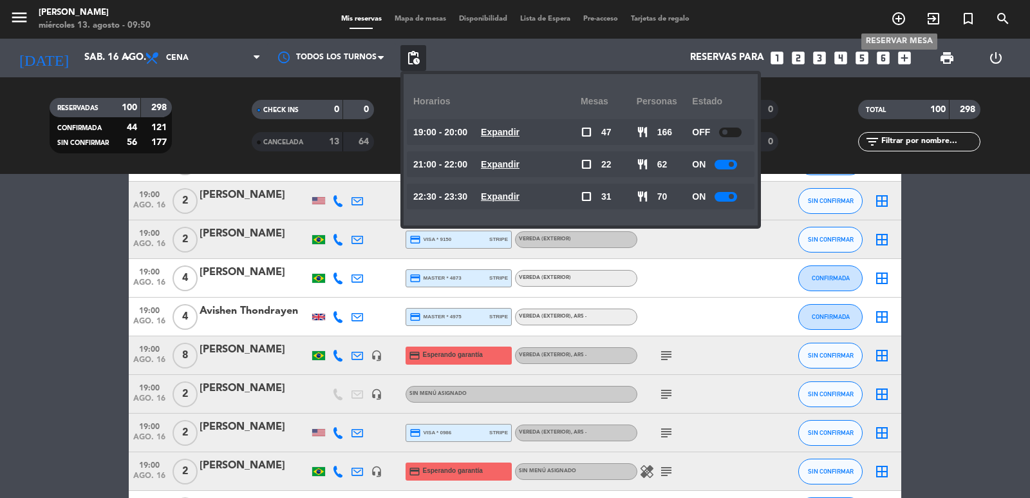
click at [901, 20] on icon "add_circle_outline" at bounding box center [898, 18] width 15 height 15
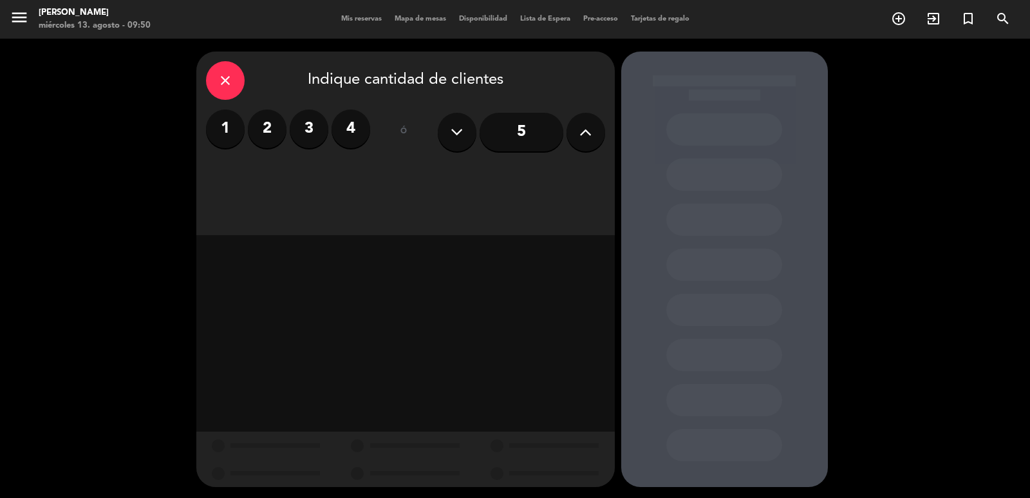
click at [270, 115] on label "2" at bounding box center [267, 128] width 39 height 39
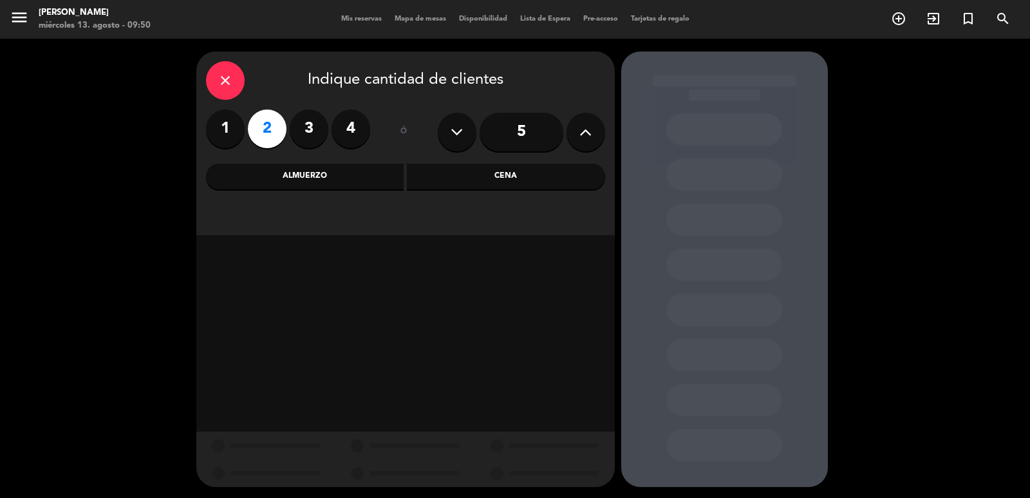
click at [489, 185] on div "Cena" at bounding box center [506, 177] width 198 height 26
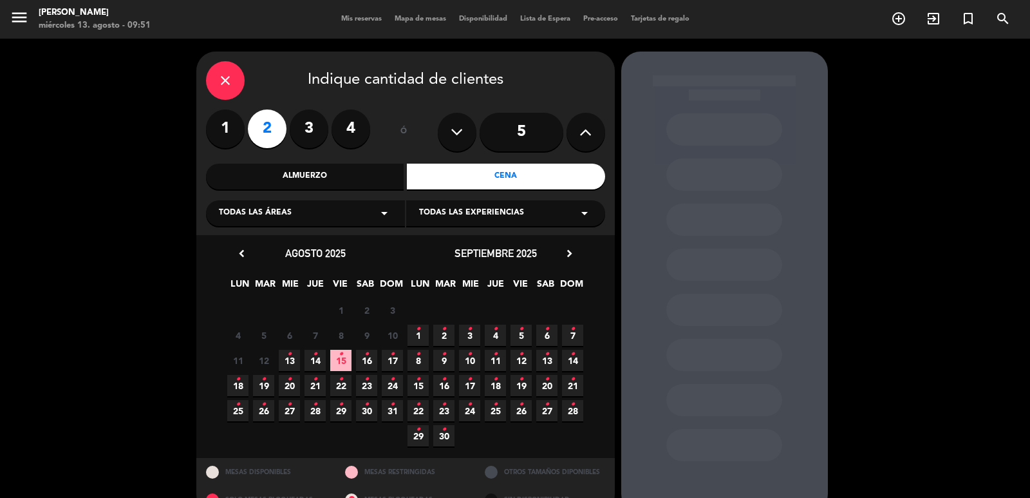
click at [220, 77] on icon "close" at bounding box center [225, 80] width 15 height 15
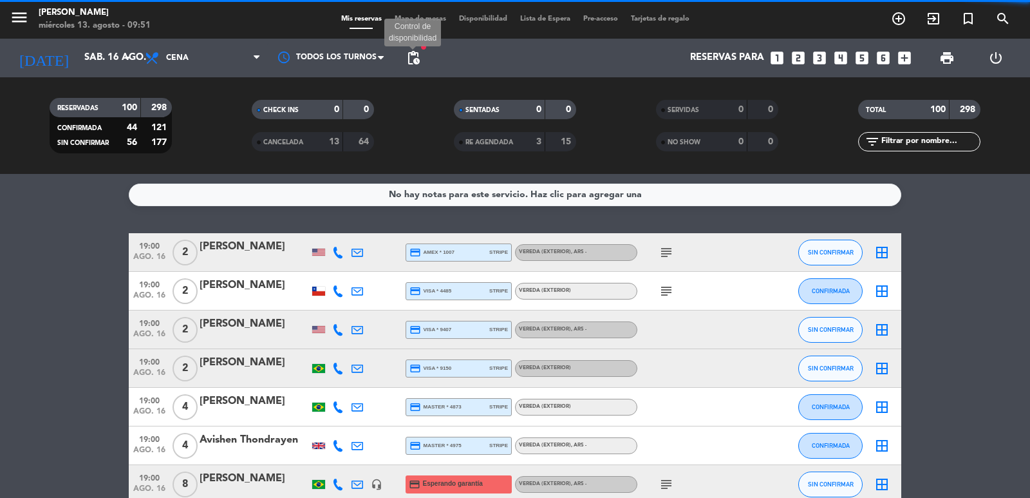
click at [411, 55] on span "pending_actions" at bounding box center [413, 57] width 15 height 15
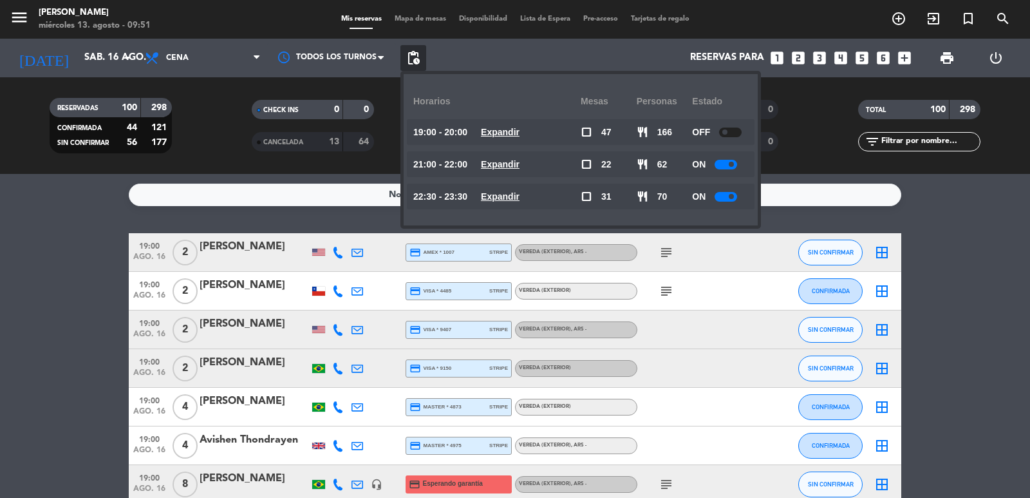
click at [411, 55] on span "pending_actions" at bounding box center [413, 57] width 15 height 15
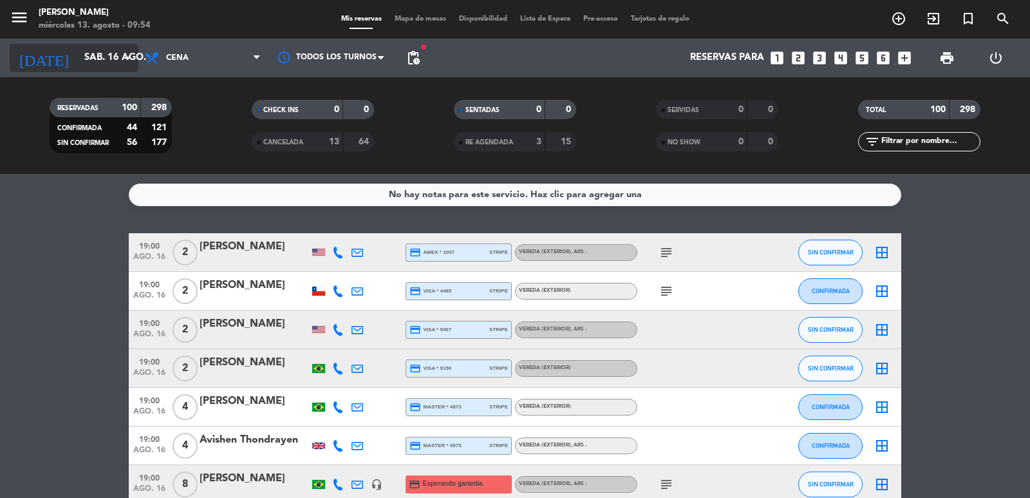
click at [123, 52] on icon "arrow_drop_down" at bounding box center [127, 57] width 15 height 15
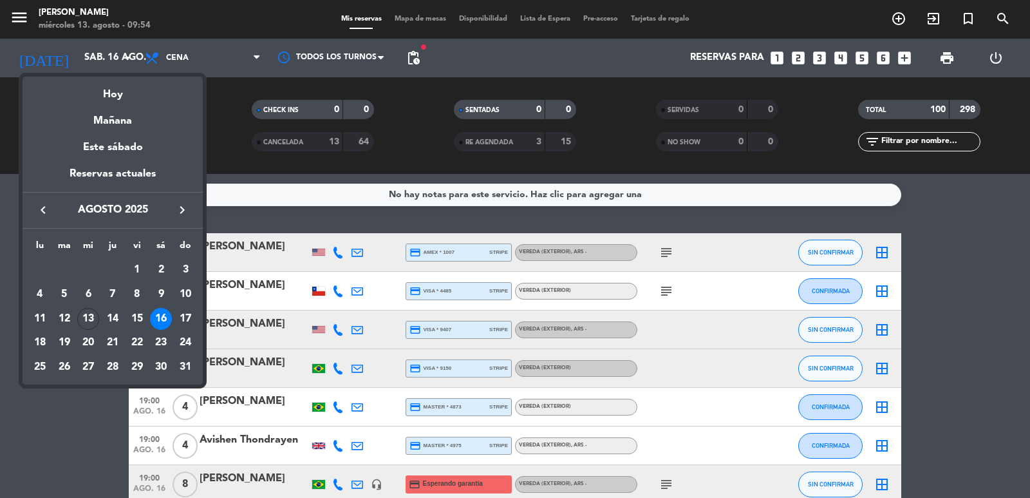
click at [136, 319] on div "15" at bounding box center [137, 319] width 22 height 22
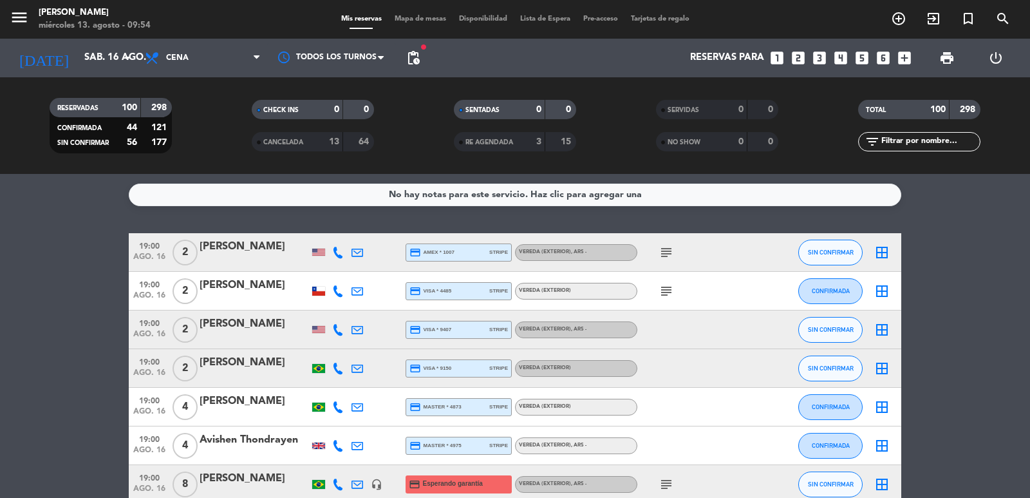
type input "vie. 15 ago."
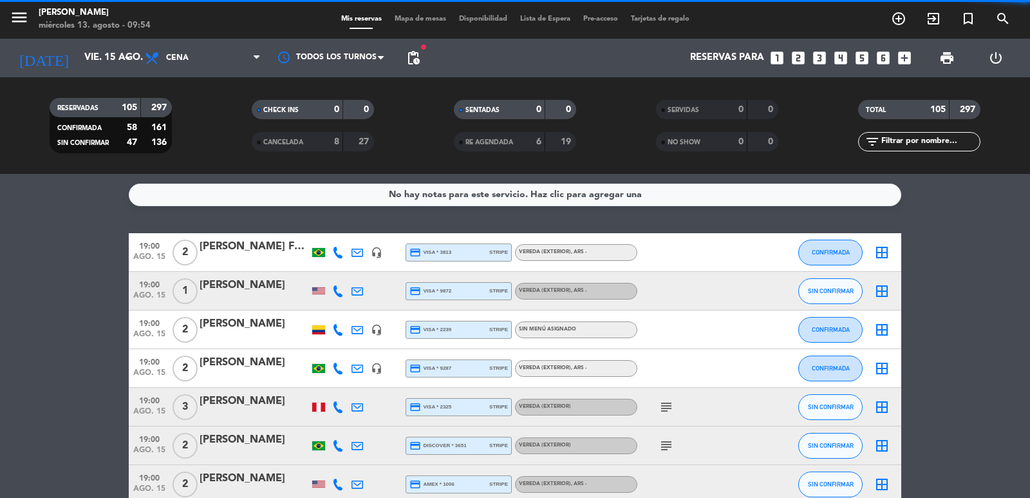
click at [190, 59] on span "Cena" at bounding box center [202, 58] width 129 height 28
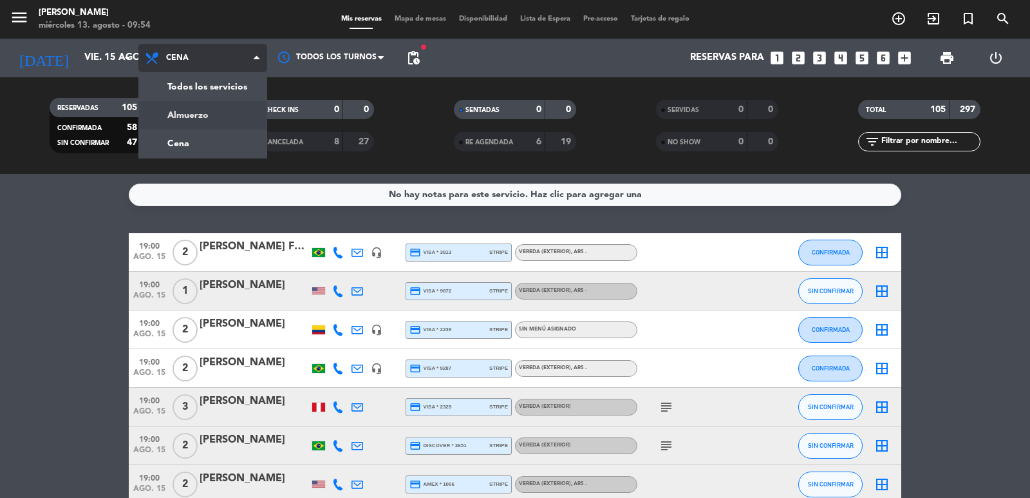
click at [201, 122] on div "menu [PERSON_NAME] miércoles 13. agosto - 09:54 Mis reservas Mapa de mesas Disp…" at bounding box center [515, 87] width 1030 height 174
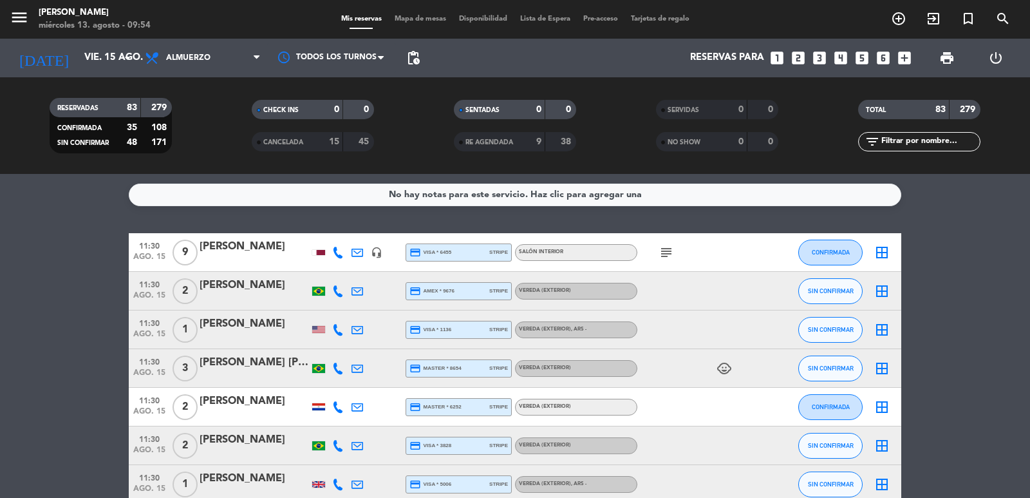
click at [411, 48] on span "pending_actions" at bounding box center [413, 58] width 26 height 26
click at [411, 58] on span "pending_actions" at bounding box center [413, 57] width 15 height 15
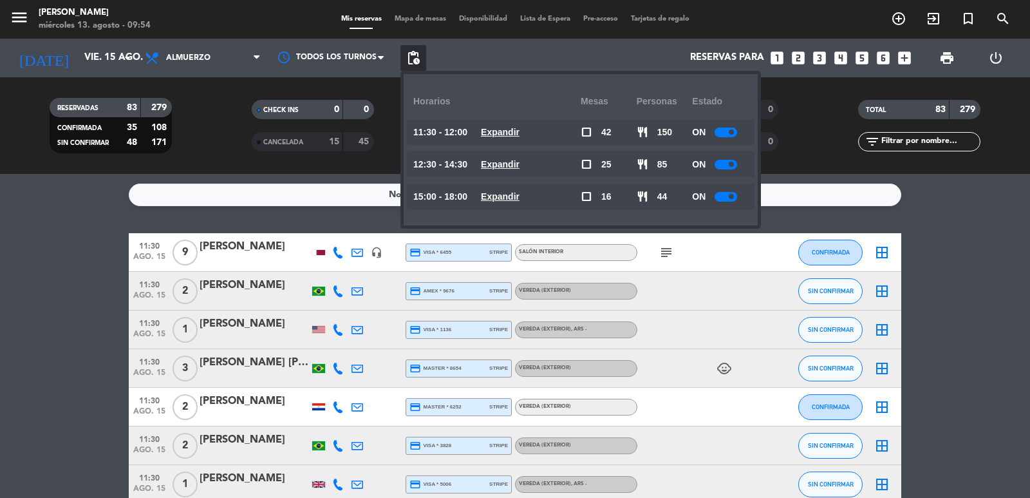
click at [413, 59] on span "pending_actions" at bounding box center [413, 57] width 15 height 15
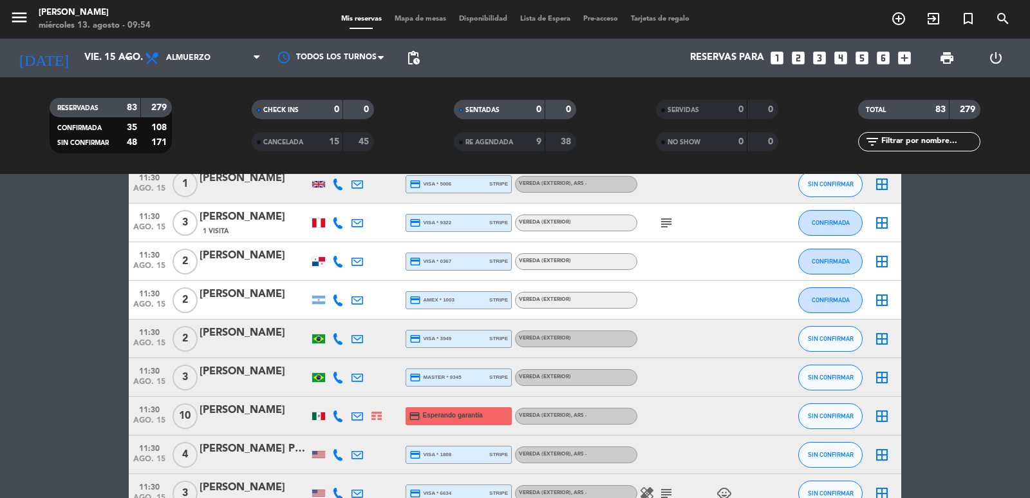
scroll to position [515, 0]
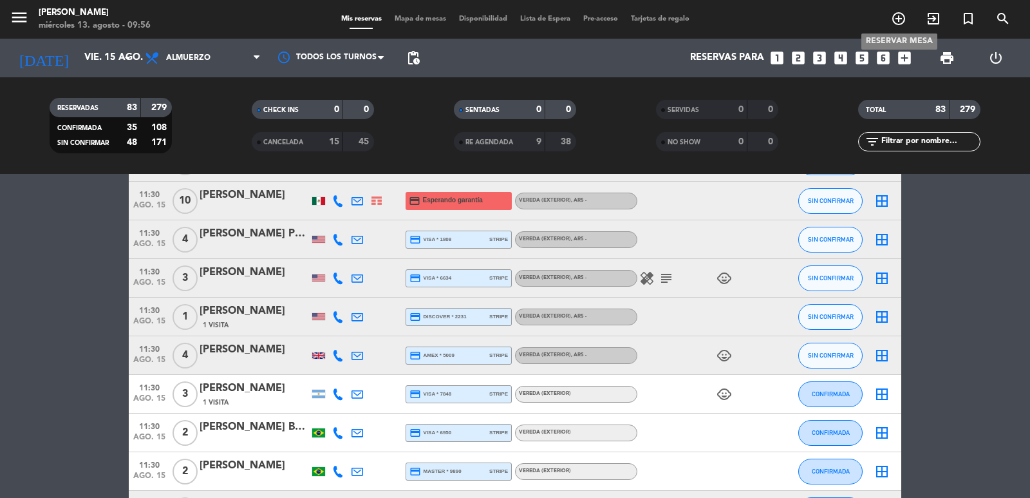
click at [907, 22] on span "add_circle_outline" at bounding box center [898, 19] width 35 height 22
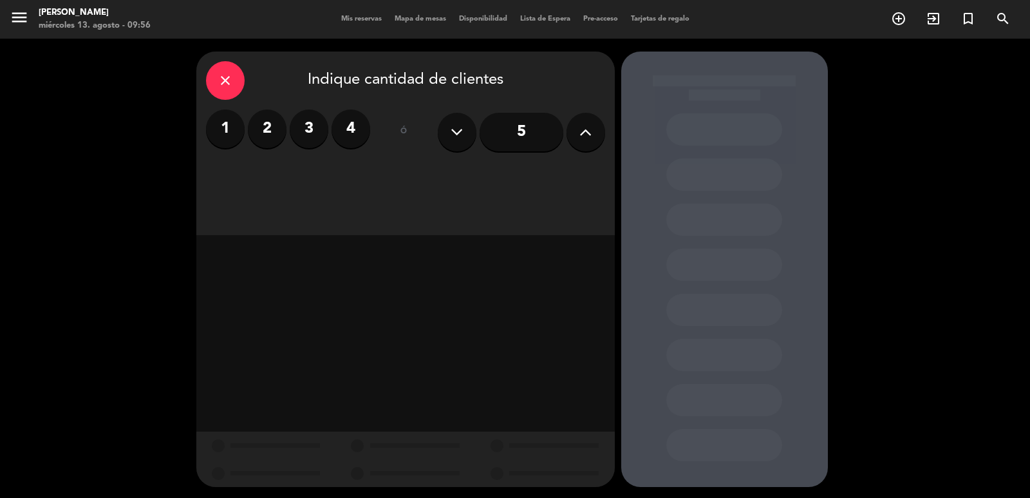
click at [274, 135] on label "2" at bounding box center [267, 128] width 39 height 39
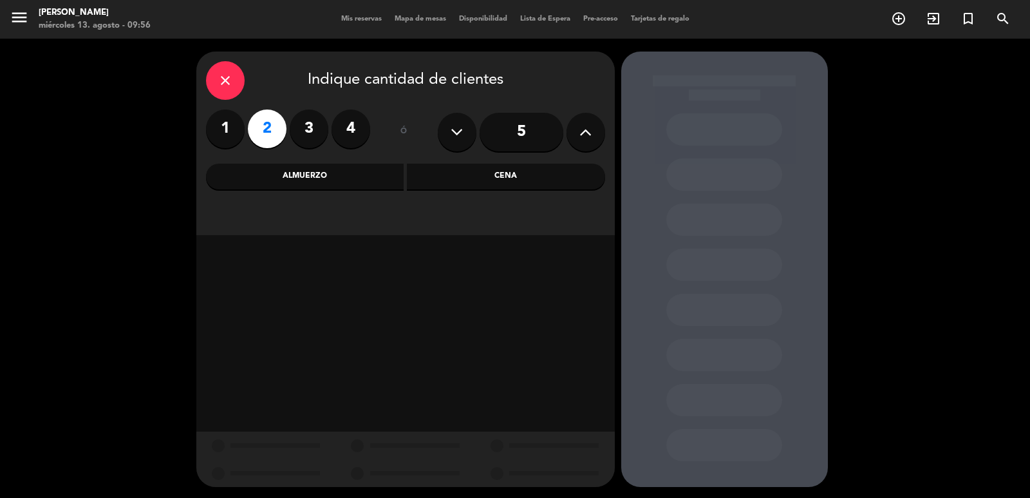
click at [513, 196] on div "close Indique cantidad de clientes 1 2 3 4 ó 5 Almuerzo Cena" at bounding box center [405, 144] width 419 height 184
click at [474, 203] on div "close Indique cantidad de clientes 1 2 3 4 ó 5 Almuerzo Cena" at bounding box center [405, 144] width 419 height 184
click at [500, 169] on div "Cena" at bounding box center [506, 177] width 198 height 26
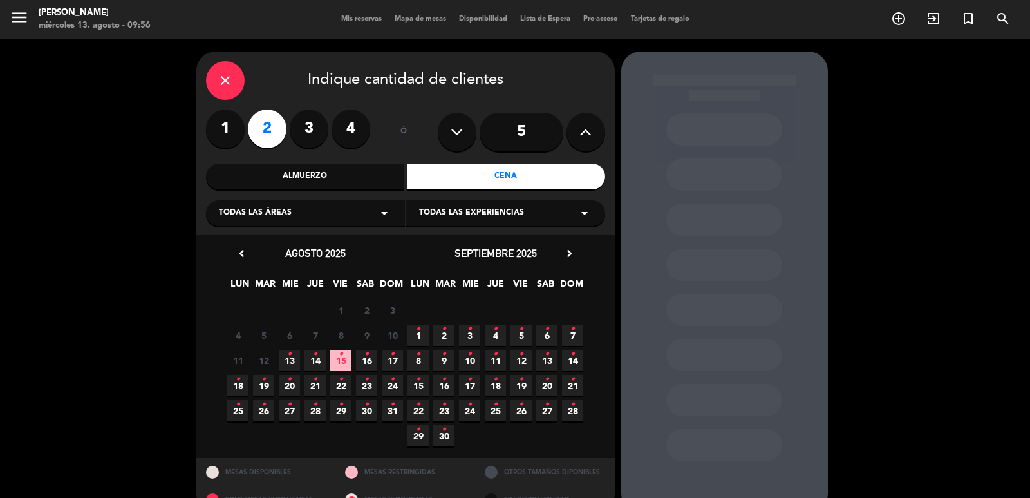
click at [491, 381] on span "18 •" at bounding box center [495, 385] width 21 height 21
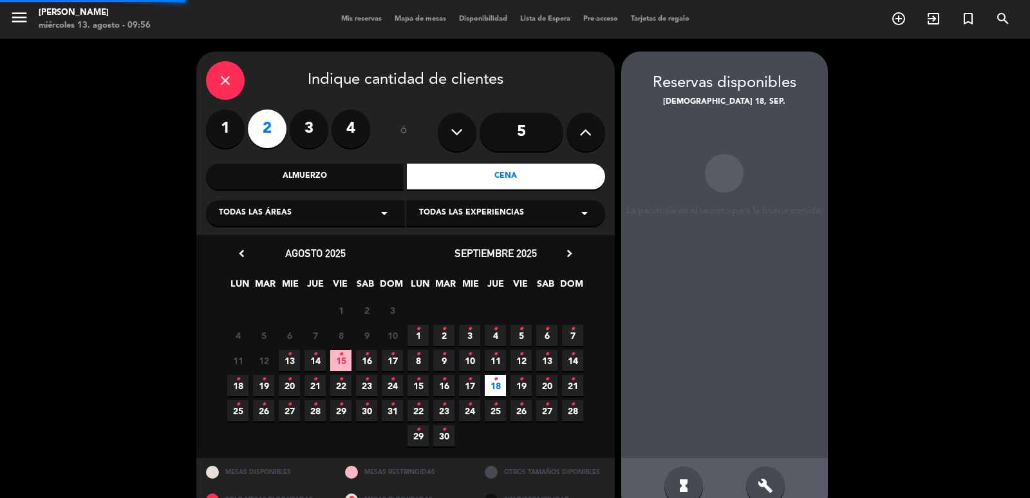
scroll to position [28, 0]
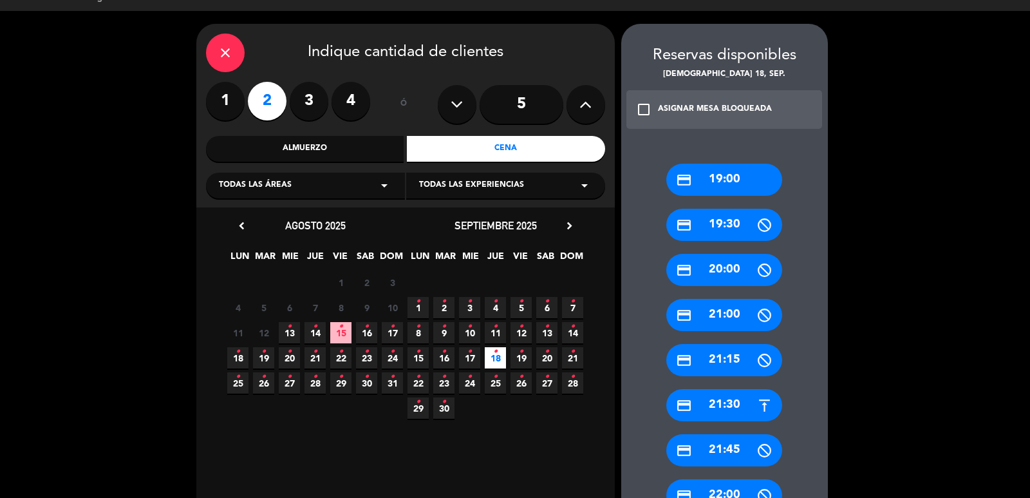
click at [745, 399] on div "credit_card 21:30" at bounding box center [724, 405] width 116 height 32
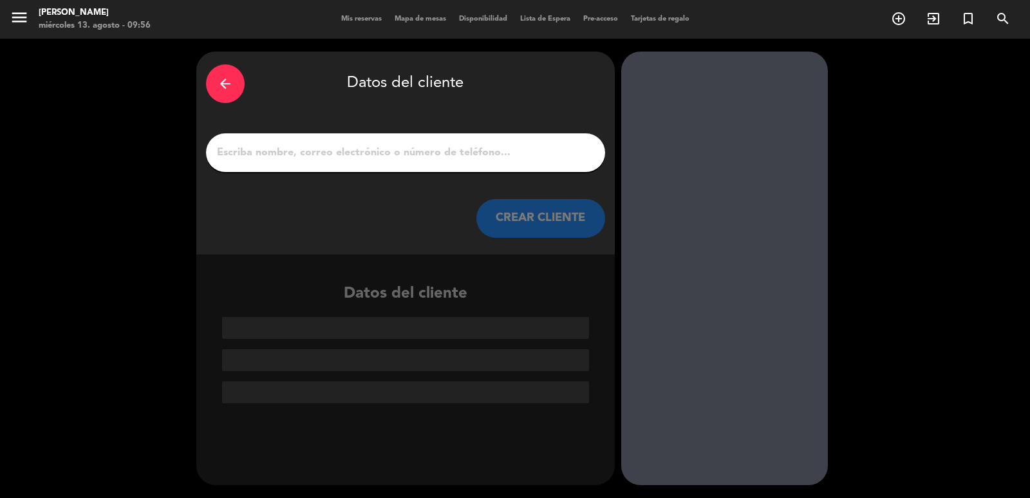
click at [454, 155] on input "1" at bounding box center [406, 153] width 380 height 18
paste input "[PERSON_NAME] e [PERSON_NAME]"
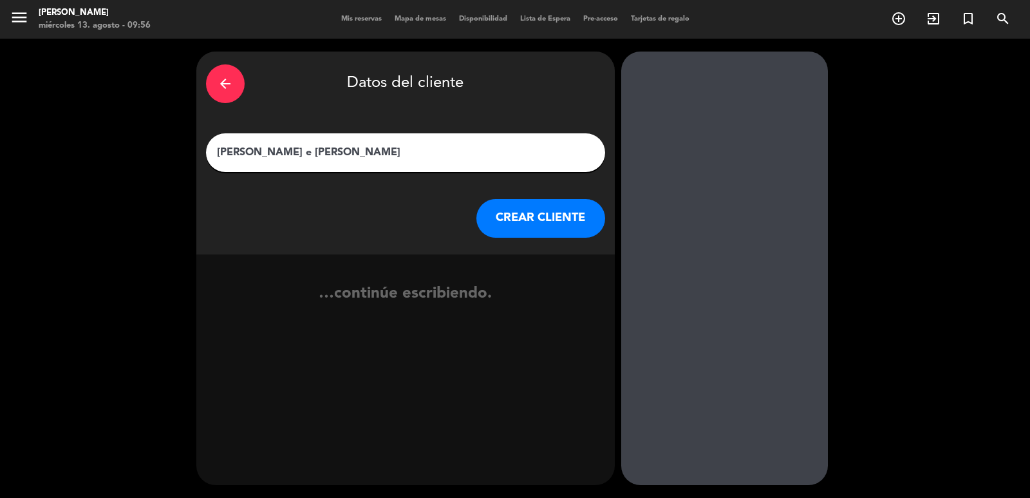
type input "[PERSON_NAME] e [PERSON_NAME]"
click at [578, 214] on button "CREAR CLIENTE" at bounding box center [540, 218] width 129 height 39
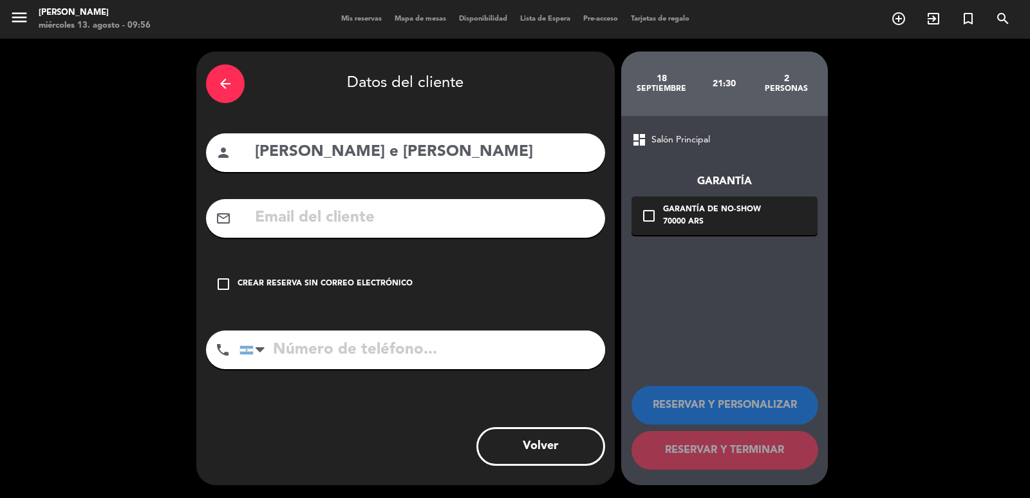
click at [489, 364] on input "tel" at bounding box center [423, 349] width 366 height 39
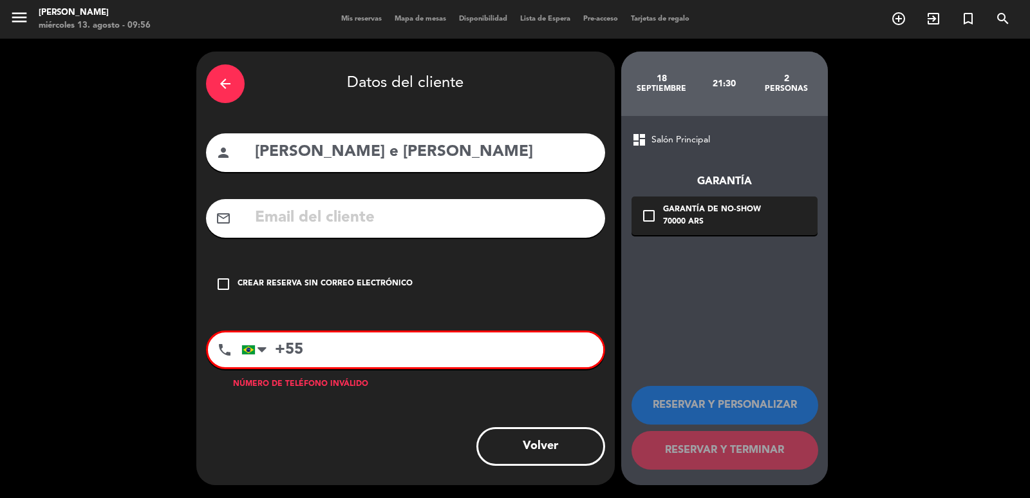
paste input "12996700139"
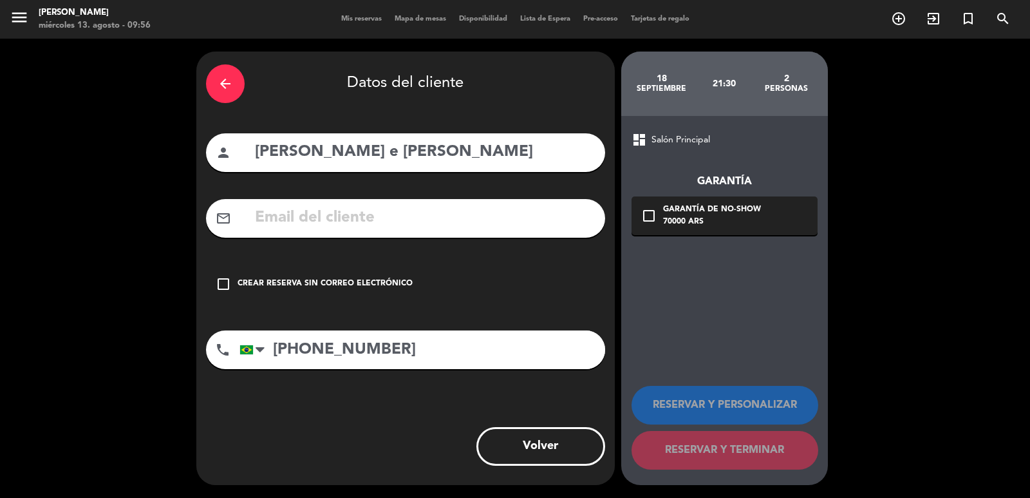
type input "[PHONE_NUMBER]"
click at [386, 211] on input "text" at bounding box center [425, 218] width 342 height 26
paste input "[EMAIL_ADDRESS][DOMAIN_NAME]"
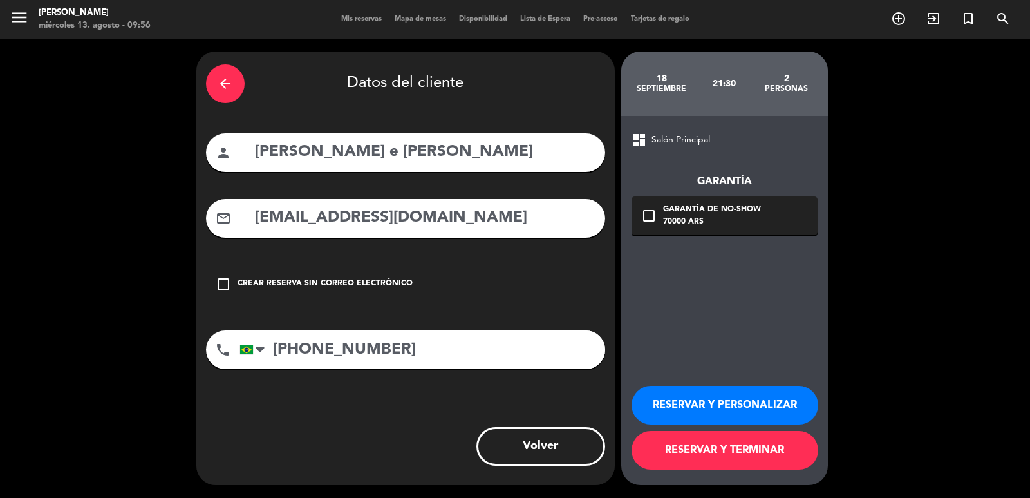
type input "[EMAIL_ADDRESS][DOMAIN_NAME]"
click at [708, 224] on div "70000 ARS" at bounding box center [712, 222] width 98 height 13
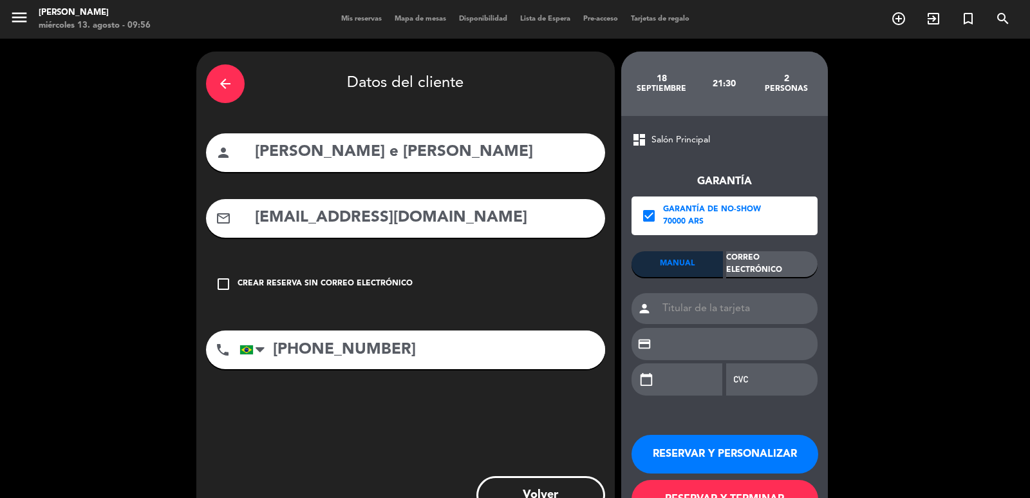
click at [777, 270] on div "Correo Electrónico" at bounding box center [771, 264] width 91 height 26
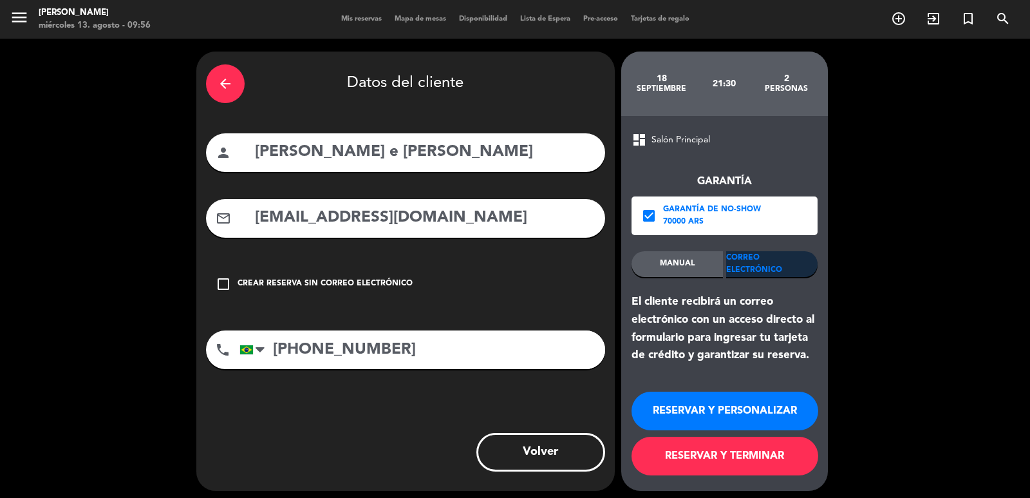
click at [766, 452] on button "RESERVAR Y TERMINAR" at bounding box center [725, 456] width 187 height 39
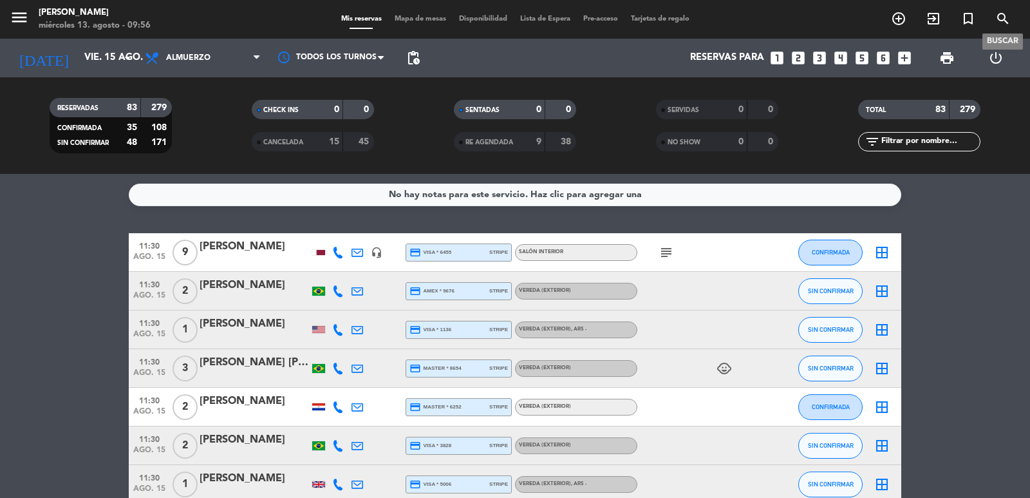
click at [1012, 20] on span "search" at bounding box center [1003, 19] width 35 height 22
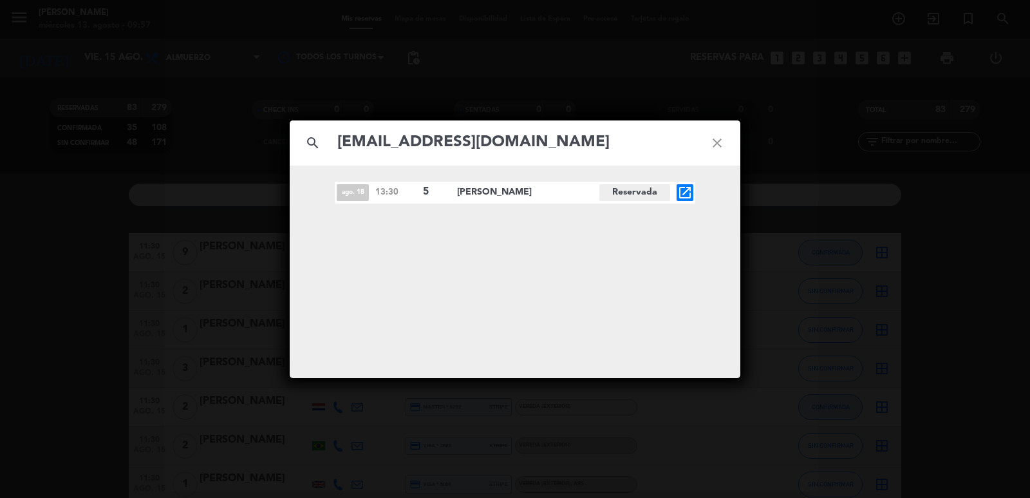
type input "[EMAIL_ADDRESS][DOMAIN_NAME]"
click at [693, 196] on div "ago. 18 13:30 5 [PERSON_NAME][GEOGRAPHIC_DATA] open_in_new" at bounding box center [515, 193] width 361 height 22
click at [689, 193] on icon "open_in_new" at bounding box center [684, 192] width 15 height 15
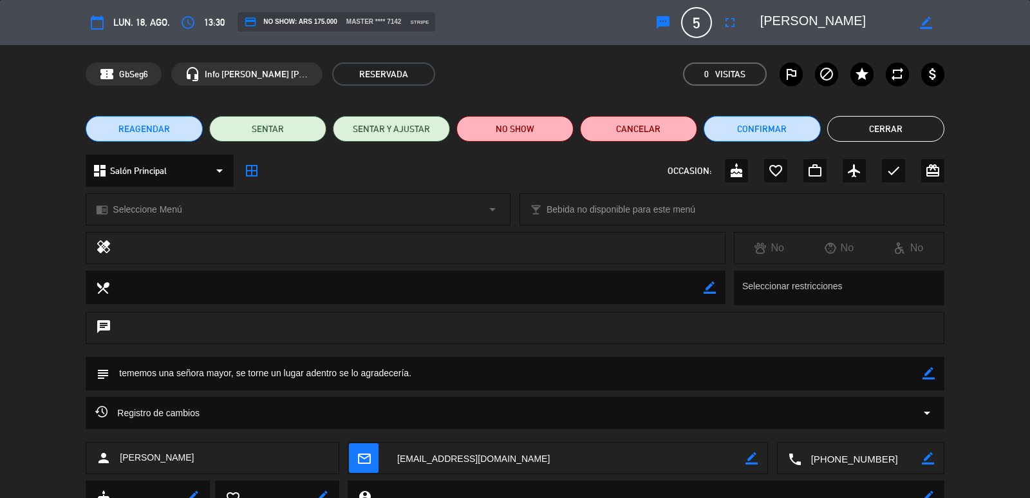
click at [158, 130] on span "REAGENDAR" at bounding box center [144, 129] width 52 height 14
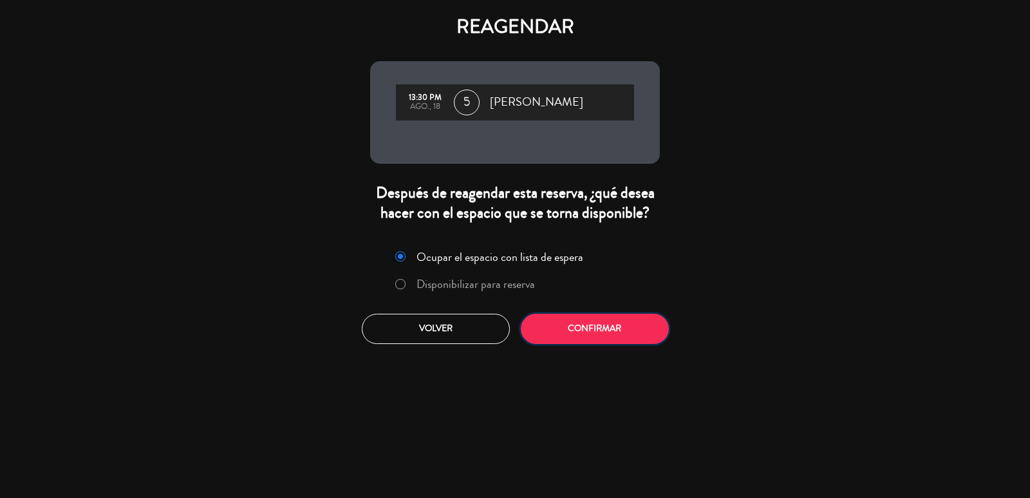
click at [643, 343] on button "Confirmar" at bounding box center [595, 329] width 148 height 30
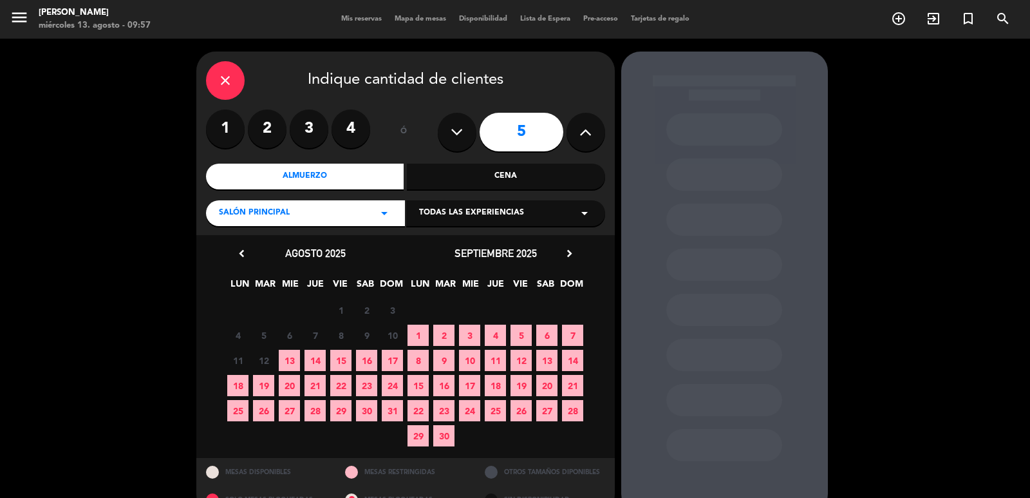
click at [363, 209] on div "Salón Principal arrow_drop_down" at bounding box center [305, 213] width 199 height 26
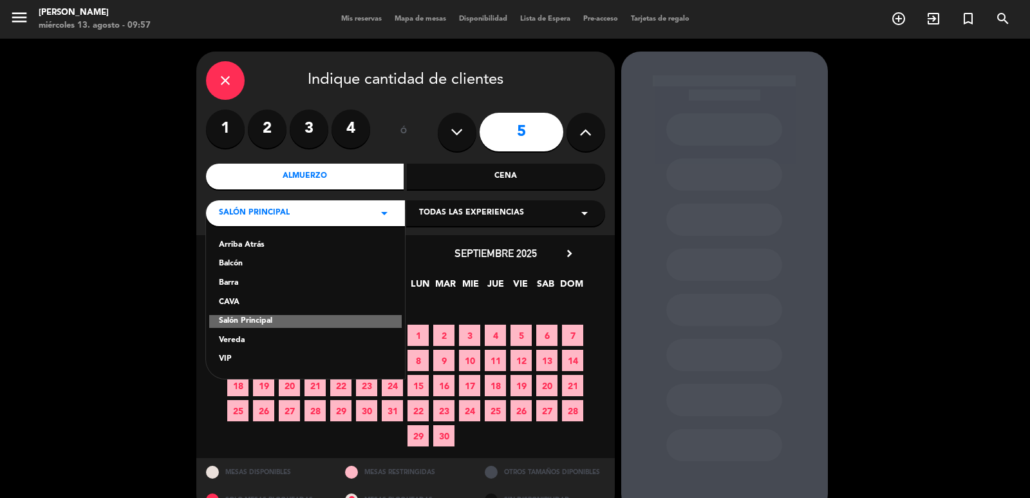
click at [247, 339] on div "Vereda" at bounding box center [305, 340] width 173 height 13
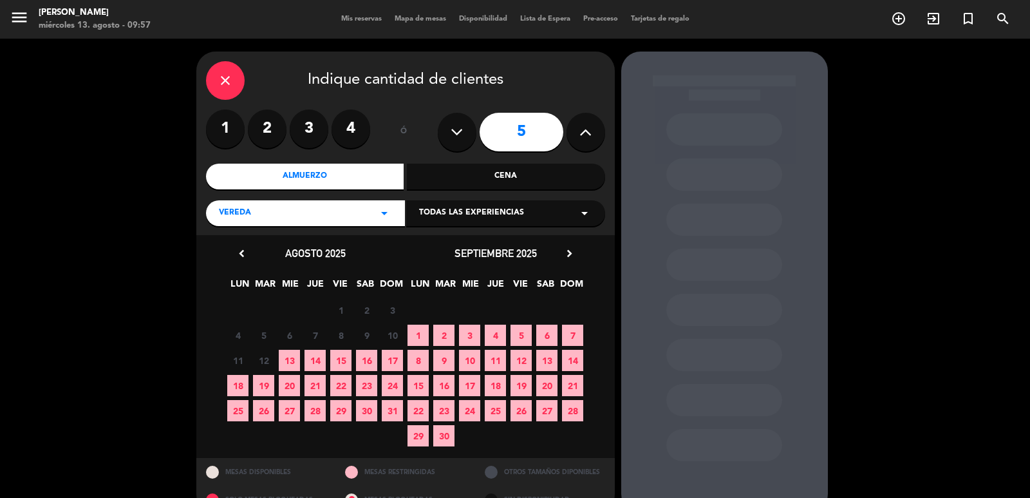
click at [373, 355] on span "16" at bounding box center [366, 360] width 21 height 21
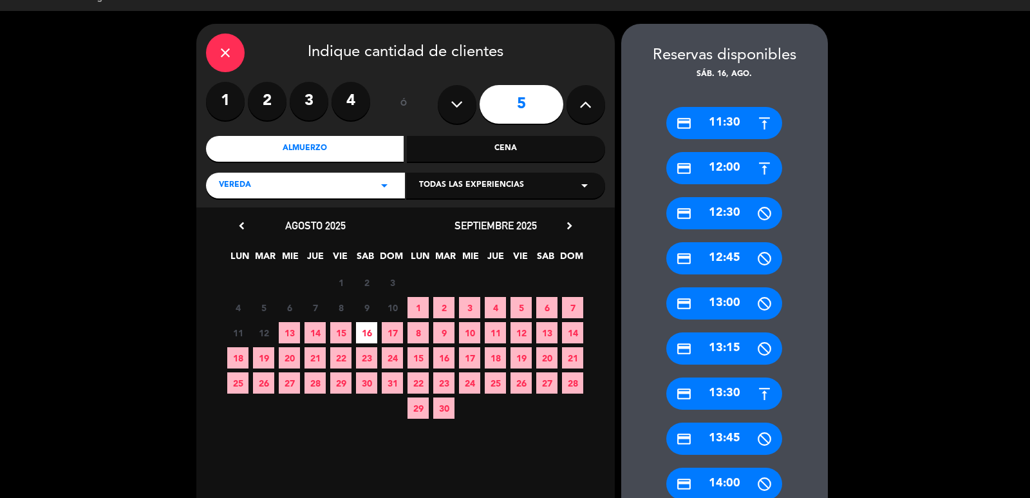
click at [755, 393] on div "credit_card 13:30" at bounding box center [724, 393] width 116 height 32
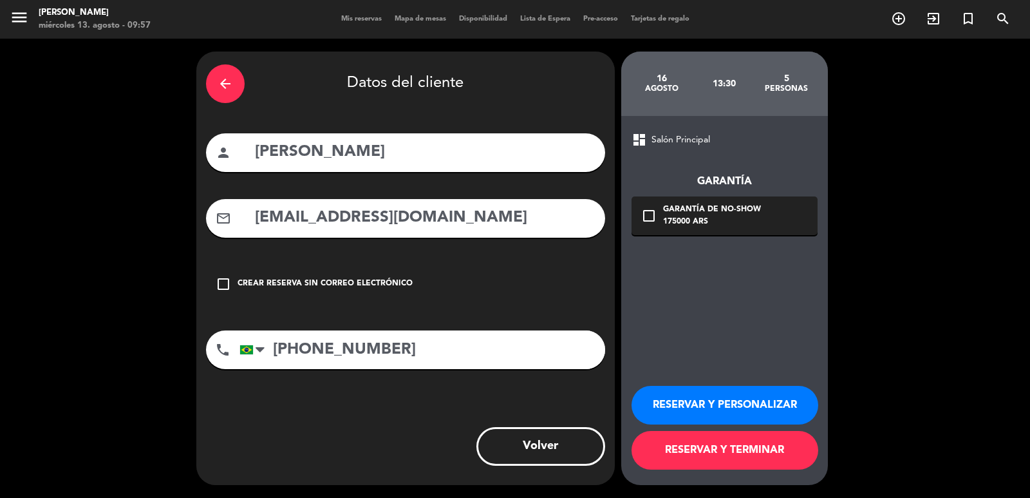
scroll to position [0, 0]
click at [716, 231] on div "check_box_outline_blank Garantía de no-show 175000 ARS" at bounding box center [725, 215] width 186 height 39
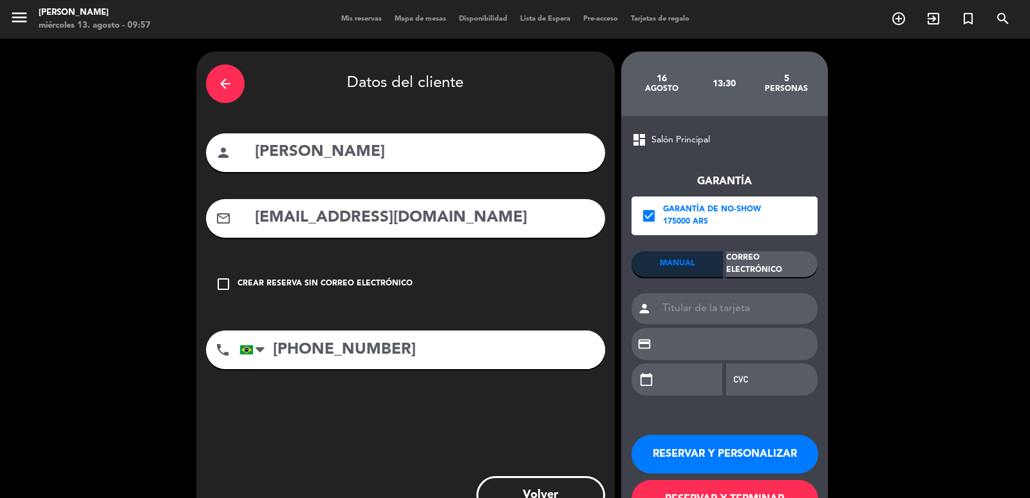
click at [755, 266] on div "Correo Electrónico" at bounding box center [771, 264] width 91 height 26
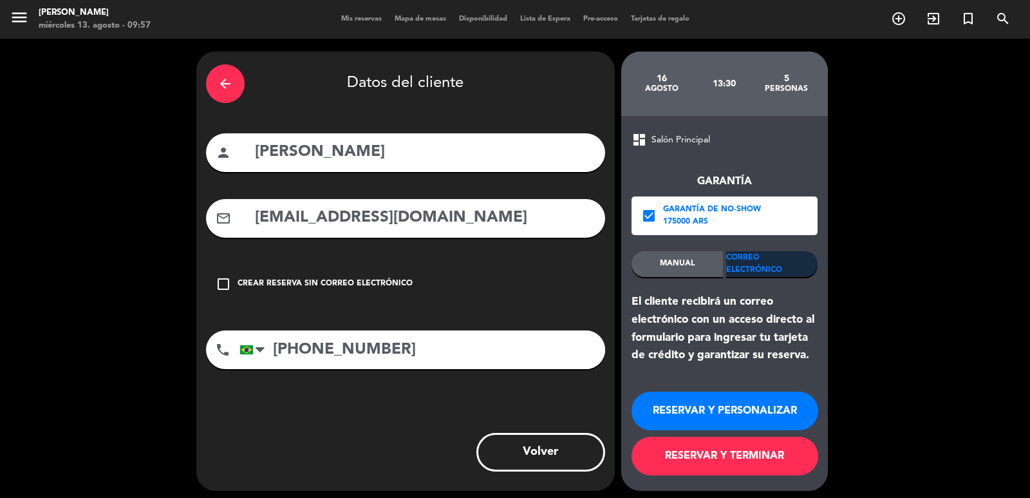
click at [786, 404] on button "RESERVAR Y PERSONALIZAR" at bounding box center [725, 410] width 187 height 39
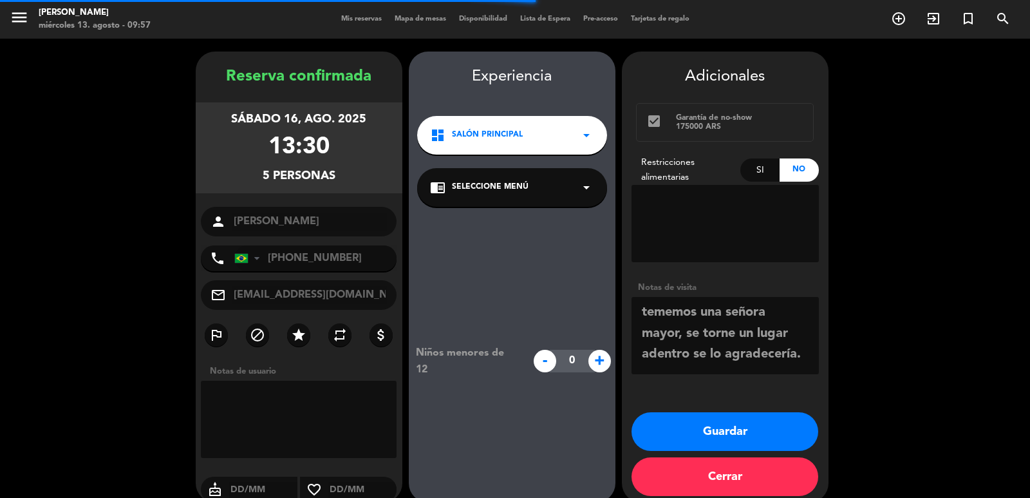
scroll to position [17, 0]
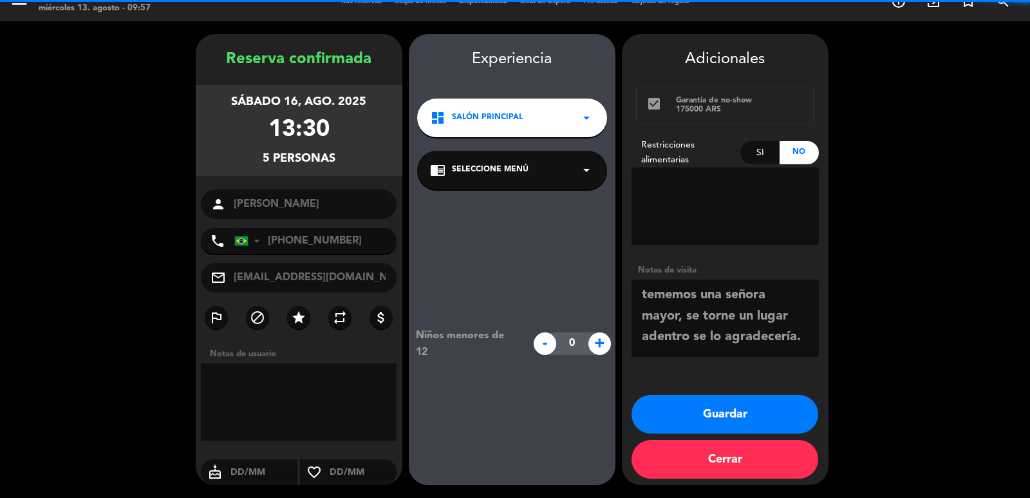
click at [491, 121] on span "Salón Principal" at bounding box center [487, 117] width 71 height 13
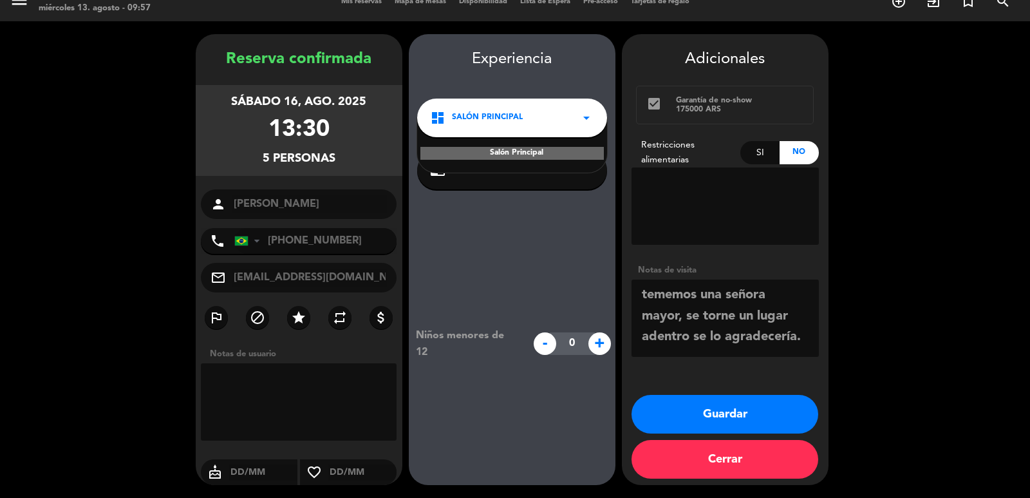
click at [513, 234] on div "Niños menores de 12 - 0 +" at bounding box center [512, 343] width 207 height 308
click at [499, 234] on div "Niños menores de 12 - 0 +" at bounding box center [512, 343] width 207 height 308
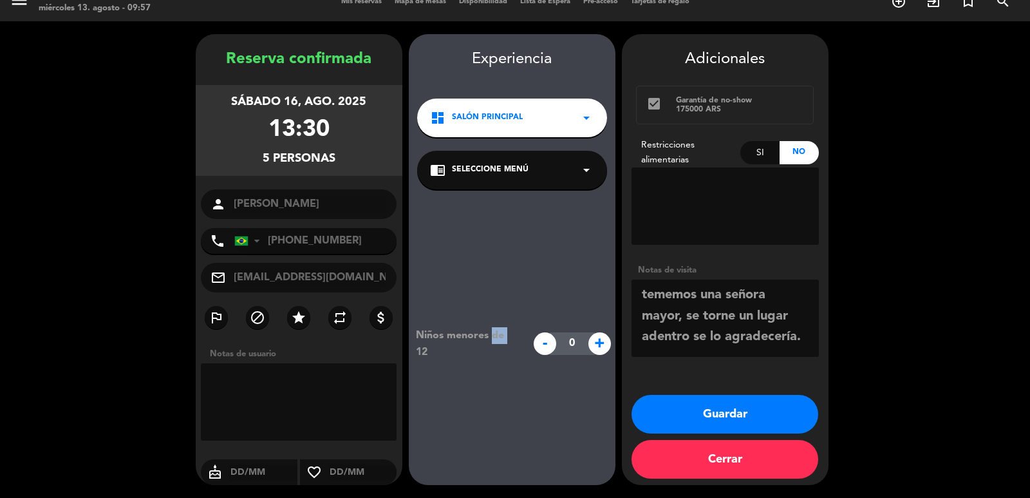
click at [499, 234] on div "Niños menores de 12 - 0 +" at bounding box center [512, 343] width 207 height 308
click at [498, 234] on div "Niños menores de 12 - 0 +" at bounding box center [512, 343] width 207 height 308
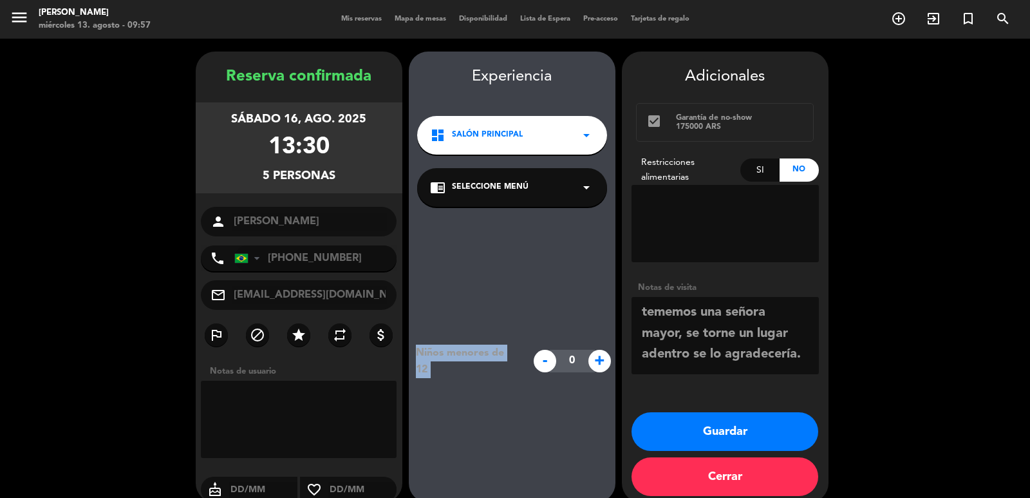
drag, startPoint x: 528, startPoint y: 249, endPoint x: 516, endPoint y: 223, distance: 28.5
click at [528, 248] on div "Niños menores de 12 - 0 +" at bounding box center [512, 361] width 207 height 308
click at [503, 144] on div "dashboard Salón Principal arrow_drop_down" at bounding box center [512, 135] width 190 height 39
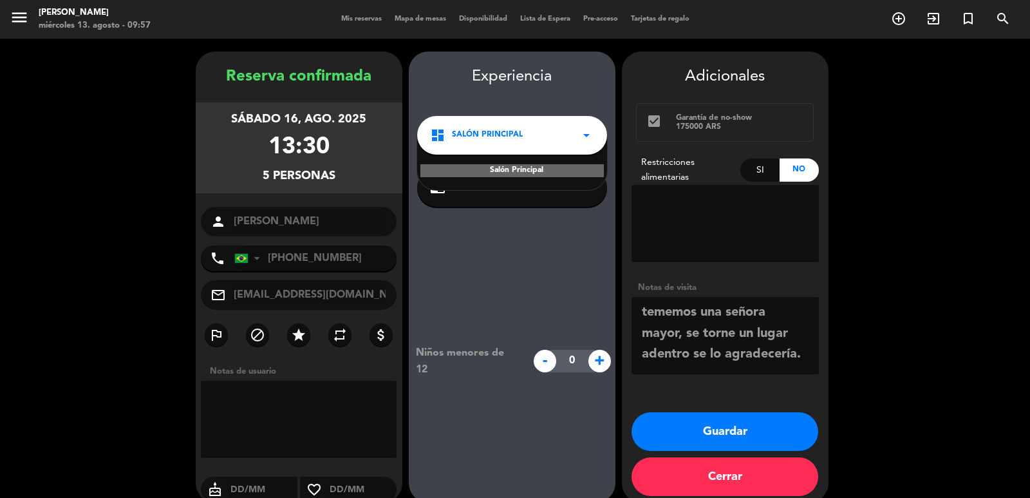
click at [510, 319] on div "Niños menores de 12 - 0 +" at bounding box center [512, 361] width 207 height 308
click at [493, 138] on span "Salón Principal" at bounding box center [487, 135] width 71 height 13
click at [518, 265] on div "Niños menores de 12 - 0 +" at bounding box center [512, 361] width 207 height 308
click at [518, 299] on div "Niños menores de 12 - 0 +" at bounding box center [512, 361] width 207 height 308
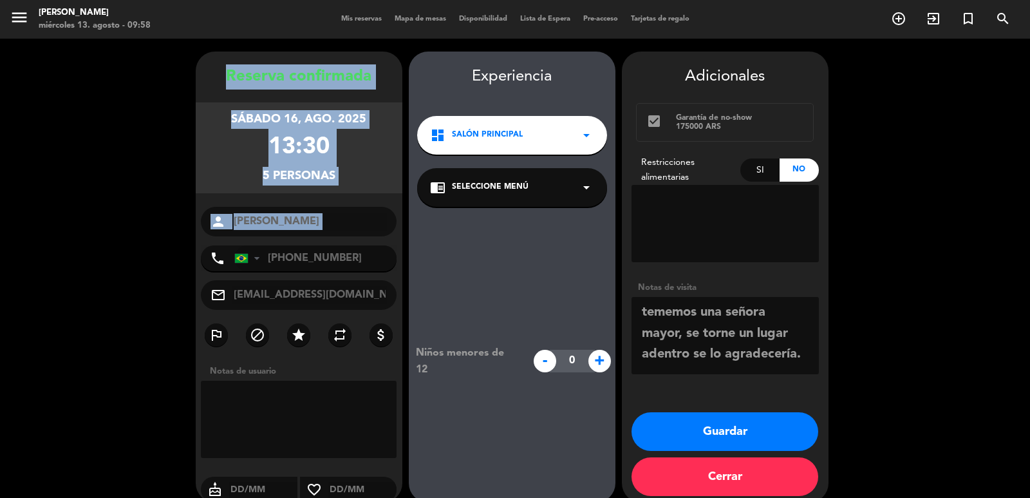
drag, startPoint x: 216, startPoint y: 70, endPoint x: 390, endPoint y: 239, distance: 242.2
click at [390, 239] on div "Reserva confirmada sábado 16, ago. 2025 13:30 5 personas person [PERSON_NAME] p…" at bounding box center [299, 289] width 207 height 451
copy div "Reserva confirmada sábado 16, ago. 2025 13:30 5 personas person"
drag, startPoint x: 778, startPoint y: 430, endPoint x: 733, endPoint y: 426, distance: 45.9
click at [733, 426] on button "Guardar" at bounding box center [725, 431] width 187 height 39
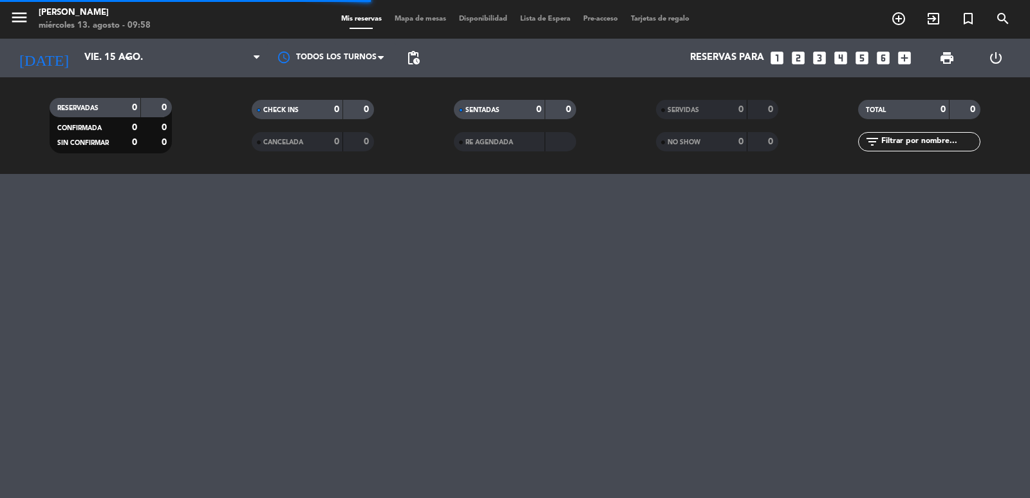
click at [733, 426] on div "menu [PERSON_NAME] miércoles 13. agosto - 09:58 Mis reservas Mapa de mesas Disp…" at bounding box center [515, 249] width 1030 height 498
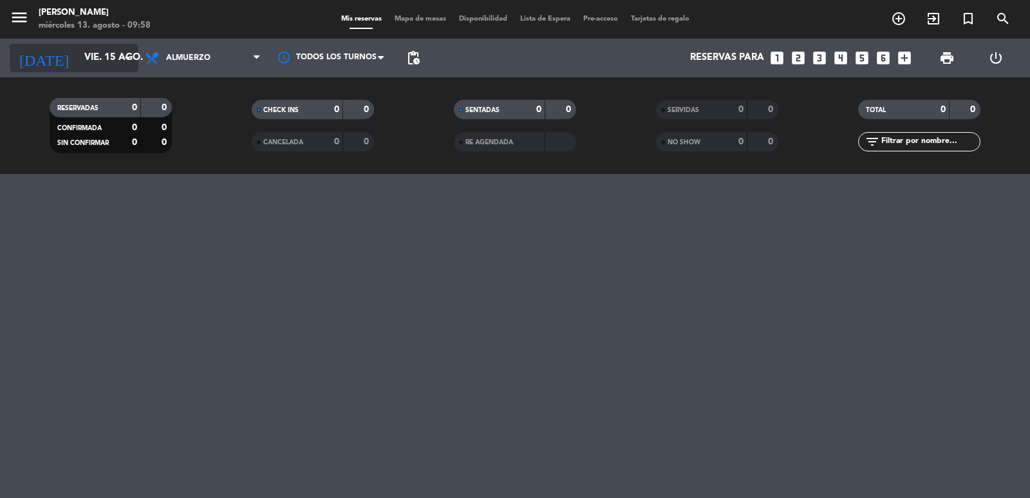
click at [111, 60] on input "vie. 15 ago." at bounding box center [140, 58] width 124 height 24
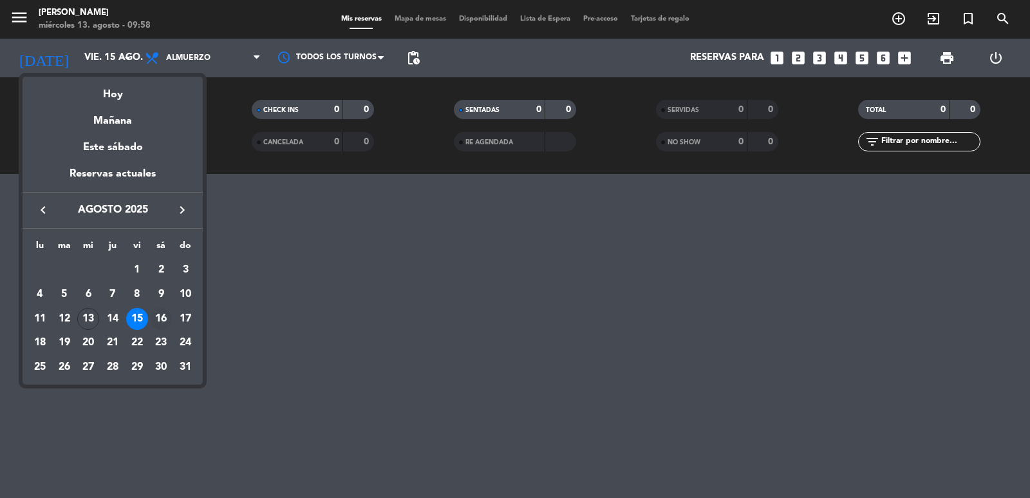
click at [160, 323] on div "16" at bounding box center [161, 319] width 22 height 22
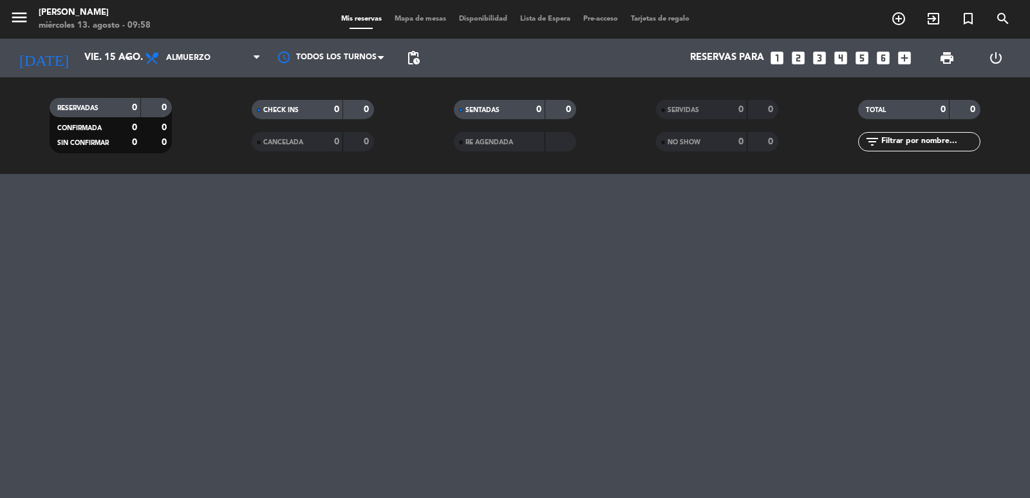
type input "sáb. 16 ago."
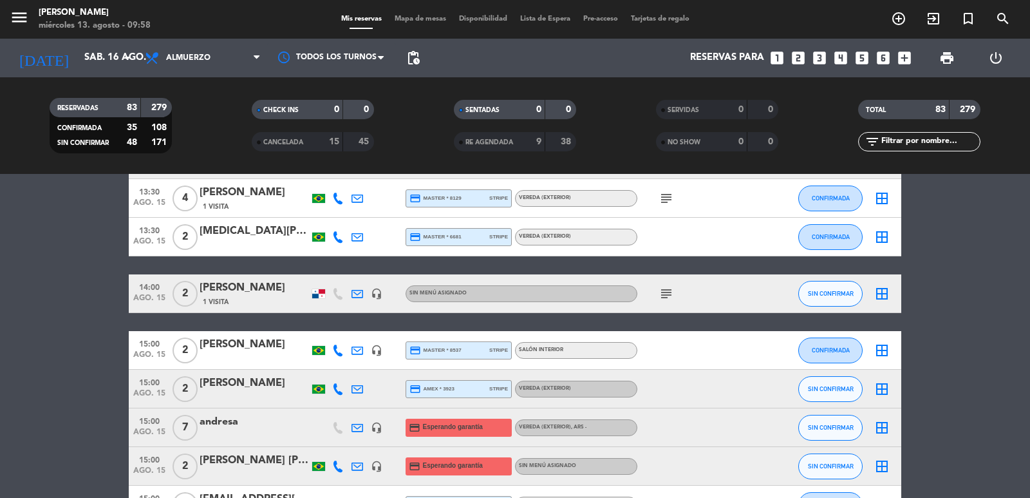
scroll to position [2575, 0]
